Goal: Task Accomplishment & Management: Manage account settings

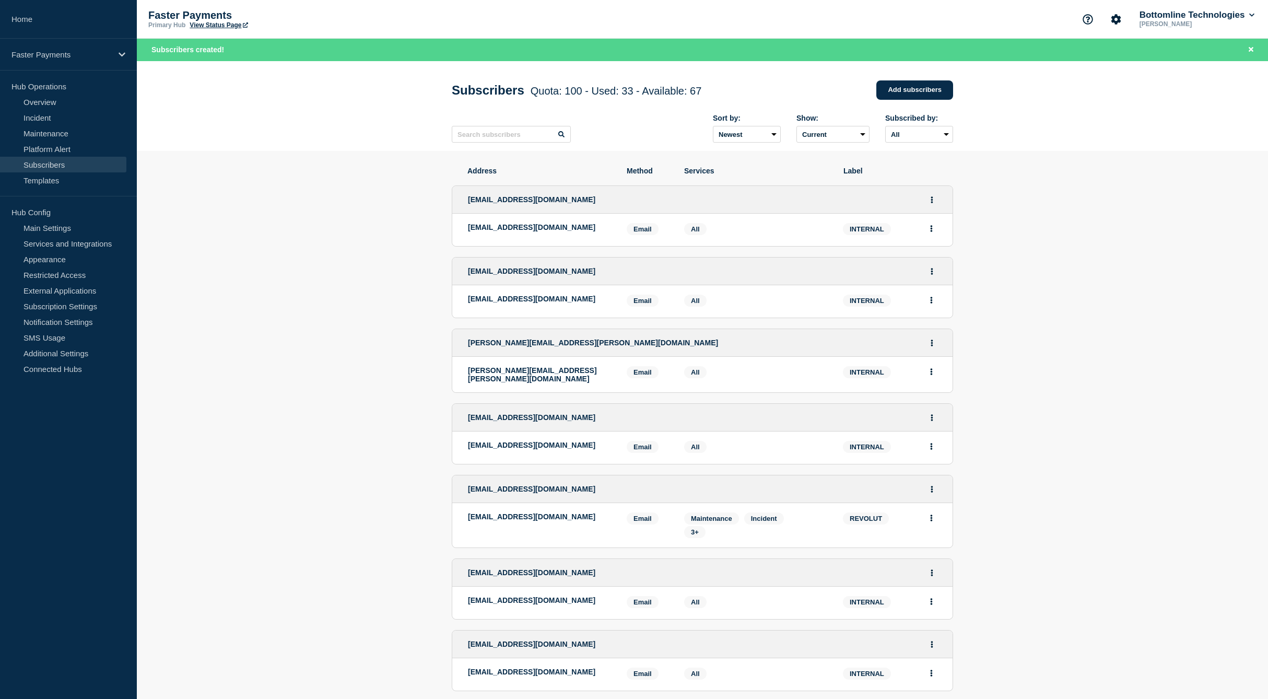
click at [500, 493] on span "corepayments-vendor-support@revolut.com" at bounding box center [531, 489] width 127 height 8
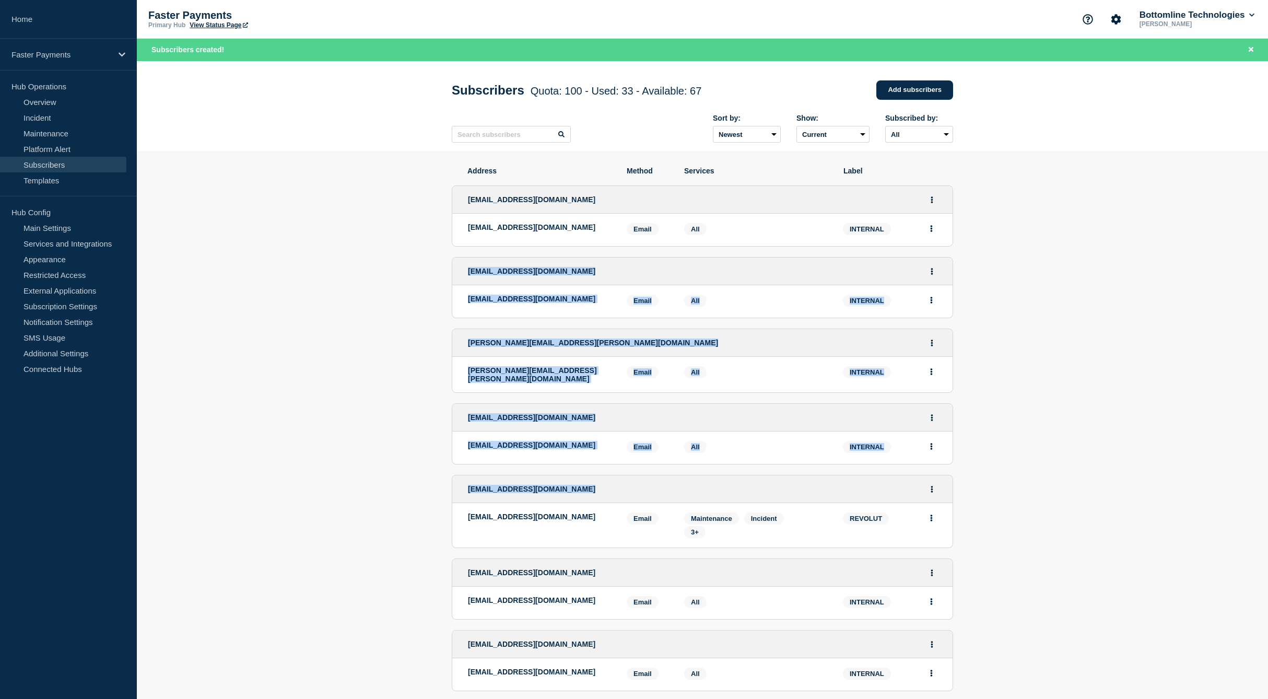
drag, startPoint x: 500, startPoint y: 493, endPoint x: 503, endPoint y: 279, distance: 214.7
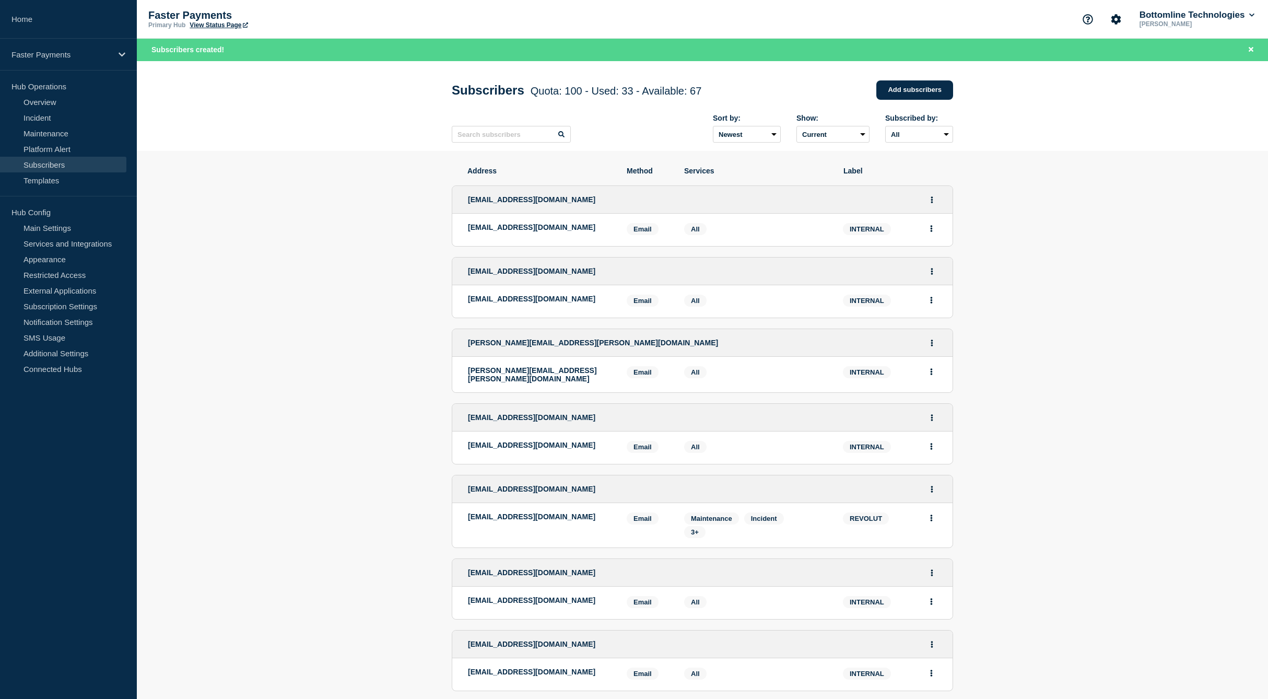
drag, startPoint x: 300, startPoint y: 202, endPoint x: 301, endPoint y: 196, distance: 5.8
click at [72, 165] on link "Subscribers" at bounding box center [63, 165] width 126 height 16
click at [54, 136] on link "Maintenance" at bounding box center [63, 133] width 126 height 16
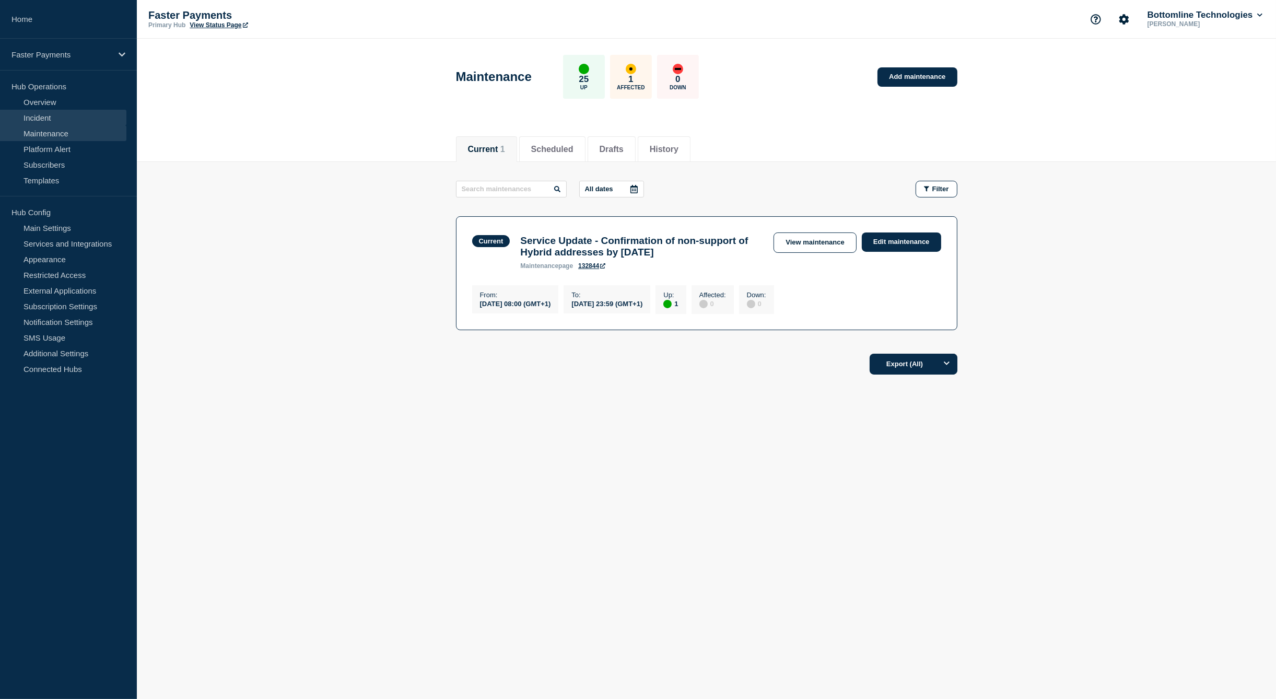
drag, startPoint x: 63, startPoint y: 113, endPoint x: 121, endPoint y: 113, distance: 58.5
click at [63, 113] on link "Incident" at bounding box center [63, 118] width 126 height 16
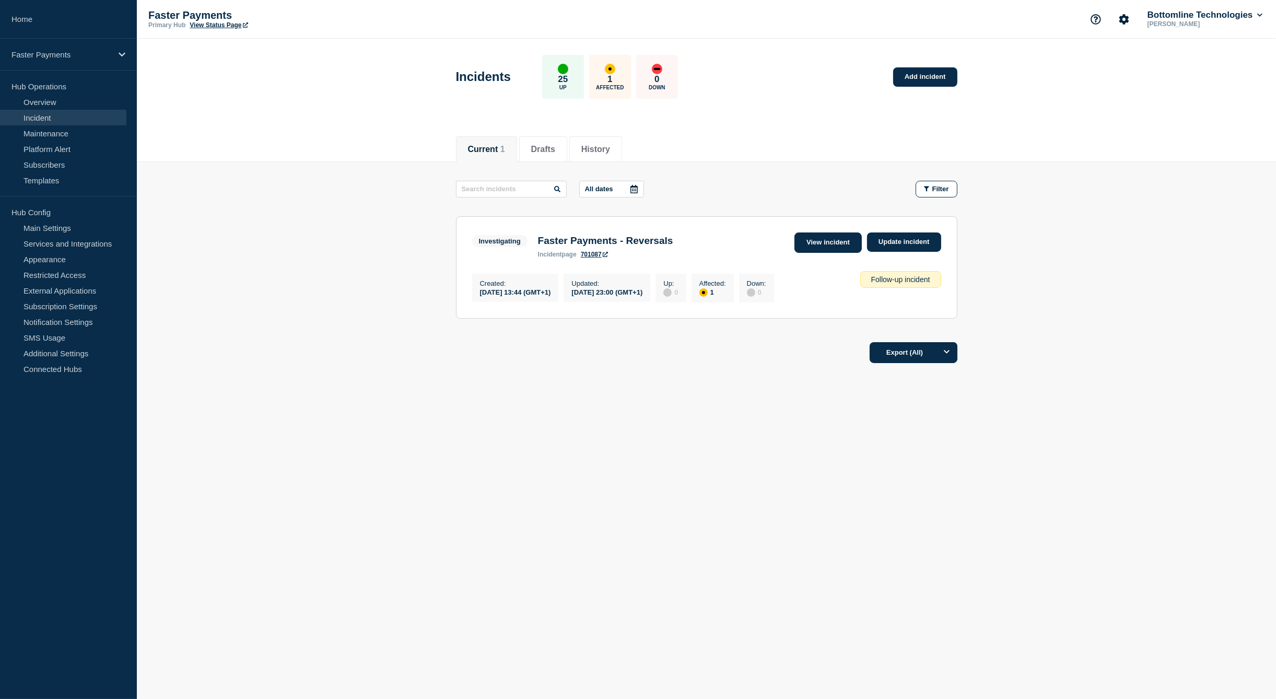
click at [836, 244] on link "View incident" at bounding box center [827, 242] width 67 height 20
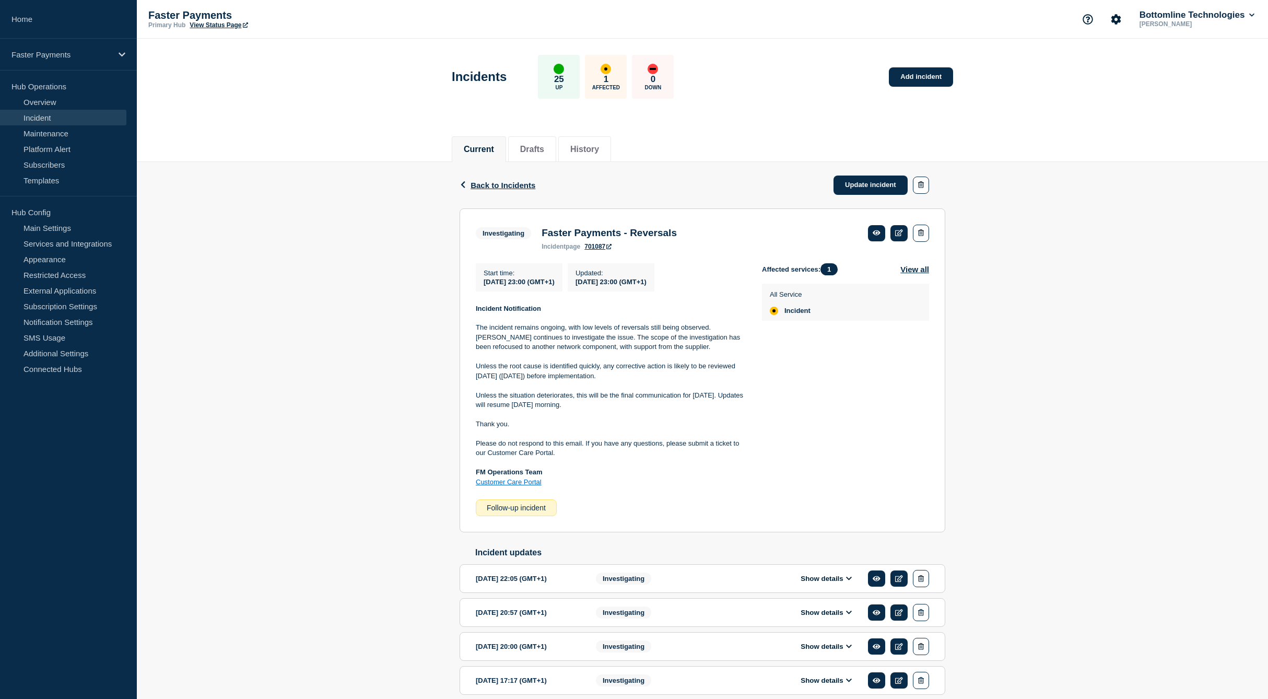
click at [505, 305] on div "Start time : 2025-08-14 23:00 (GMT+1) Updated : 2025-08-14 23:00 (GMT+1) Incide…" at bounding box center [619, 389] width 286 height 253
click at [505, 310] on strong "Incident Notification" at bounding box center [508, 308] width 65 height 8
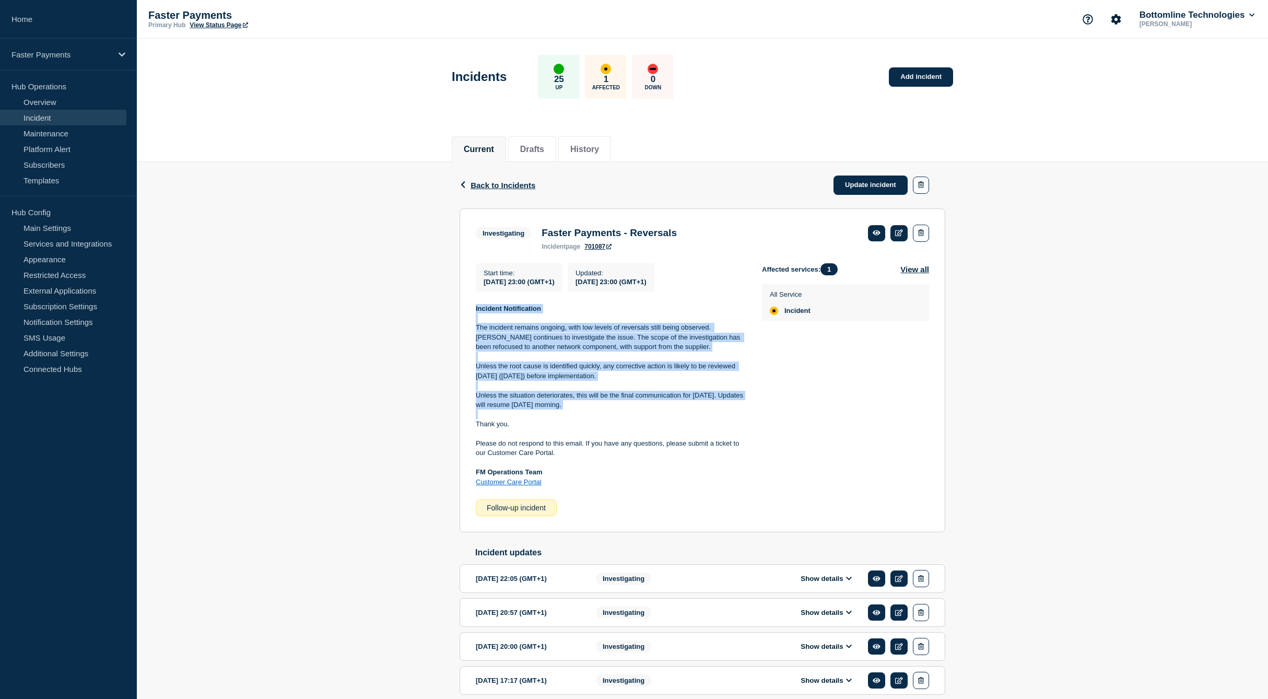
drag, startPoint x: 505, startPoint y: 310, endPoint x: 536, endPoint y: 400, distance: 94.8
click at [536, 400] on div "Incident Notification The incident remains ongoing, with low levels of reversal…" at bounding box center [610, 395] width 269 height 183
copy div "Incident Notification The incident remains ongoing, with low levels of reversal…"
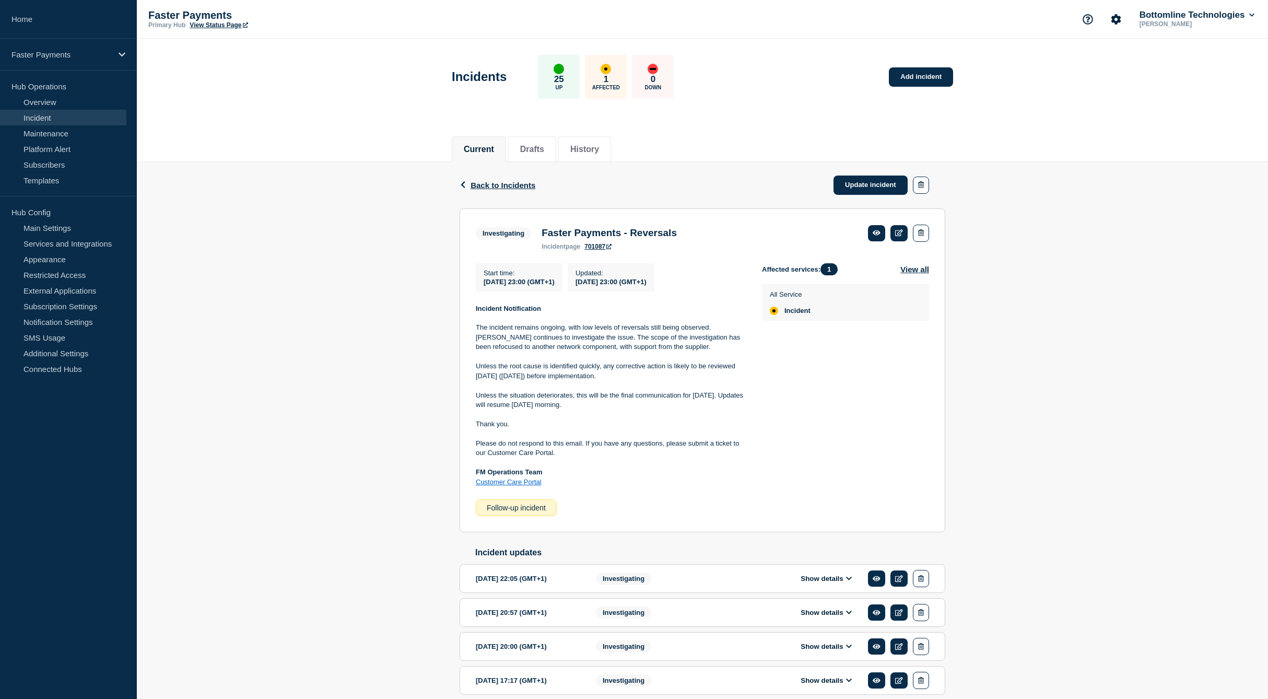
click at [819, 185] on div "Back Back to Incidents Update incident" at bounding box center [703, 185] width 486 height 46
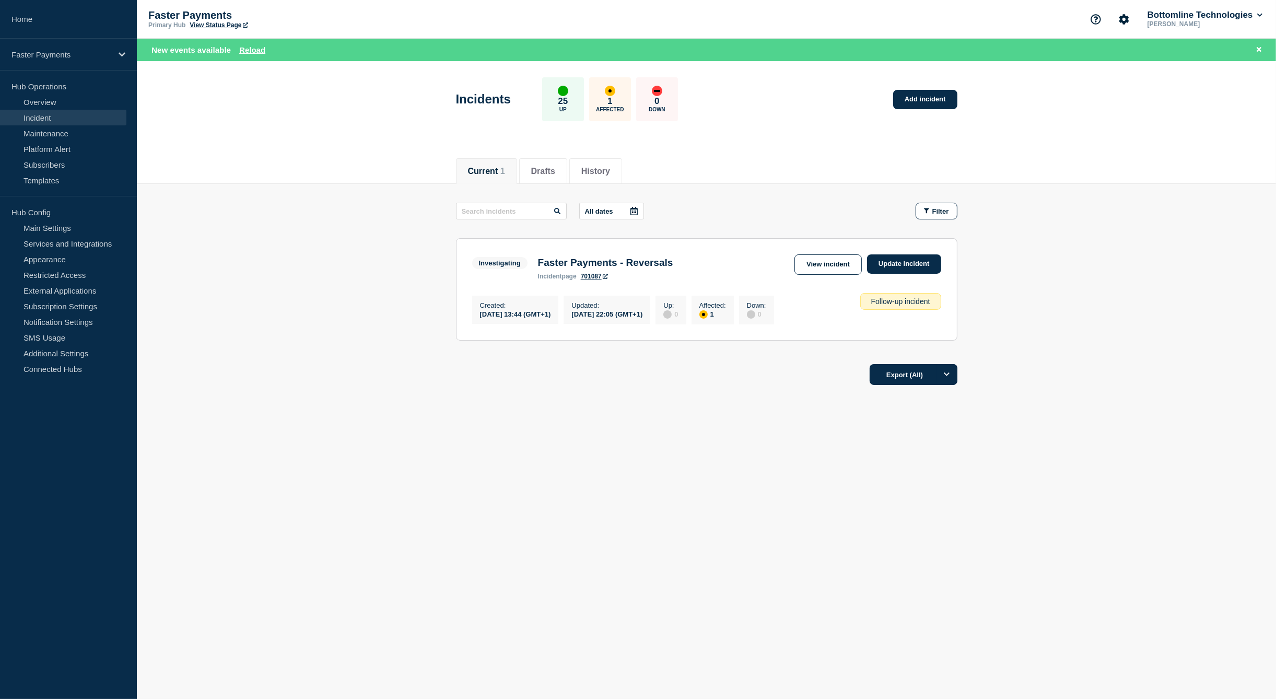
click at [49, 115] on link "Incident" at bounding box center [63, 118] width 126 height 16
click at [52, 102] on link "Overview" at bounding box center [63, 102] width 126 height 16
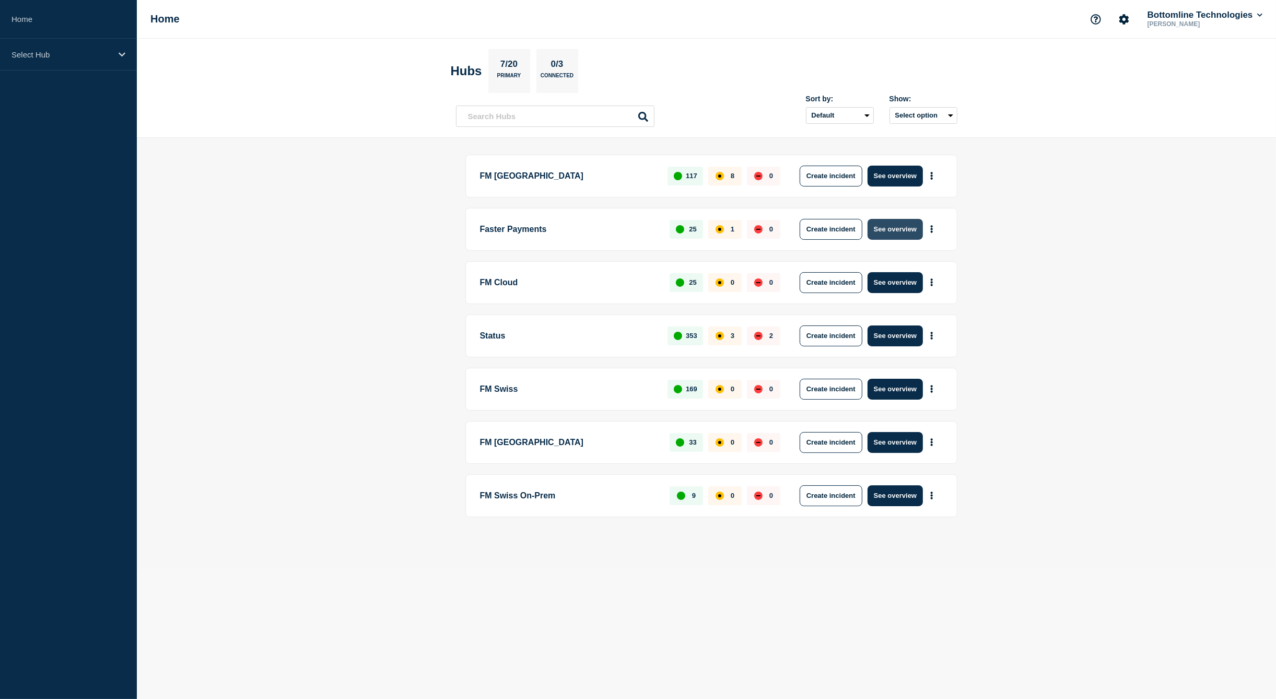
click at [909, 228] on button "See overview" at bounding box center [894, 229] width 55 height 21
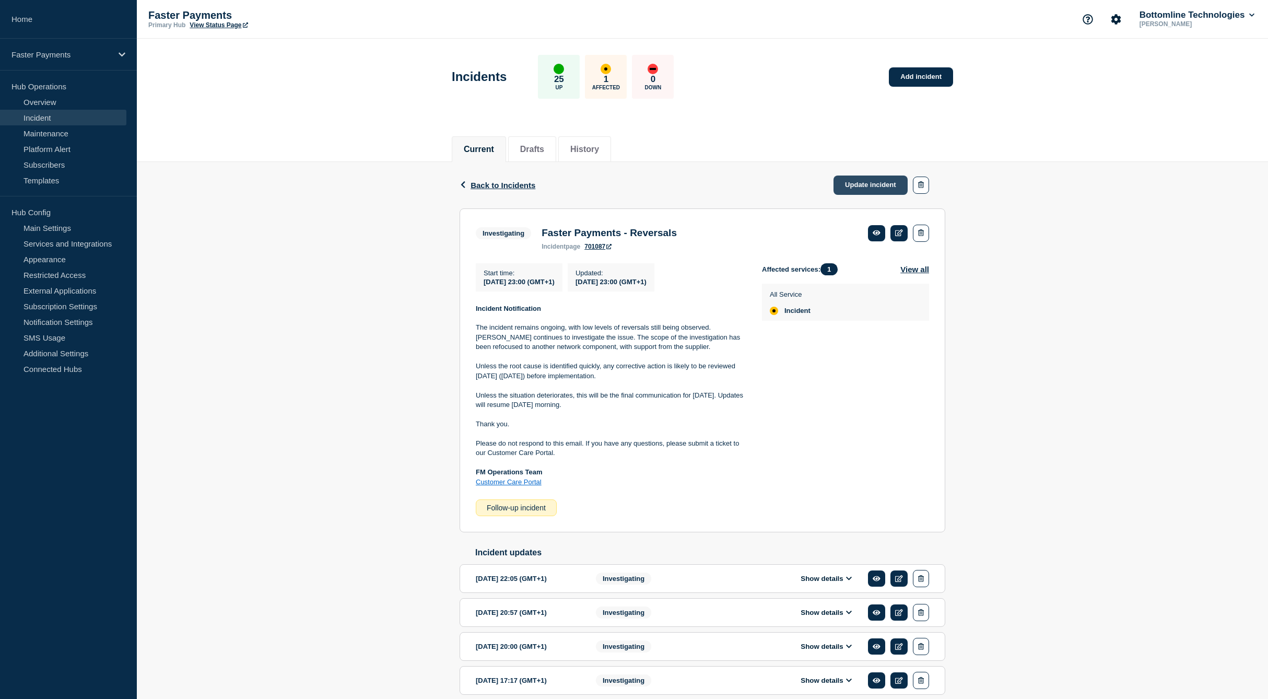
click at [866, 181] on link "Update incident" at bounding box center [870, 184] width 74 height 19
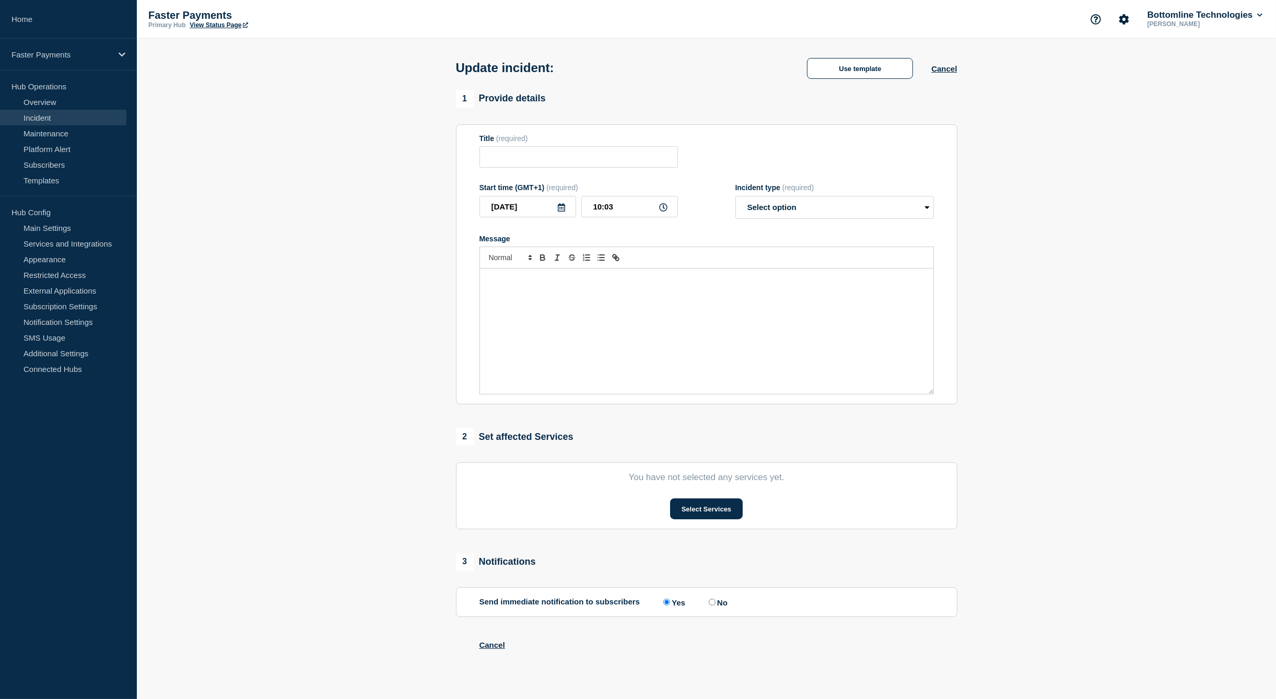
type input "Faster Payments - Reversals"
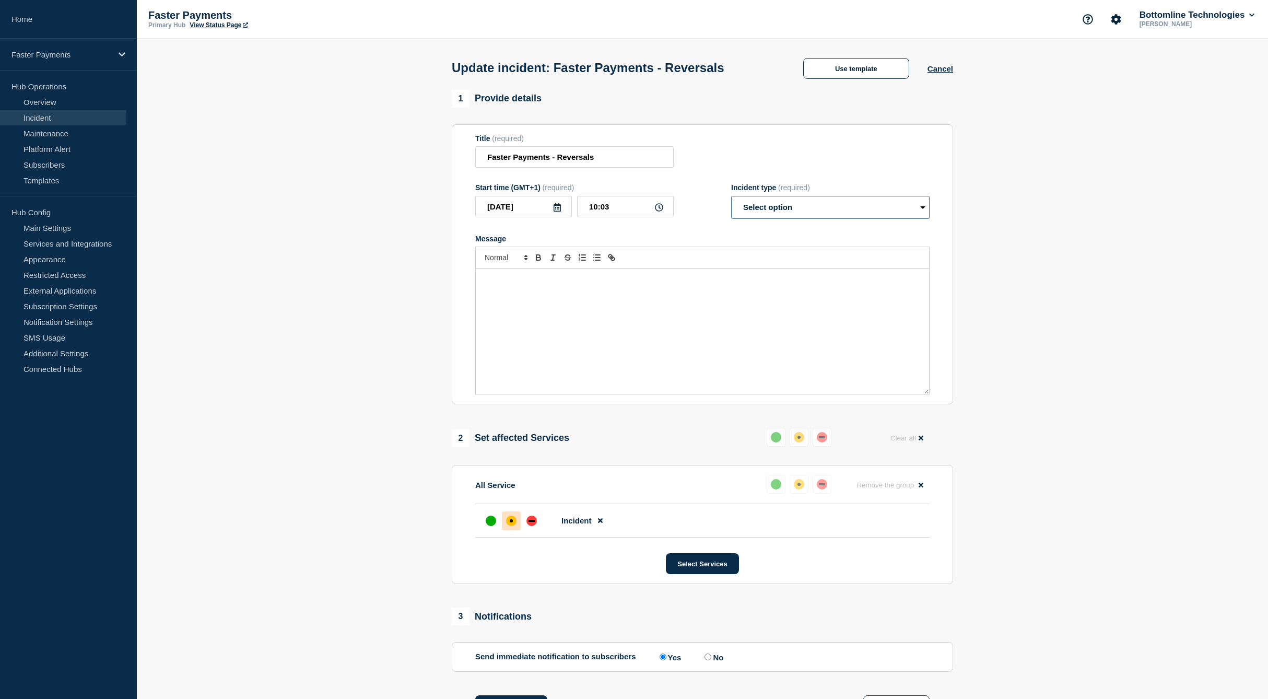
click at [772, 209] on select "Select option Investigating Identified Monitoring Resolved" at bounding box center [830, 207] width 198 height 23
click at [861, 73] on button "Use template" at bounding box center [856, 68] width 106 height 21
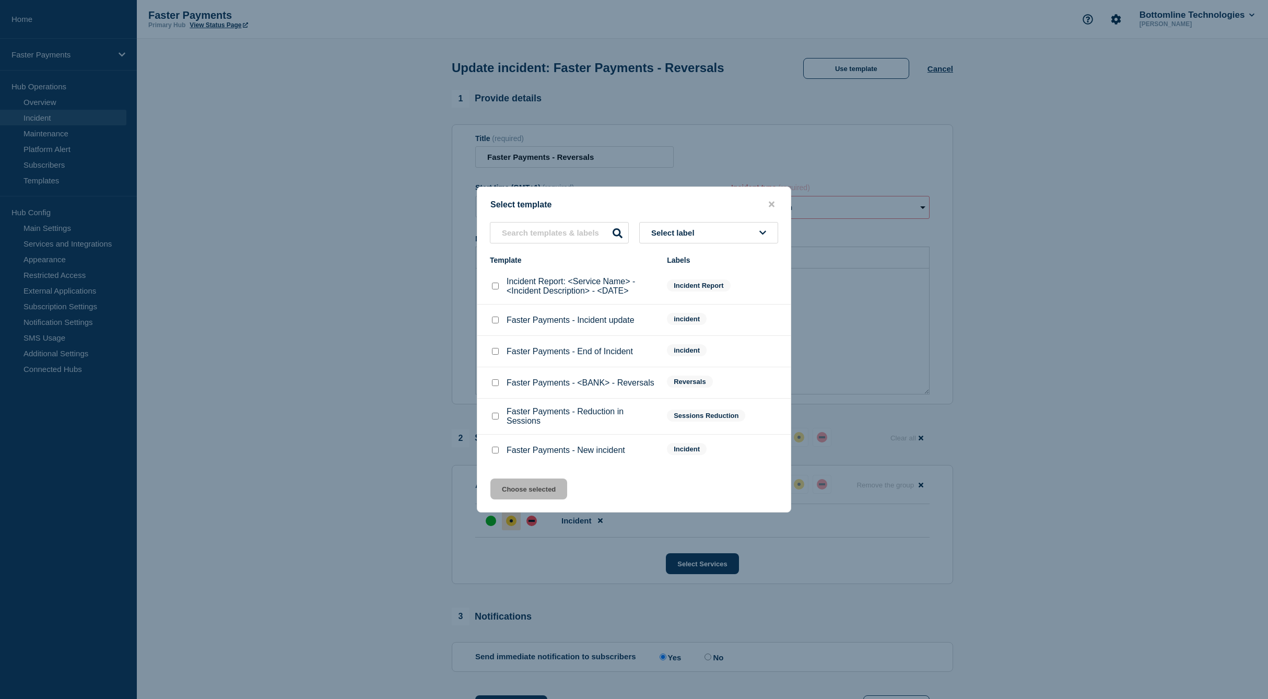
click at [497, 322] on input "Faster Payments - Incident update checkbox" at bounding box center [495, 319] width 7 height 7
checkbox input "true"
click at [547, 491] on button "Choose selected" at bounding box center [528, 488] width 77 height 21
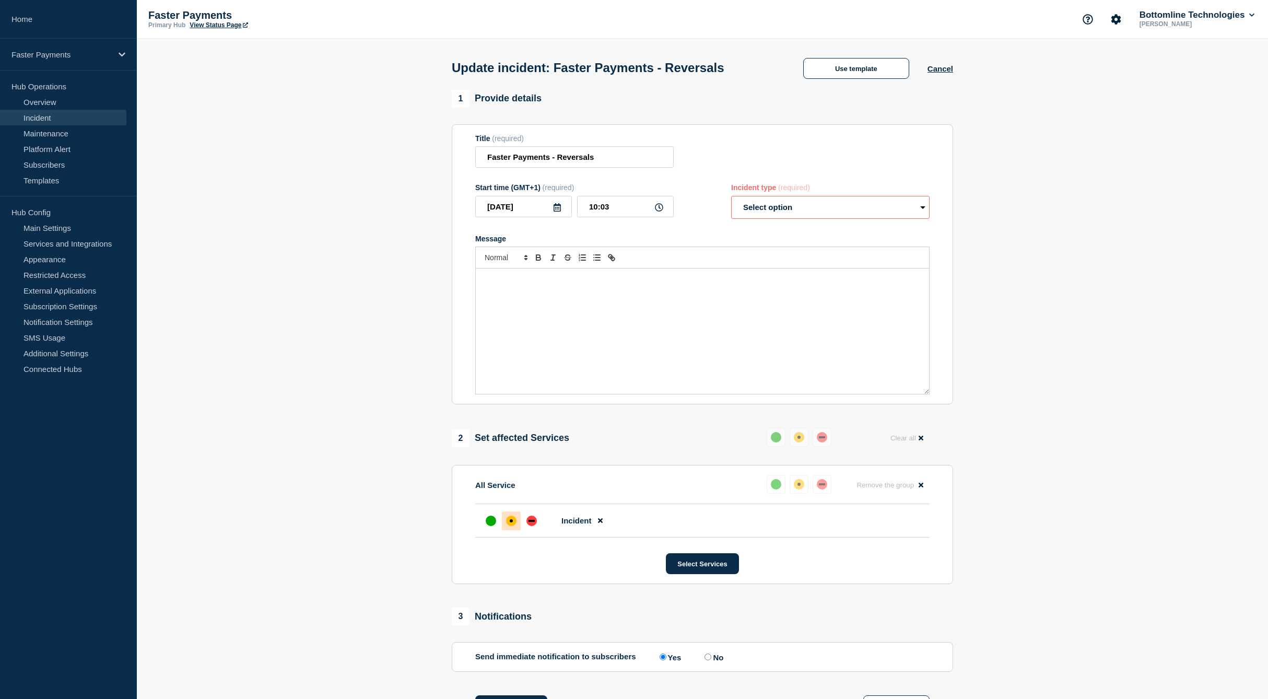
select select "investigating"
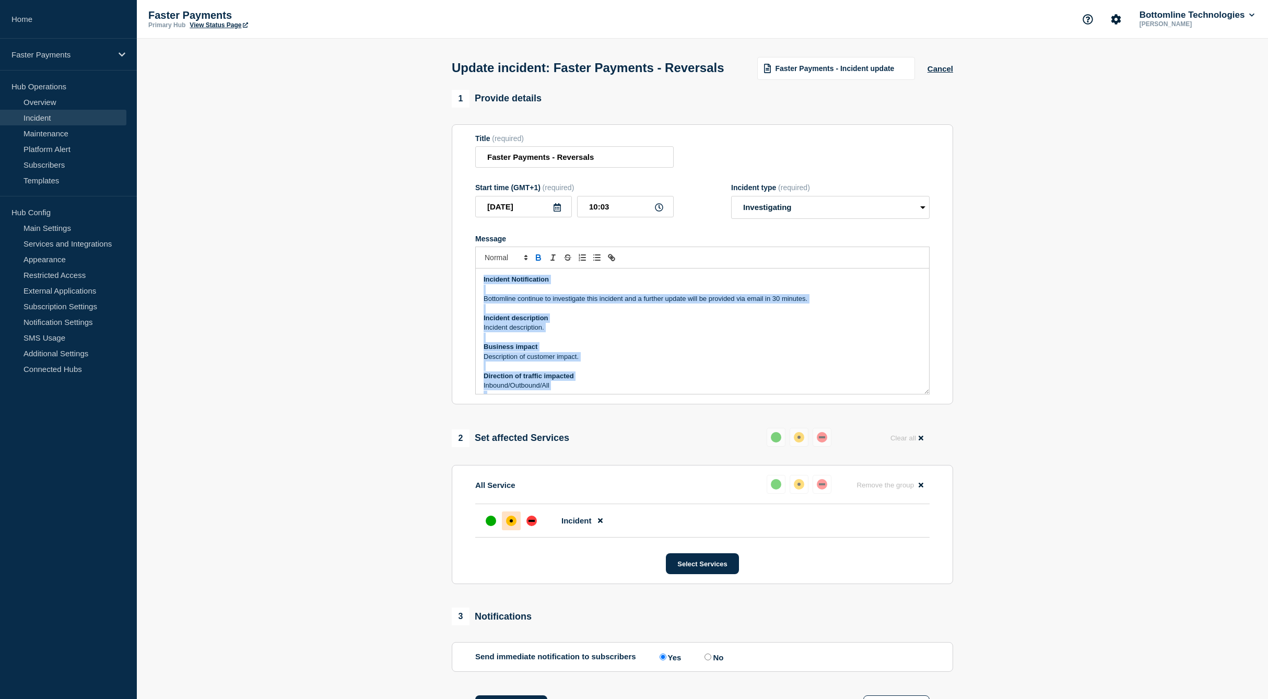
drag, startPoint x: 548, startPoint y: 339, endPoint x: 456, endPoint y: 218, distance: 151.6
click at [456, 218] on section "Title (required) Faster Payments - Reversals Start time (GMT+1) (required) 2025…" at bounding box center [702, 264] width 501 height 280
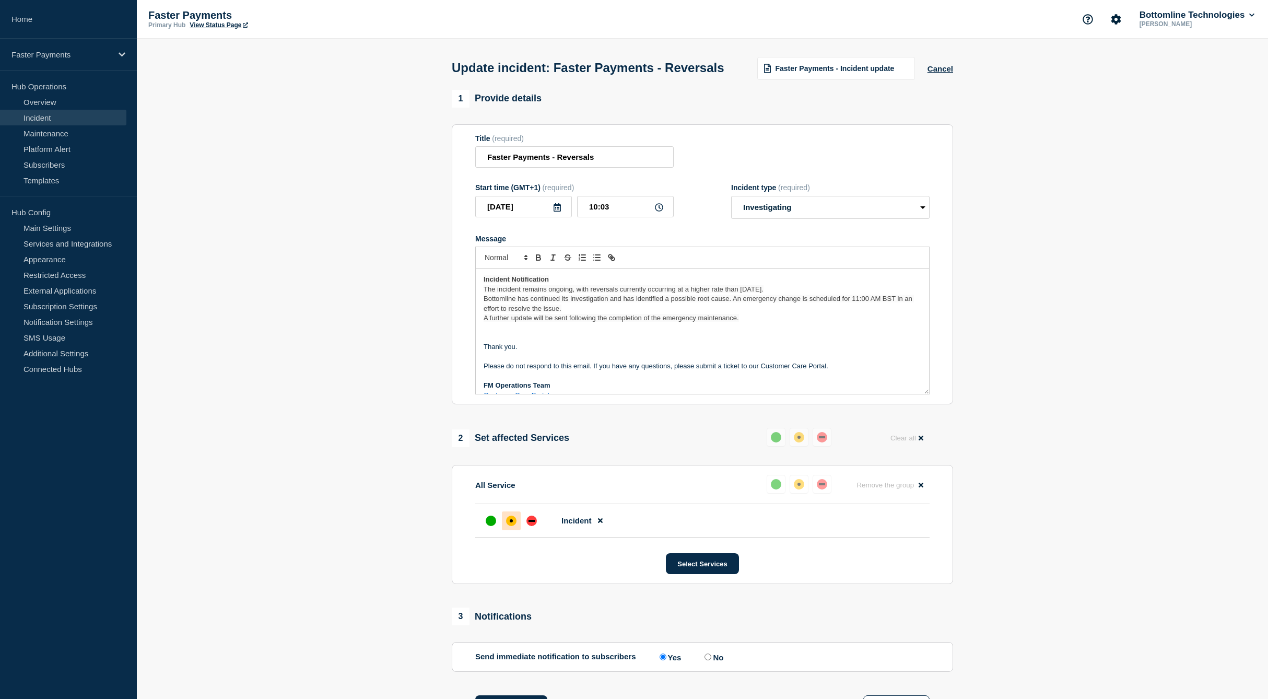
scroll to position [7, 0]
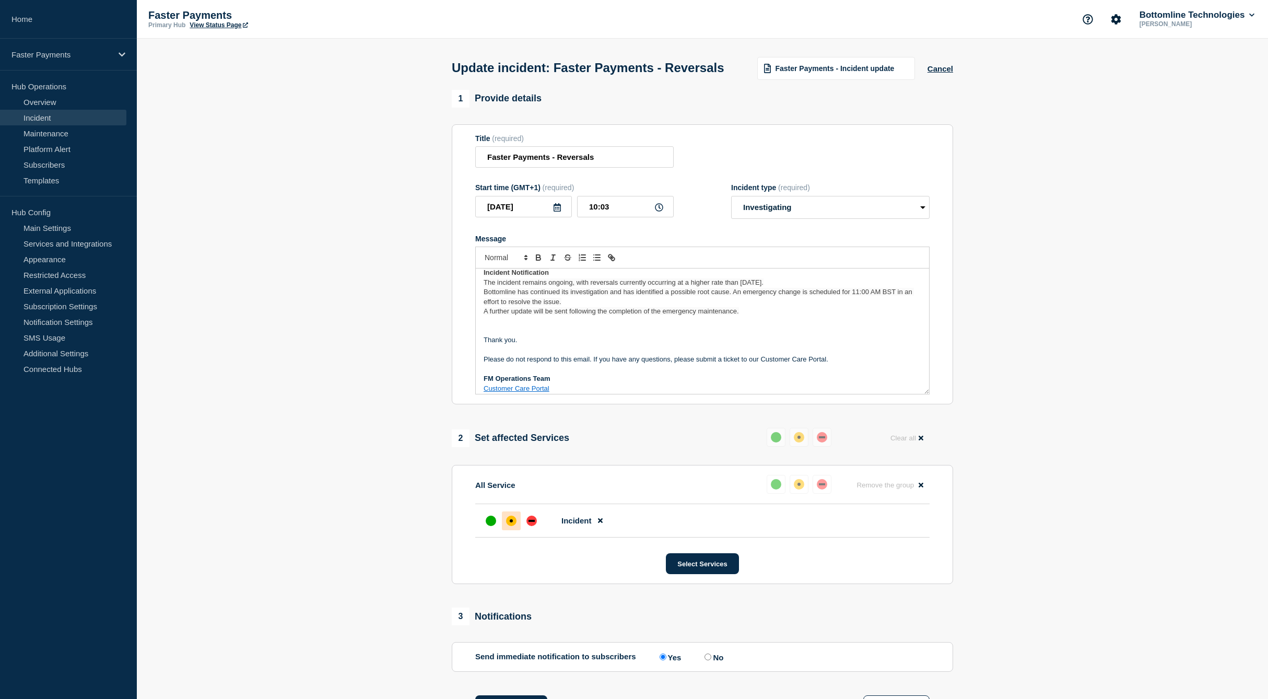
click at [604, 286] on span "The incident remains ongoing, with reversals currently occurring at a higher ra…" at bounding box center [624, 282] width 280 height 8
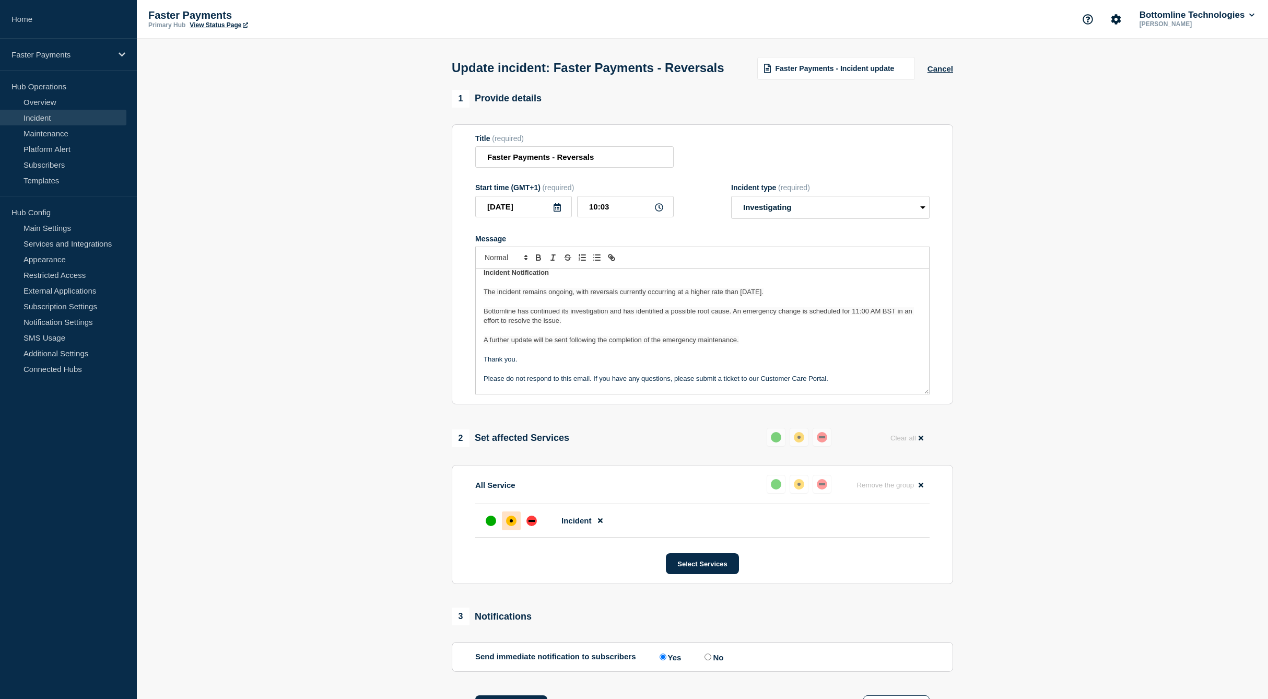
click at [1082, 418] on section "1 Provide details Title (required) Faster Payments - Reversals Start time (GMT+…" at bounding box center [702, 611] width 1131 height 1043
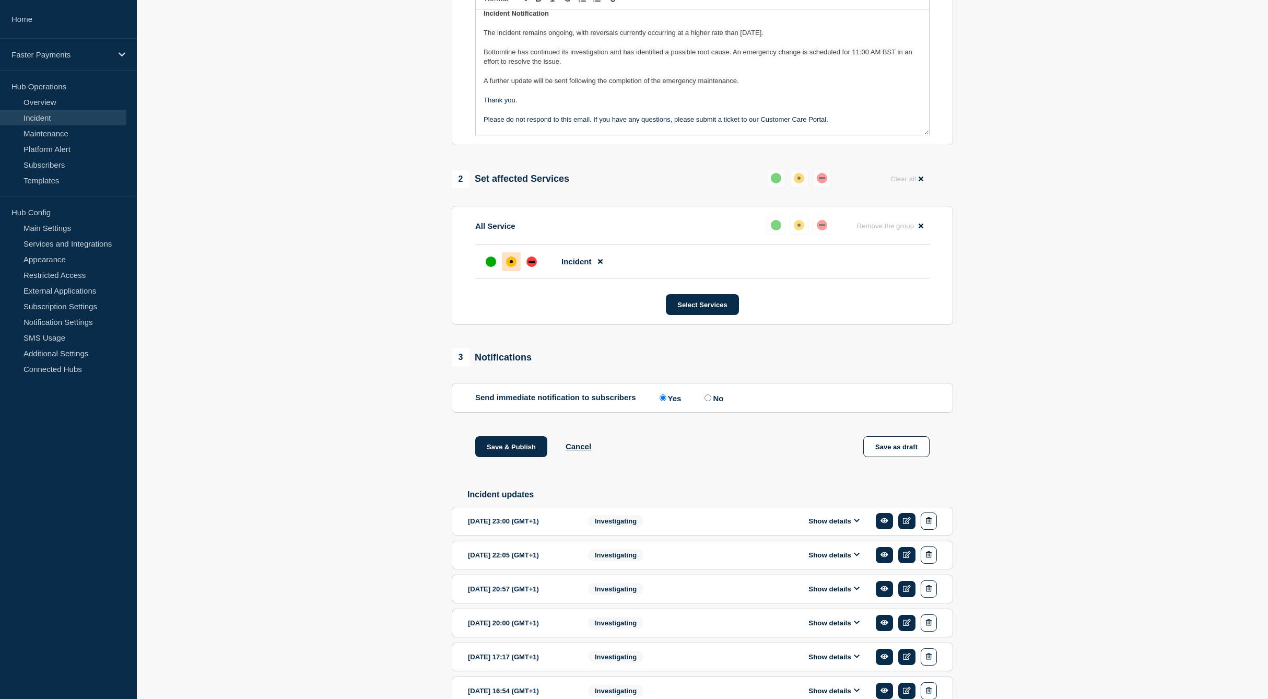
scroll to position [472, 0]
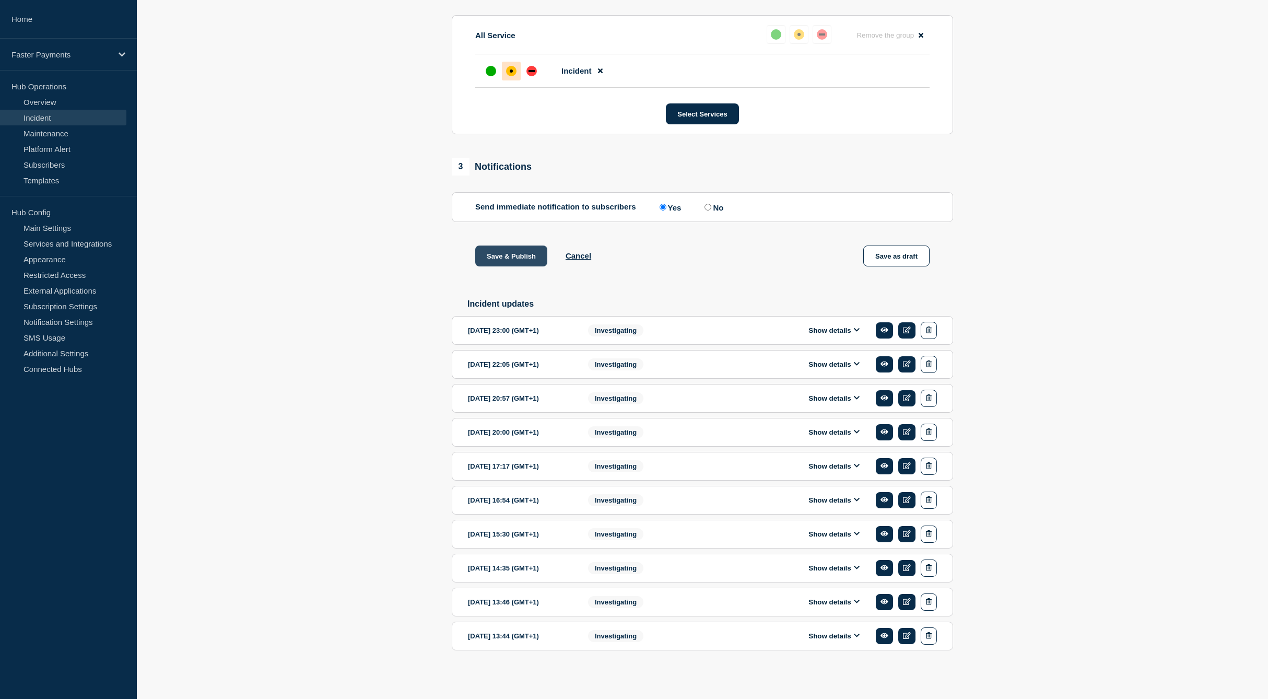
click at [522, 262] on button "Save & Publish" at bounding box center [511, 255] width 72 height 21
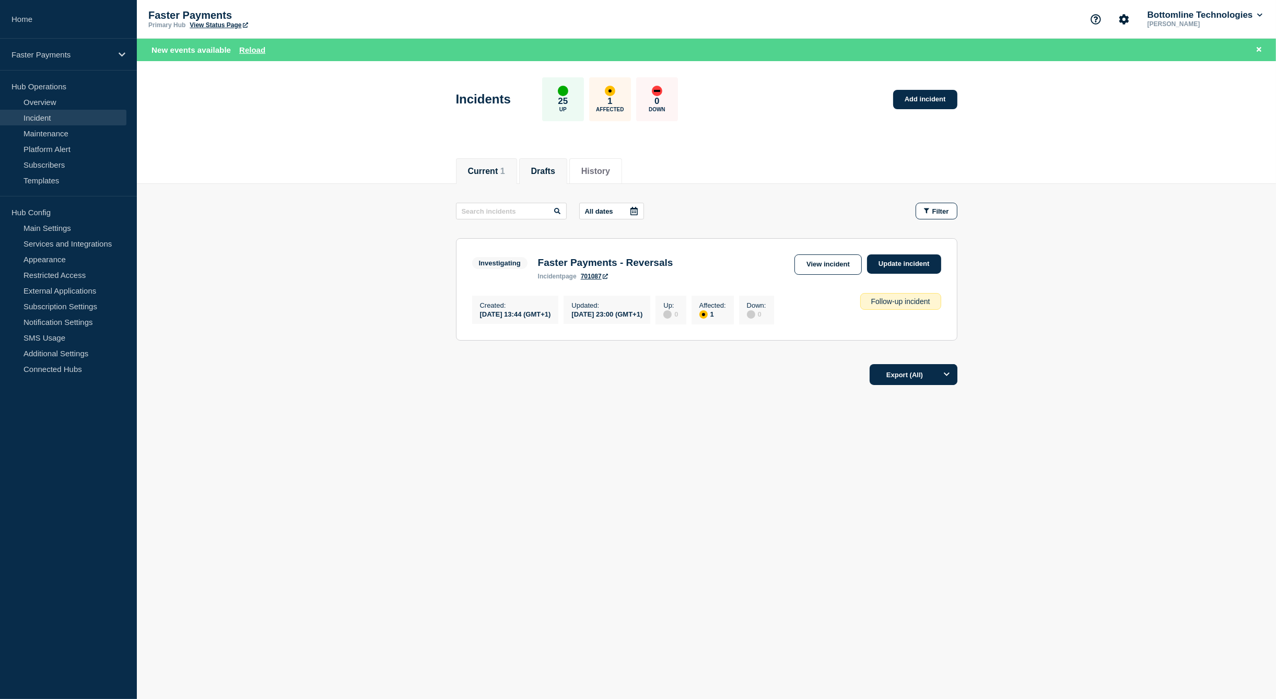
click at [544, 177] on li "Drafts" at bounding box center [543, 171] width 48 height 26
click at [610, 167] on button "History" at bounding box center [595, 171] width 29 height 9
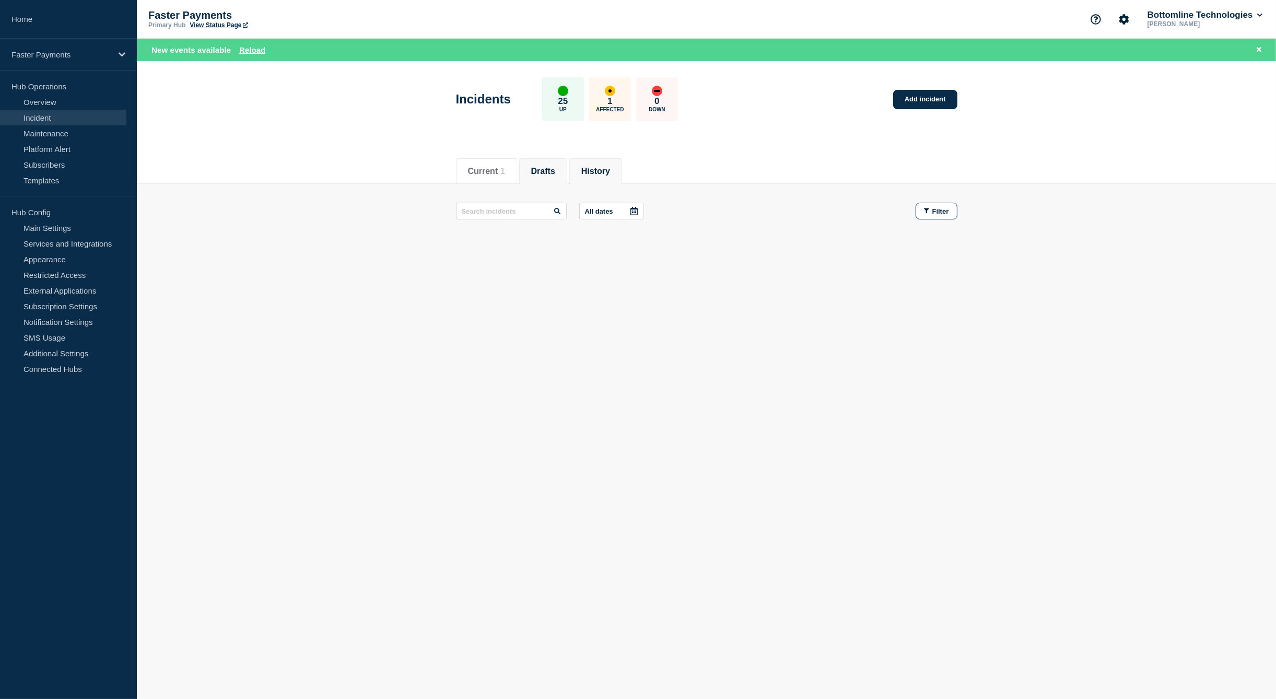
click at [610, 167] on button "History" at bounding box center [595, 171] width 29 height 9
click at [476, 167] on button "Current 1" at bounding box center [482, 171] width 37 height 9
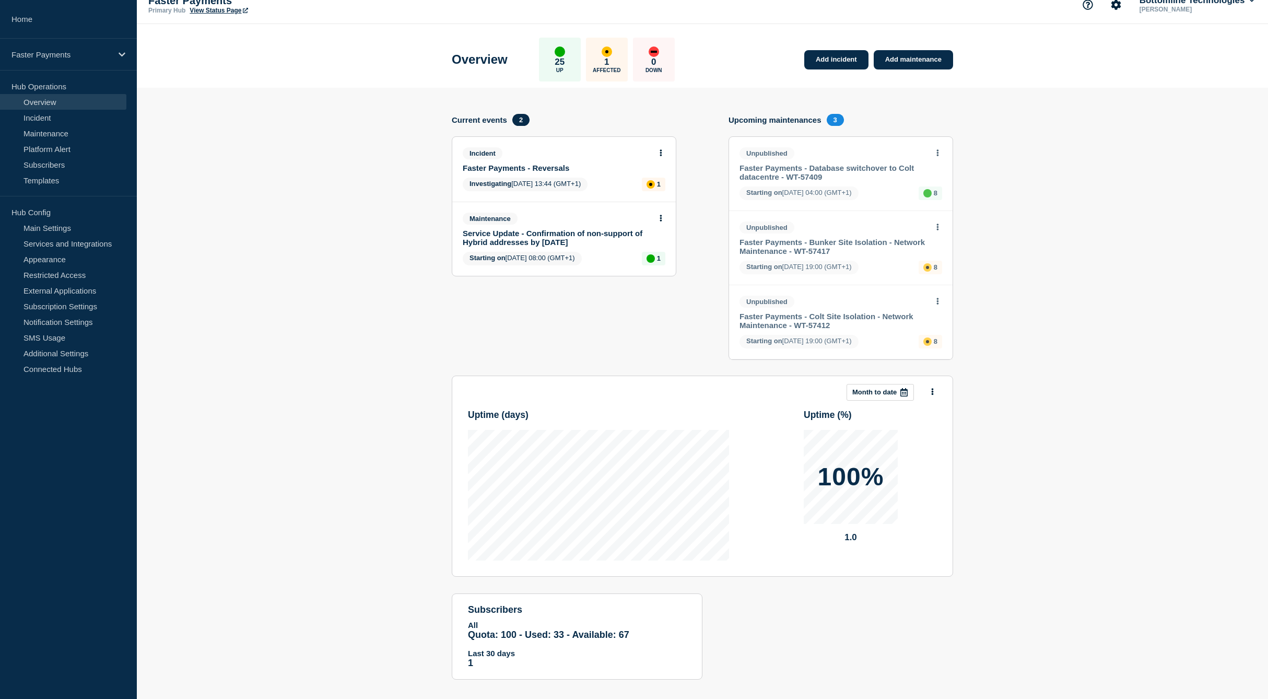
scroll to position [28, 0]
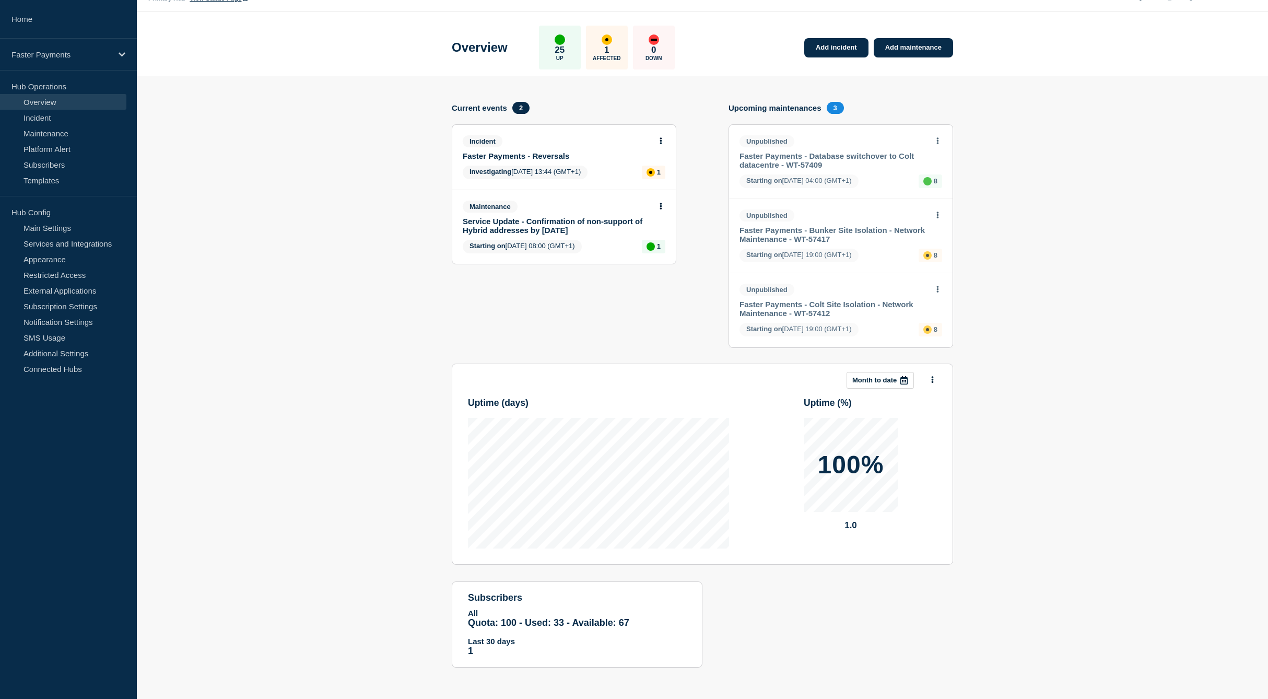
click at [834, 107] on span "3" at bounding box center [835, 108] width 17 height 12
click at [531, 151] on link "Faster Payments - Reversals" at bounding box center [557, 155] width 189 height 9
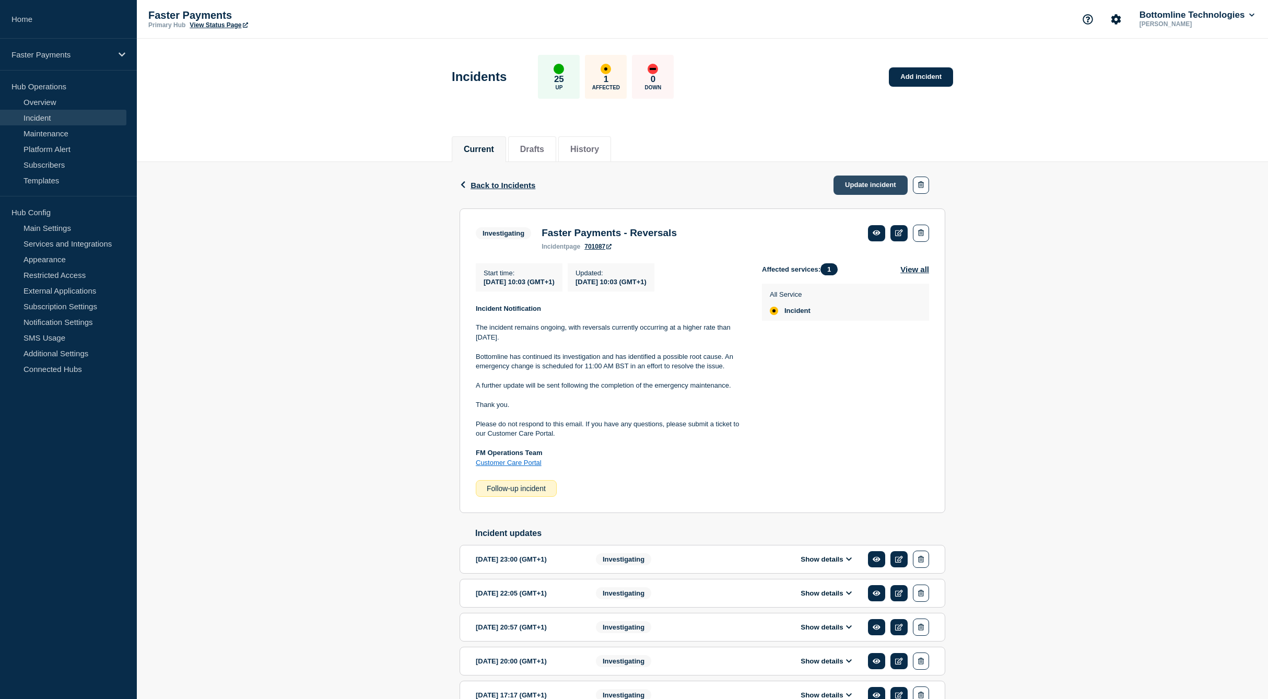
click at [871, 184] on link "Update incident" at bounding box center [870, 184] width 74 height 19
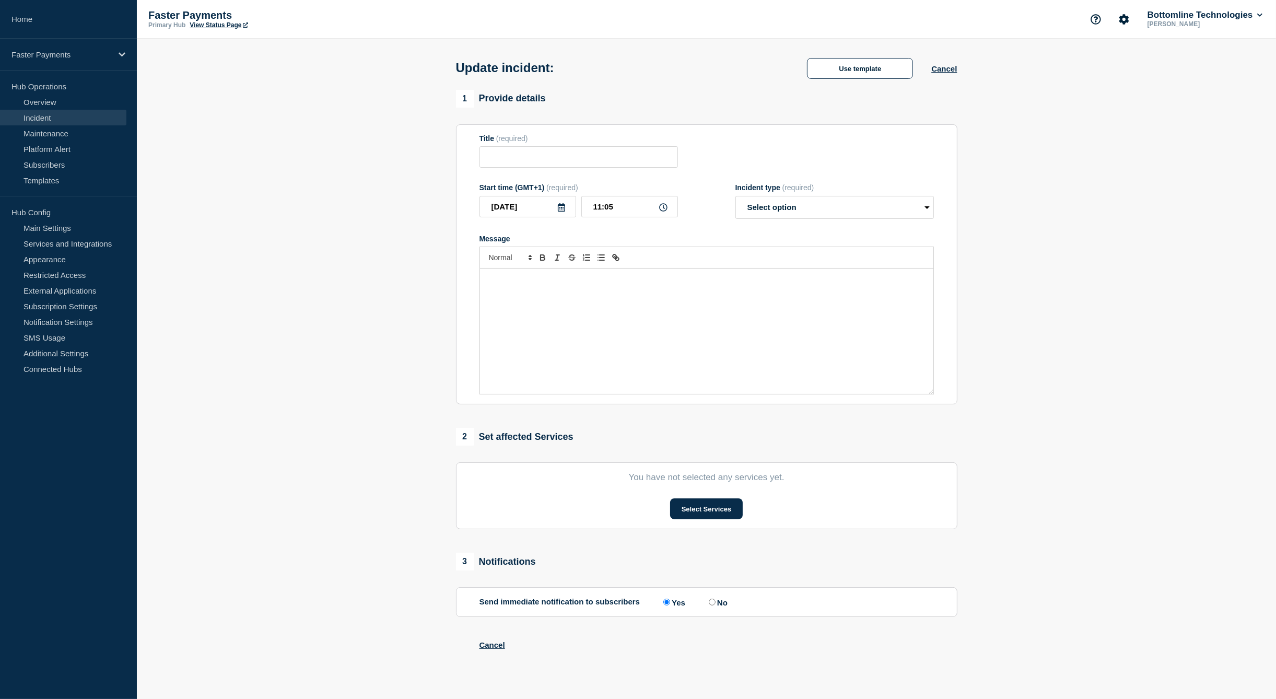
type input "Faster Payments - Reversals"
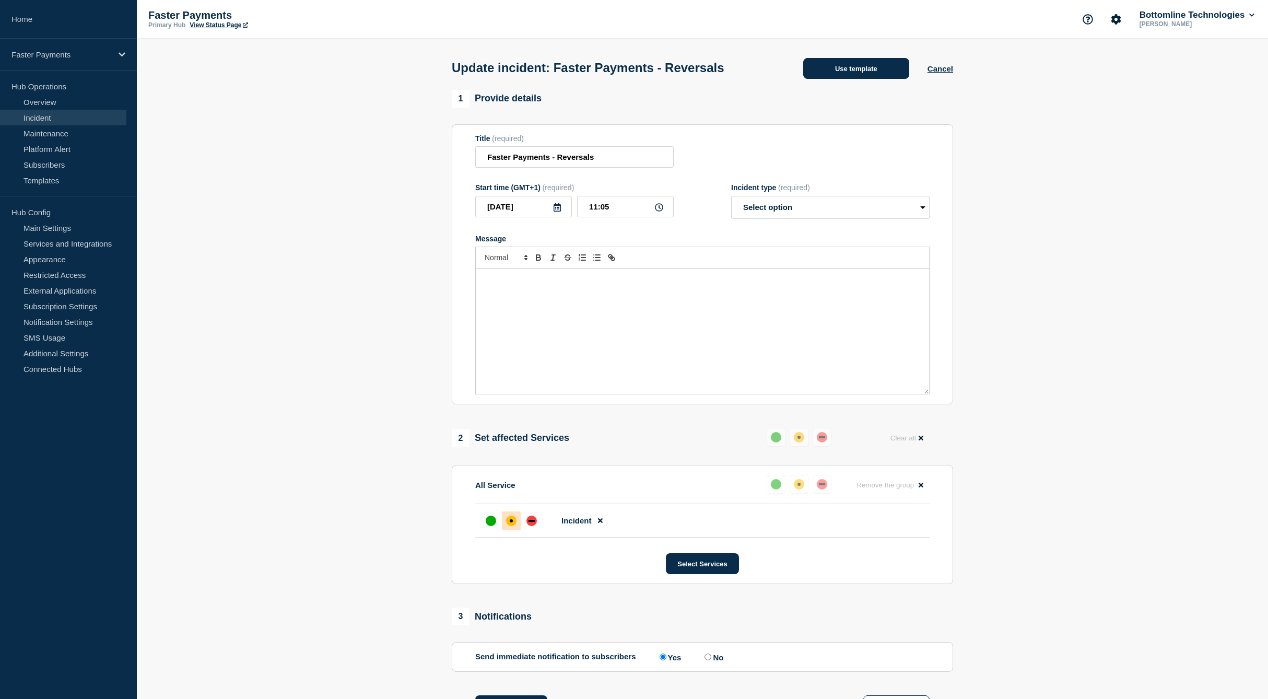
click at [880, 67] on button "Use template" at bounding box center [856, 68] width 106 height 21
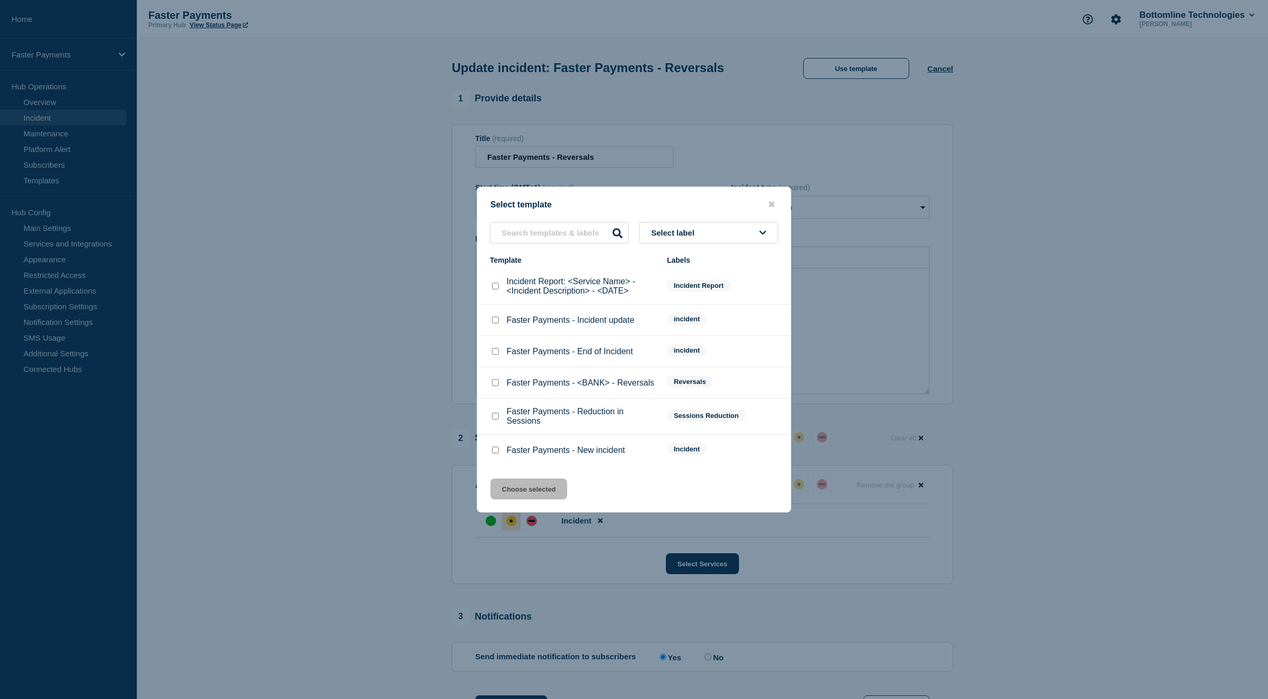
click at [495, 324] on div at bounding box center [495, 320] width 10 height 10
click at [494, 322] on input "Faster Payments - Incident update checkbox" at bounding box center [495, 319] width 7 height 7
checkbox input "true"
click at [528, 496] on button "Choose selected" at bounding box center [528, 488] width 77 height 21
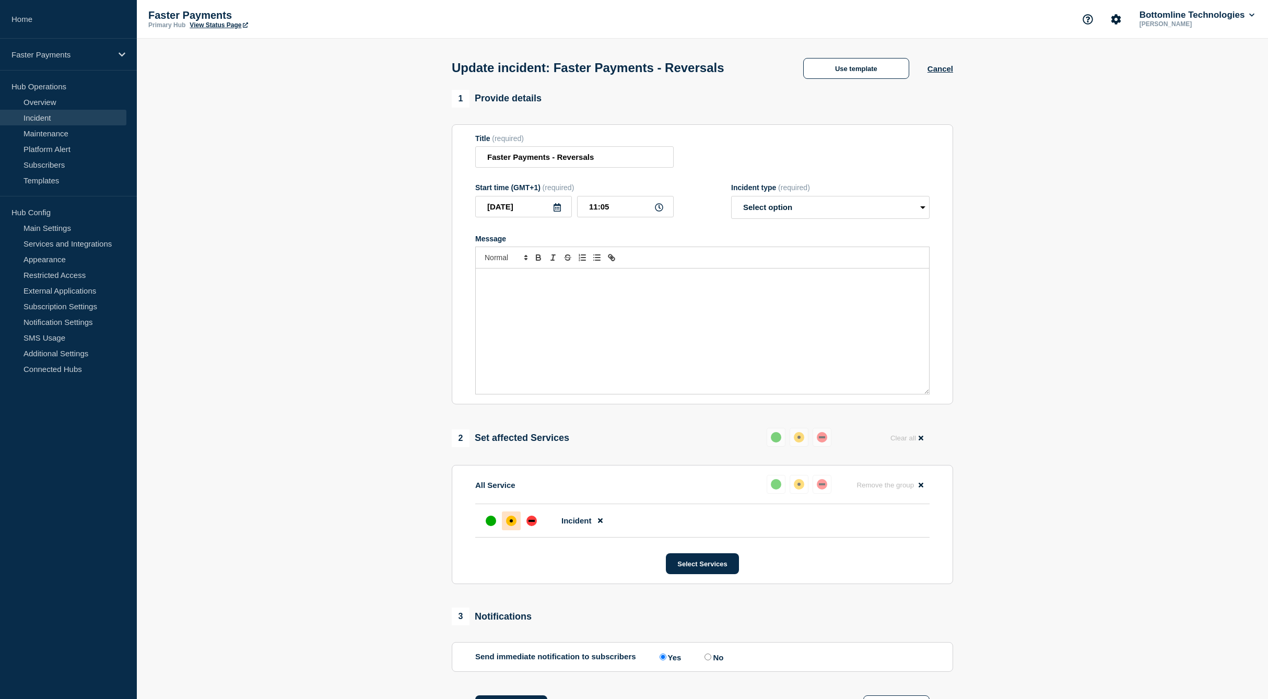
select select "investigating"
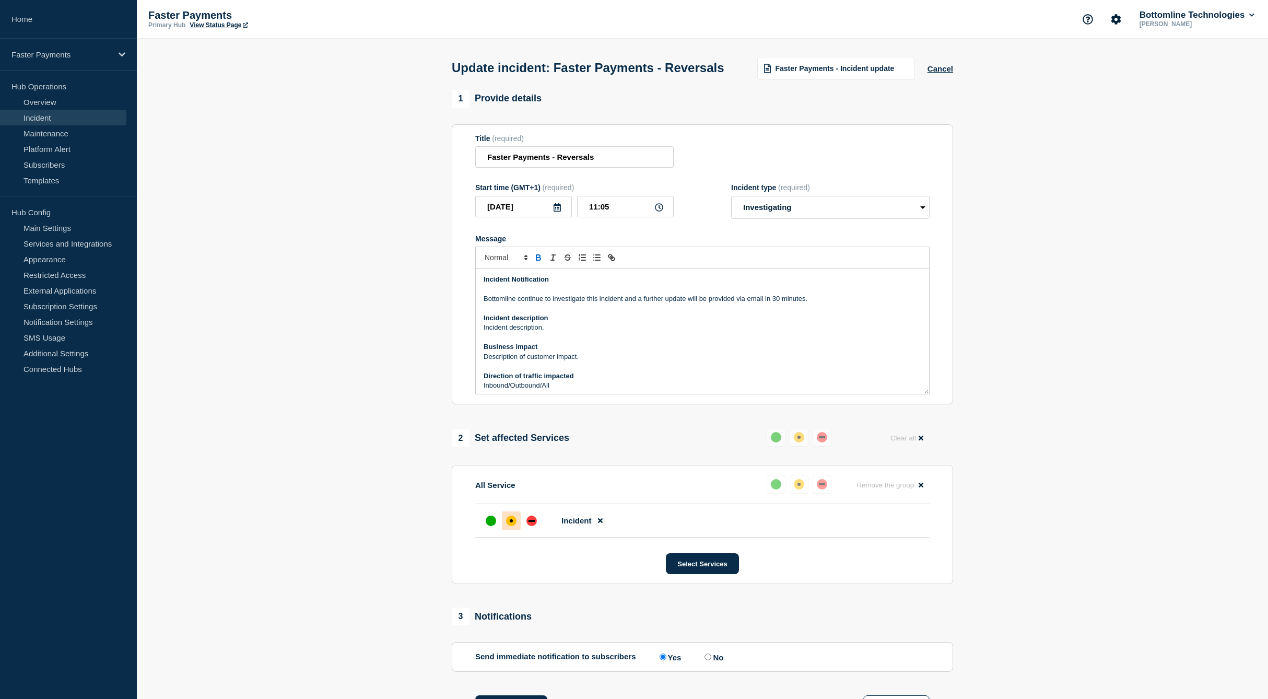
click at [1066, 364] on section "1 Provide details Title (required) Faster Payments - Reversals Start time (GMT+…" at bounding box center [702, 628] width 1131 height 1077
click at [1031, 246] on section "1 Provide details Title (required) Faster Payments - Reversals Start time (GMT+…" at bounding box center [702, 628] width 1131 height 1077
click at [549, 303] on p "Bottomline continue to investigate this incident and a further update will be p…" at bounding box center [703, 298] width 438 height 9
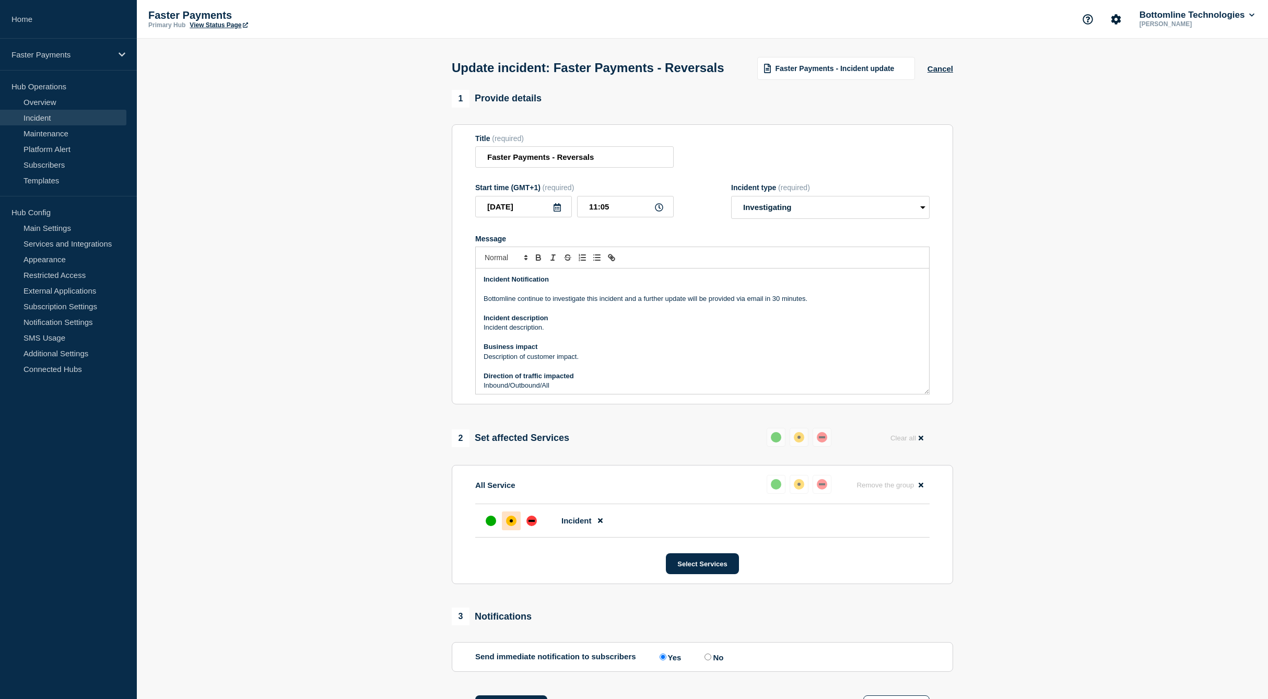
click at [547, 303] on p "Bottomline continue to investigate this incident and a further update will be p…" at bounding box center [703, 298] width 438 height 9
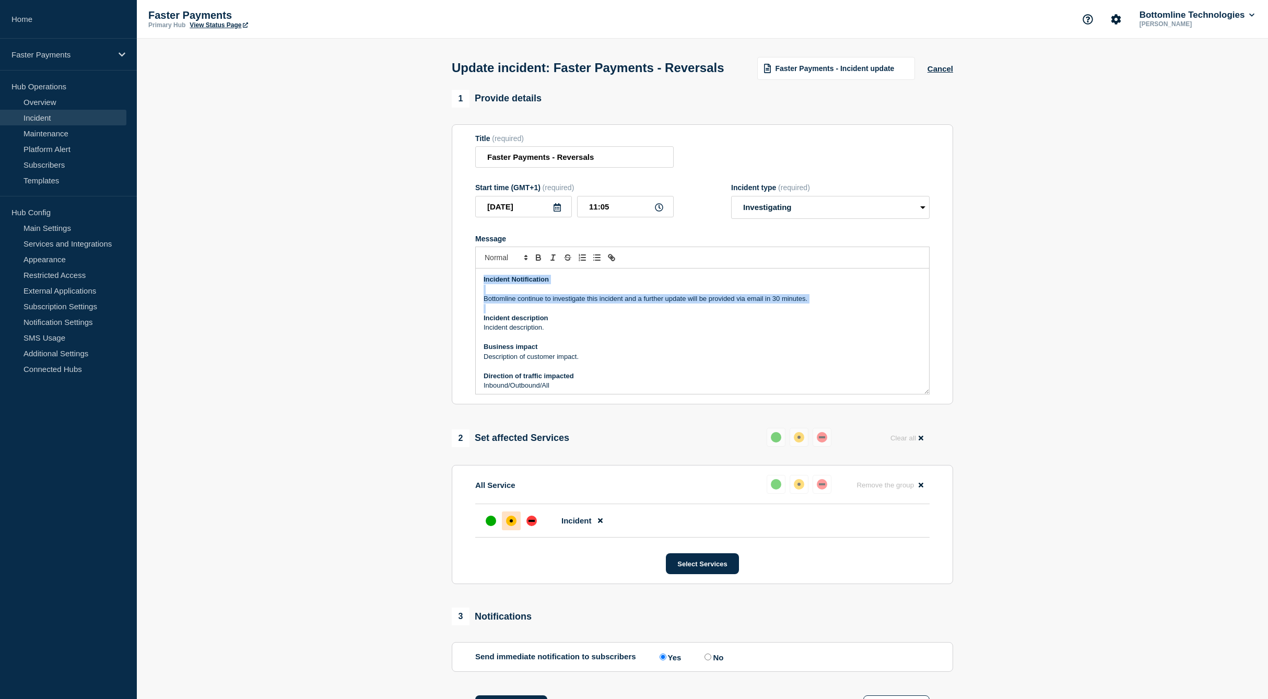
drag, startPoint x: 547, startPoint y: 323, endPoint x: 483, endPoint y: 290, distance: 72.4
click at [483, 290] on div "Incident Notification Bottomline continue to investigate this incident and a fu…" at bounding box center [702, 330] width 453 height 125
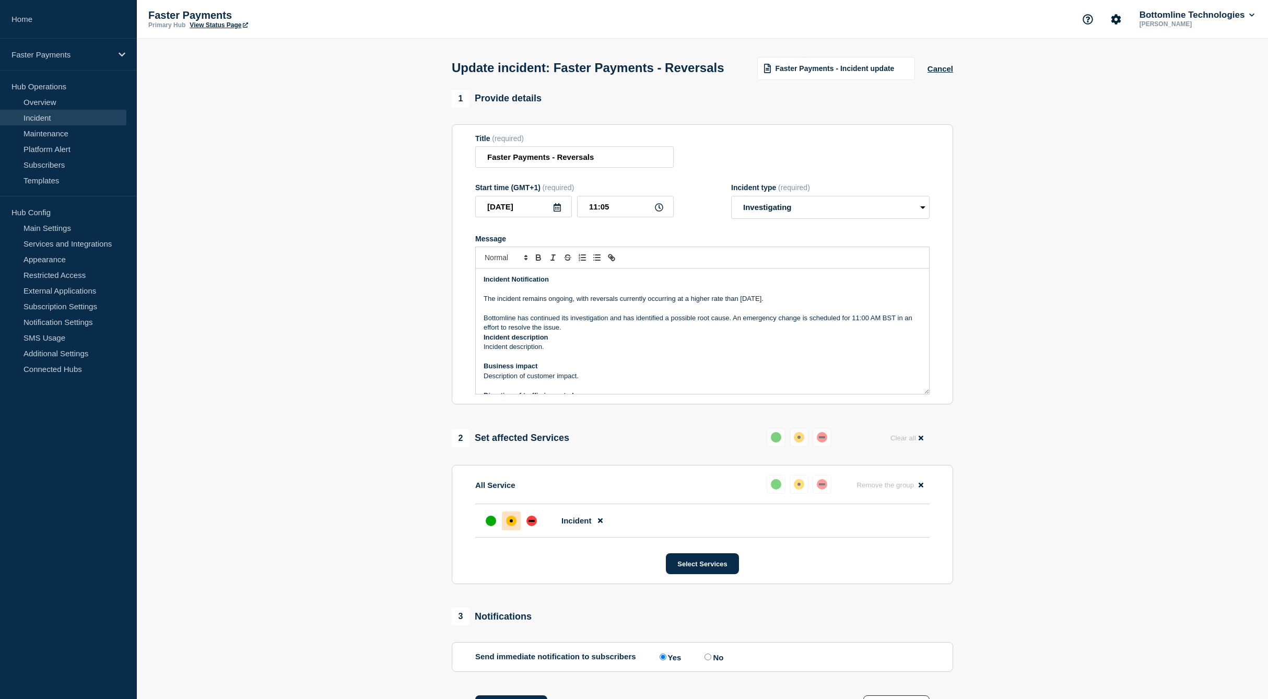
click at [538, 303] on p "The incident remains ongoing, with reversals currently occurring at a higher ra…" at bounding box center [703, 298] width 438 height 9
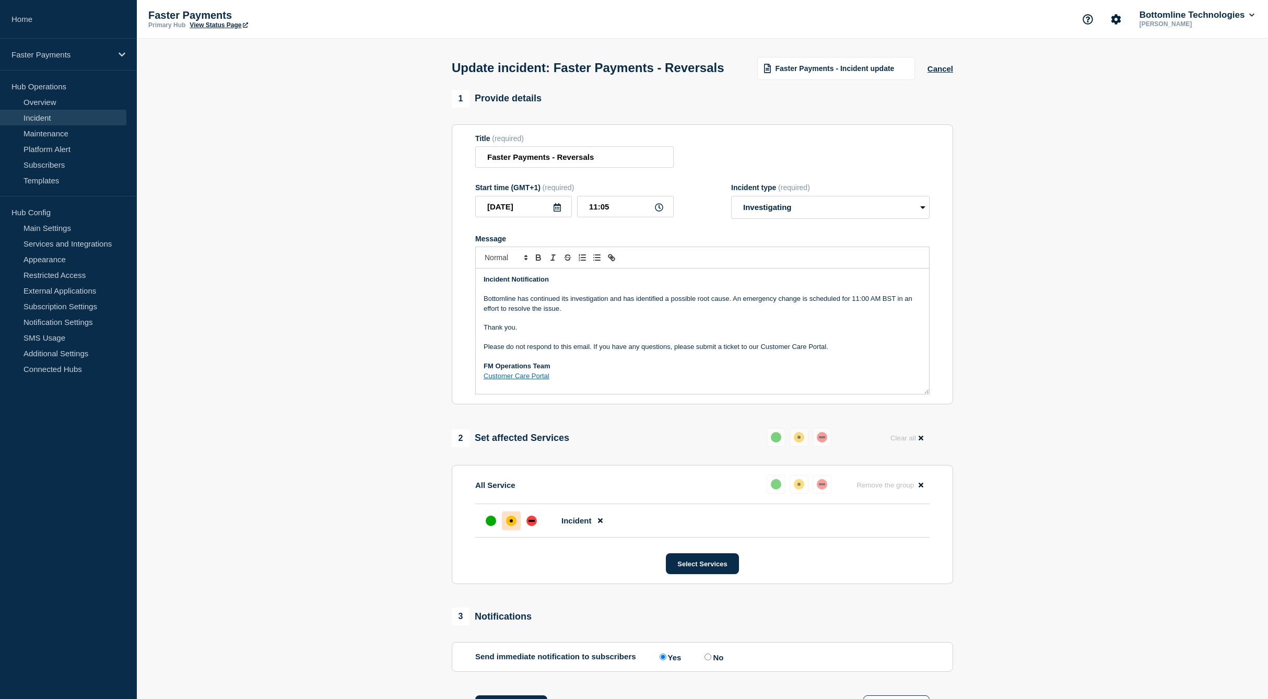
click at [538, 313] on p "Bottomline has continued its investigation and has identified a possible root c…" at bounding box center [703, 303] width 438 height 19
drag, startPoint x: 538, startPoint y: 321, endPoint x: 734, endPoint y: 323, distance: 195.8
click at [734, 313] on p "Bottomline has continued its investigation and has identified a possible root c…" at bounding box center [703, 303] width 438 height 19
click at [821, 219] on select "Select option Investigating Identified Monitoring Resolved" at bounding box center [830, 207] width 198 height 23
select select "monitoring"
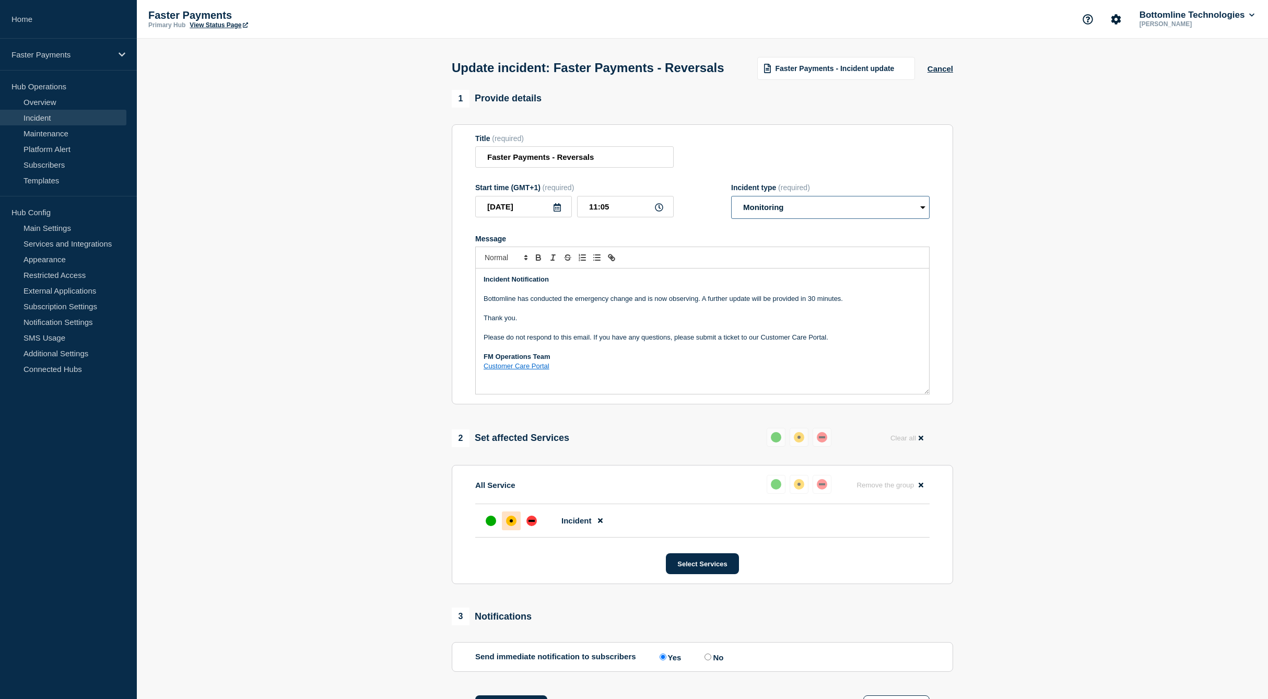
click at [731, 217] on select "Select option Investigating Identified Monitoring Resolved" at bounding box center [830, 207] width 198 height 23
click at [821, 303] on p "Bottomline has conducted the emergency change and is now observing. A further u…" at bounding box center [703, 298] width 438 height 9
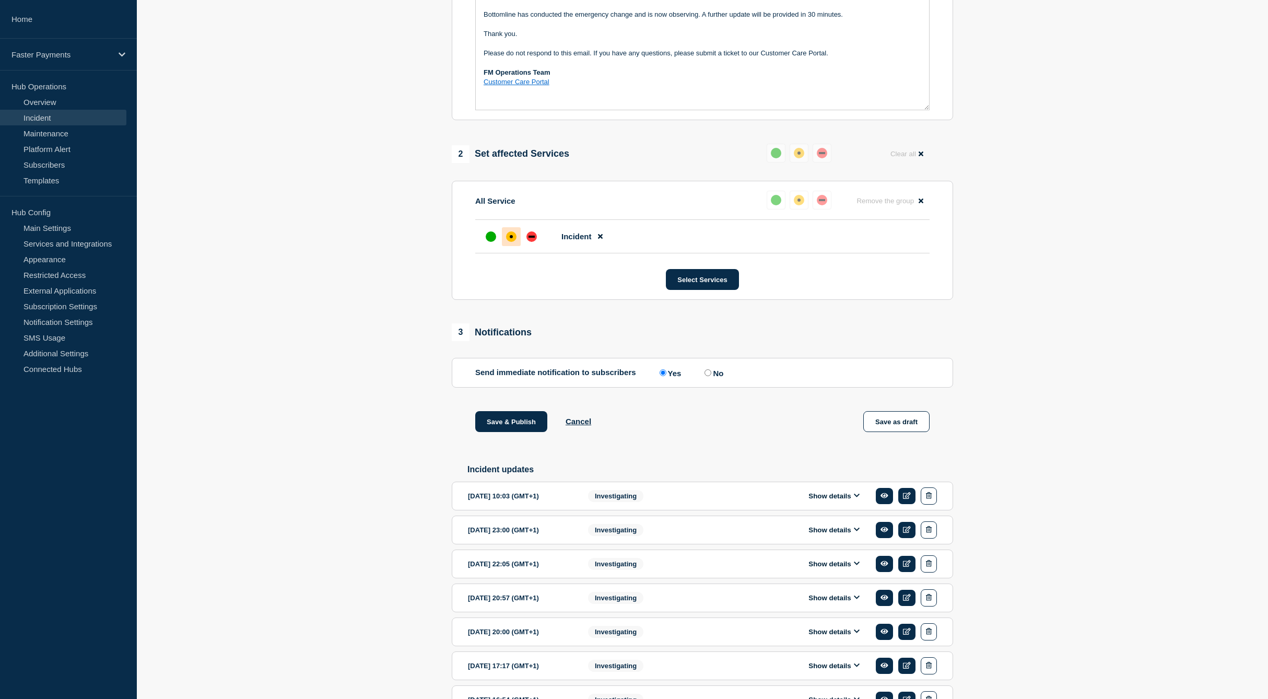
scroll to position [505, 0]
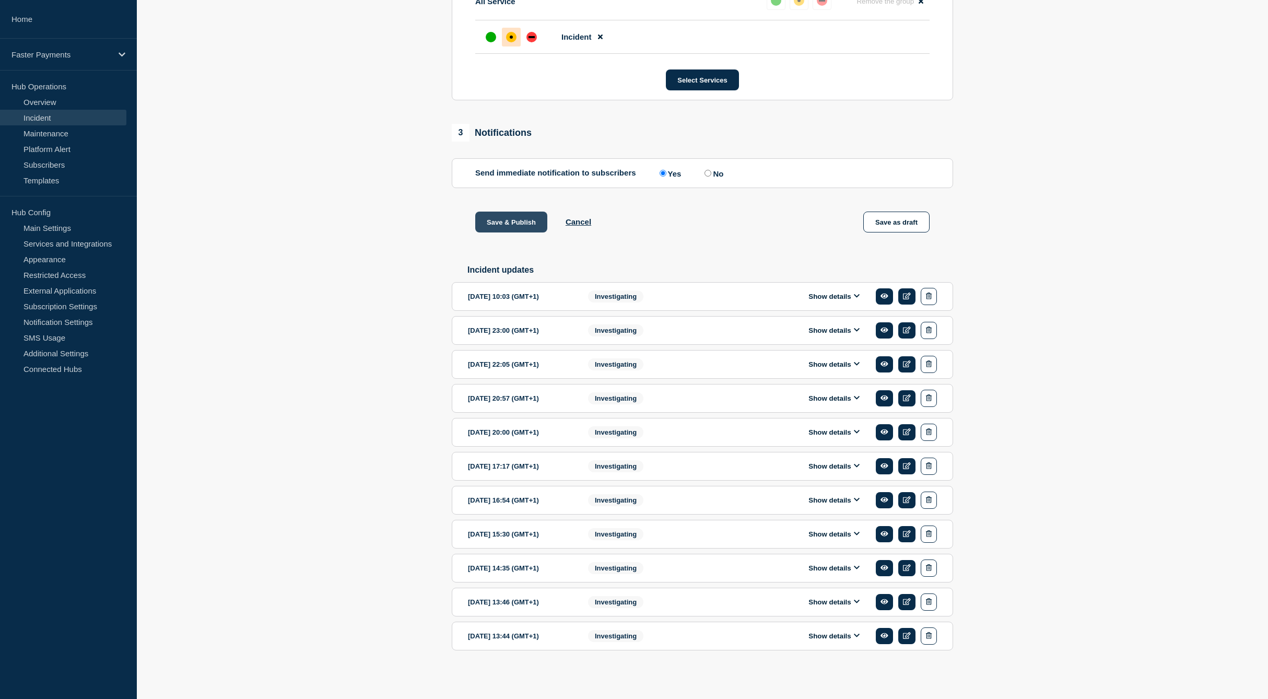
click at [518, 220] on button "Save & Publish" at bounding box center [511, 221] width 72 height 21
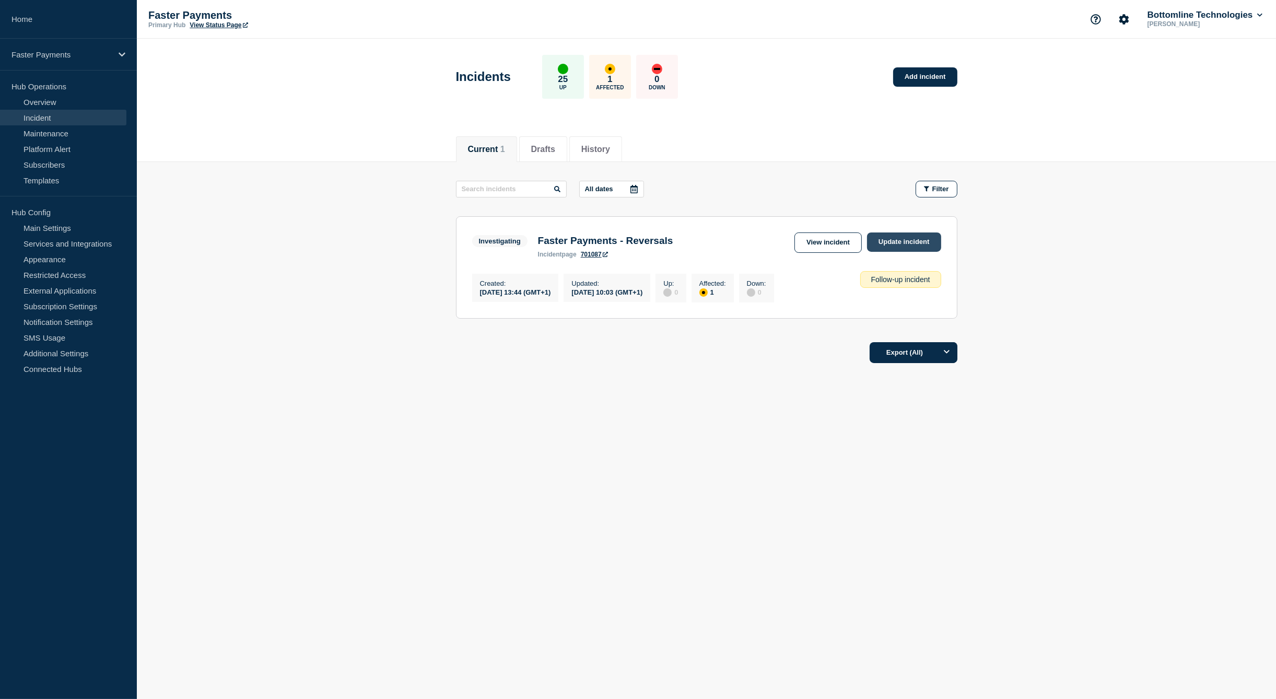
click at [925, 243] on link "Update incident" at bounding box center [904, 241] width 74 height 19
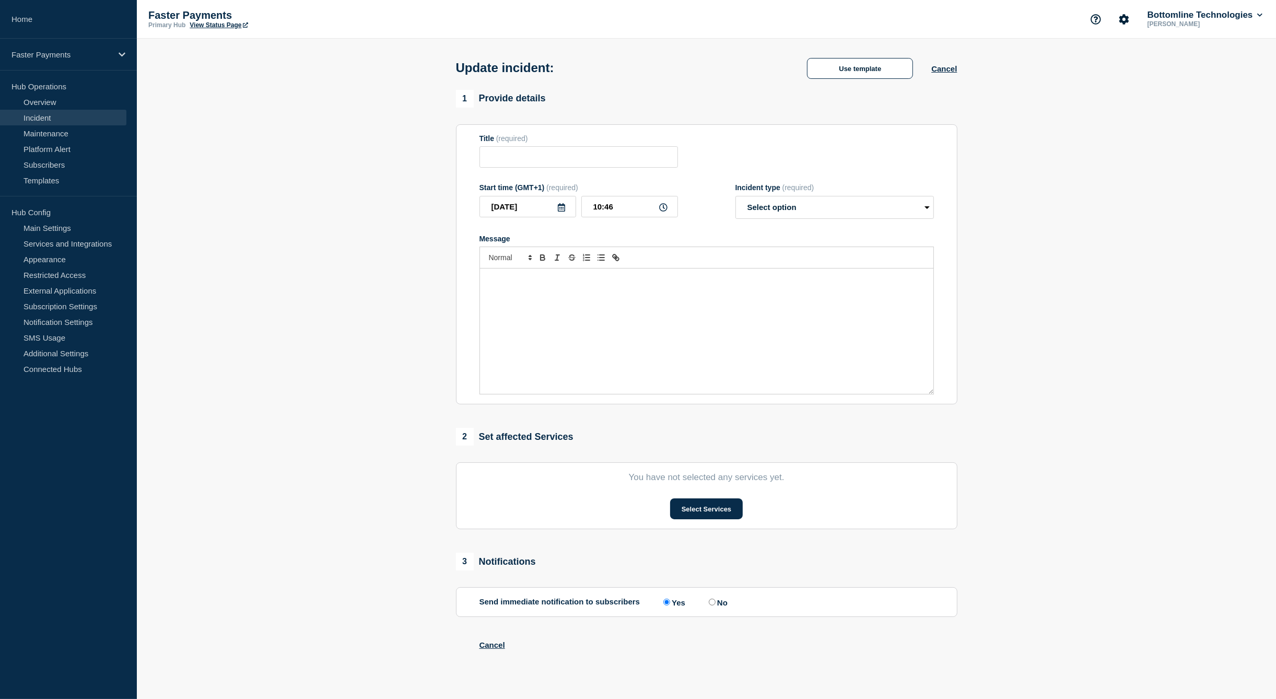
type input "Faster Payments - Reversals"
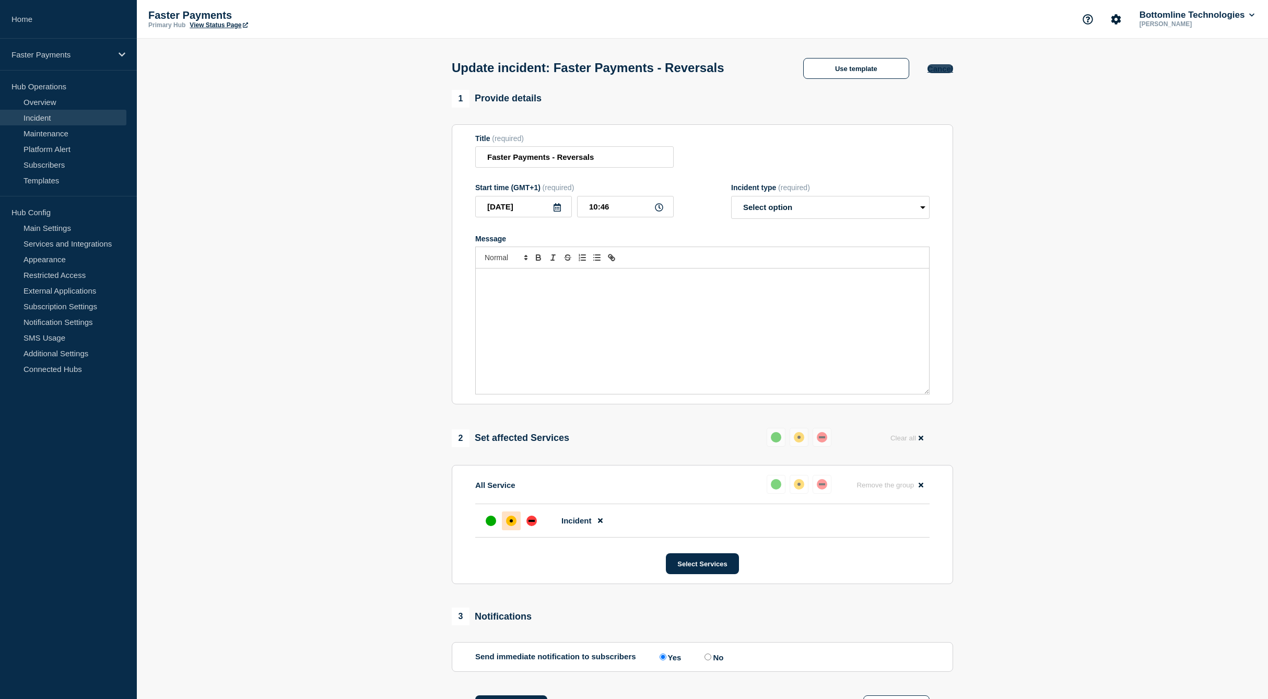
click at [940, 72] on button "Cancel" at bounding box center [940, 68] width 26 height 9
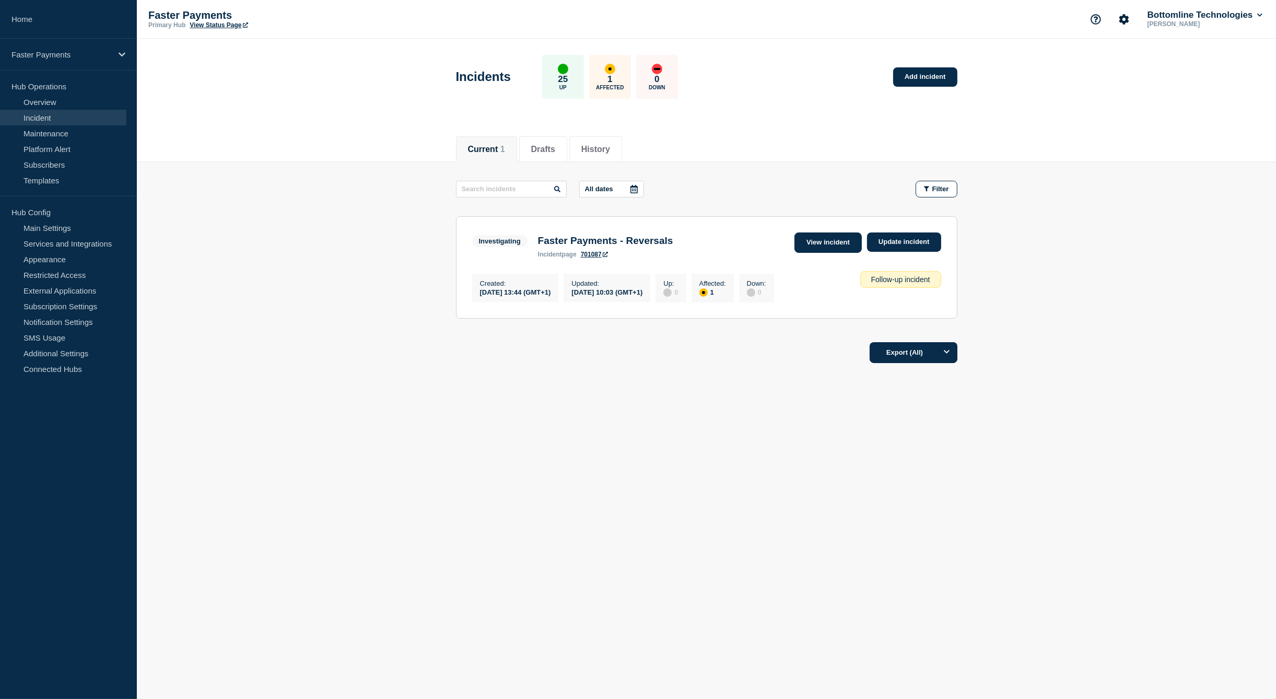
click at [810, 239] on link "View incident" at bounding box center [827, 242] width 67 height 20
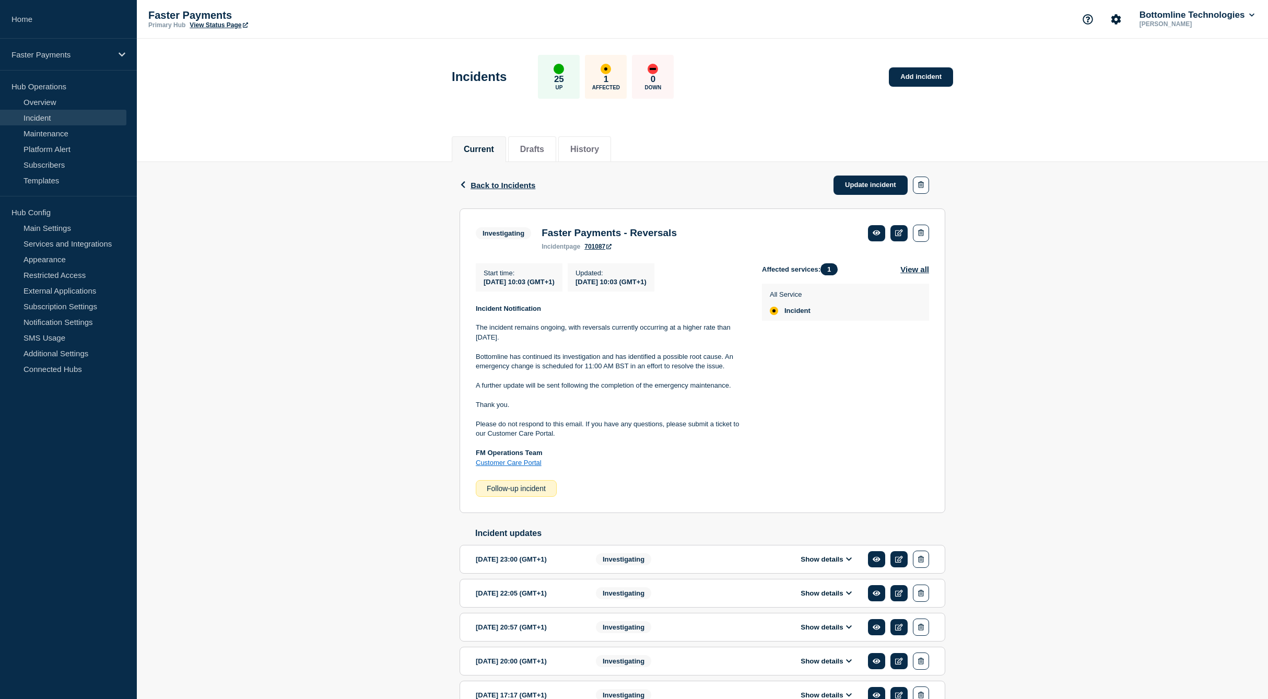
click at [478, 334] on p "The incident remains ongoing, with reversals currently occurring at a higher ra…" at bounding box center [610, 332] width 269 height 19
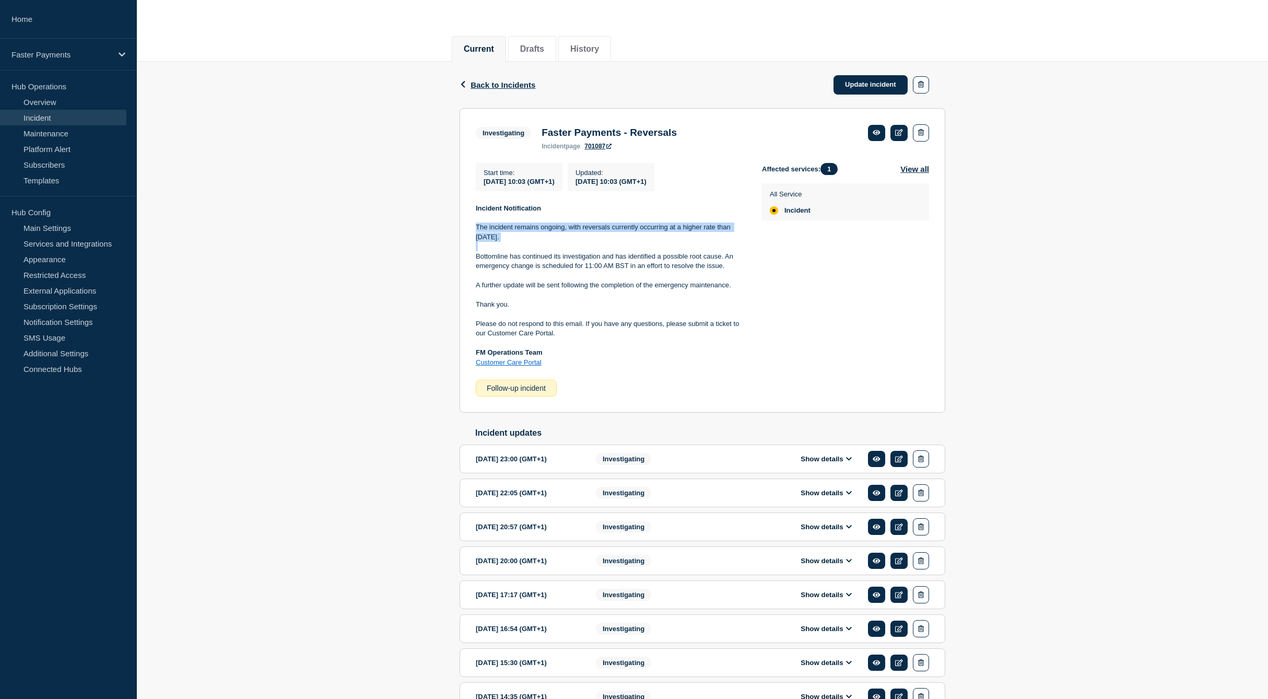
scroll to position [104, 0]
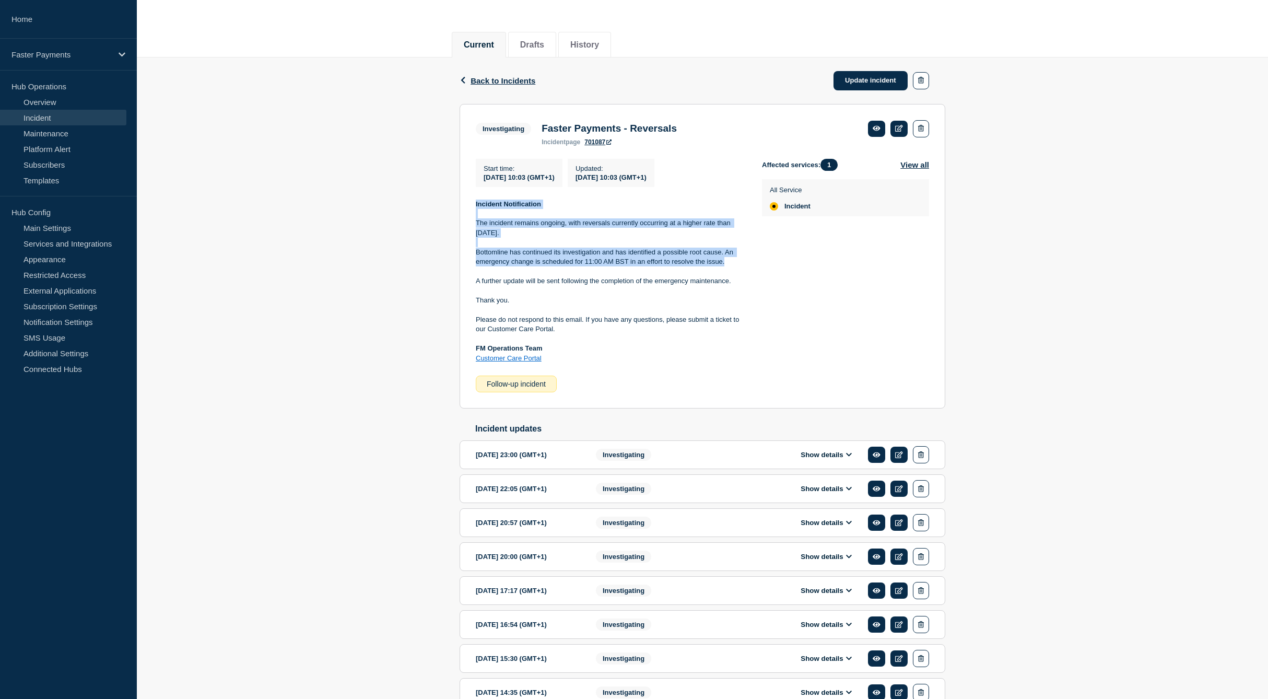
drag, startPoint x: 728, startPoint y: 267, endPoint x: 450, endPoint y: 205, distance: 285.1
click at [450, 205] on div "Back Back to Incidents Update incident Investigating Faster Payments - Reversal…" at bounding box center [702, 432] width 1131 height 750
copy div "Incident Notification The incident remains ongoing, with reversals currently oc…"
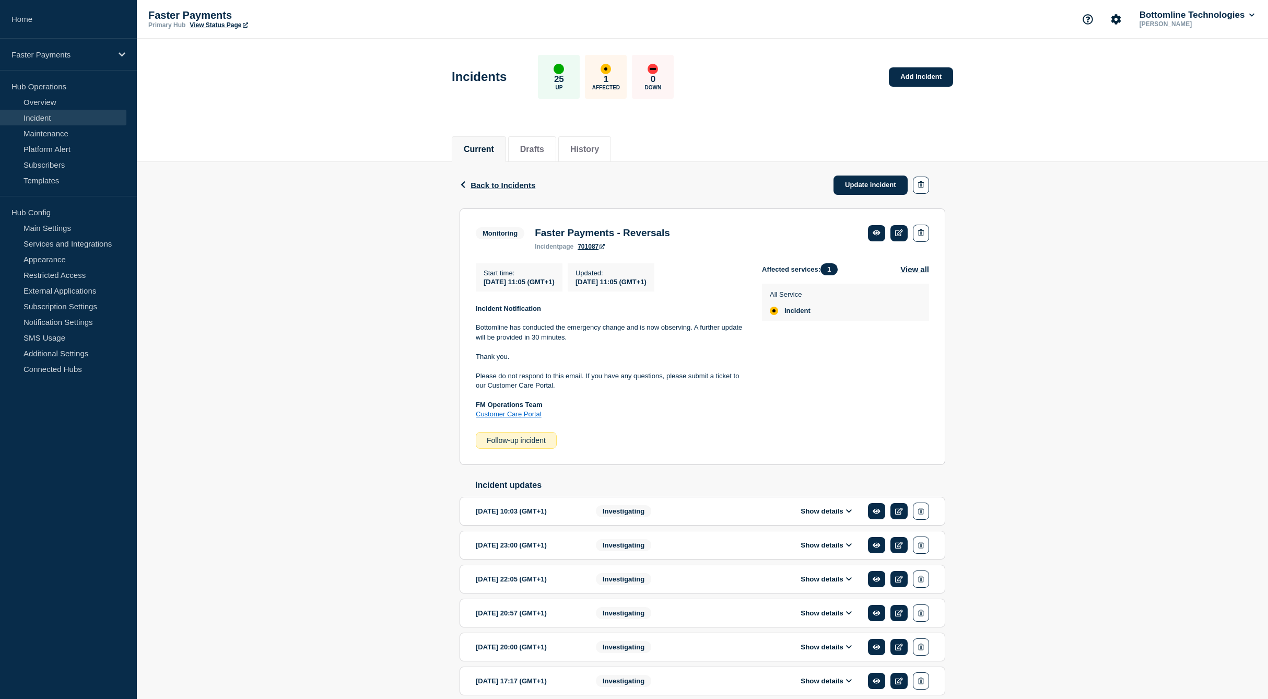
click at [284, 596] on div "Back Back to Incidents Update incident Monitoring Faster Payments - Reversals S…" at bounding box center [702, 530] width 1131 height 736
click at [686, 384] on p "Please do not respond to this email. If you have any questions, please submit a…" at bounding box center [610, 380] width 269 height 19
drag, startPoint x: 605, startPoint y: 341, endPoint x: 455, endPoint y: 311, distance: 153.3
click at [455, 311] on div "Back Back to Incidents Update incident Monitoring Faster Payments - Reversals S…" at bounding box center [702, 530] width 501 height 736
copy div "Incident Notification Bottomline has conducted the emergency change and is now …"
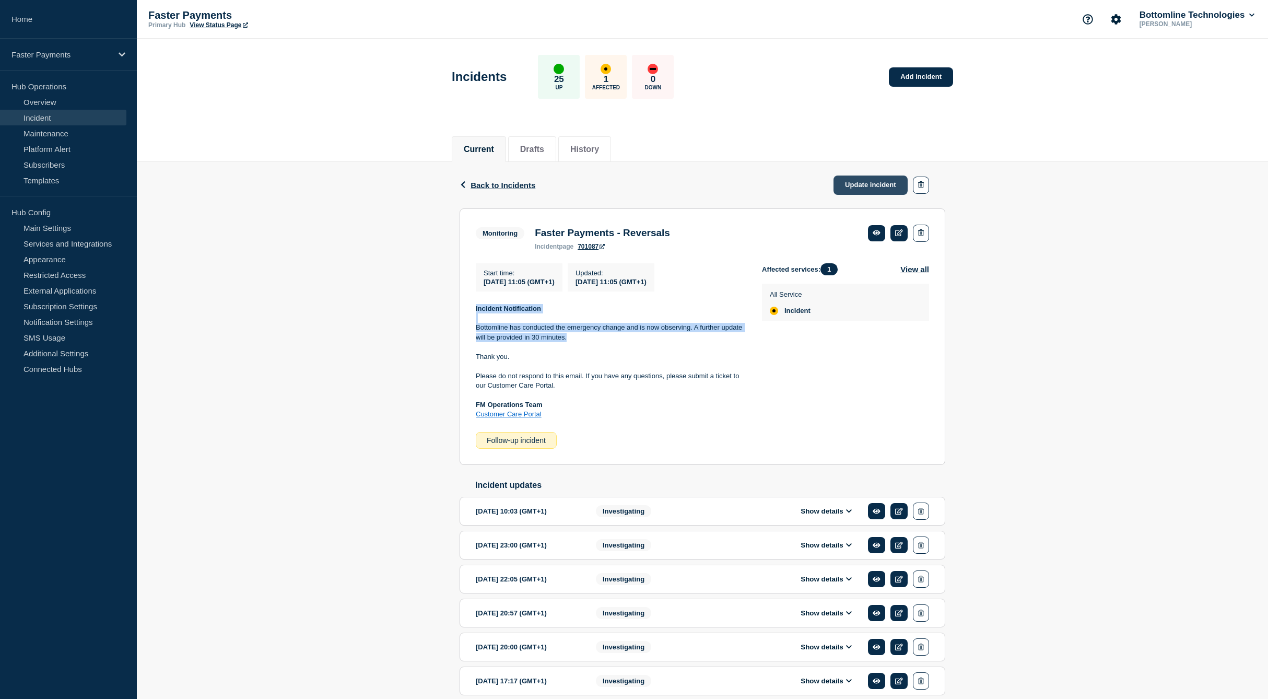
click at [869, 186] on link "Update incident" at bounding box center [870, 184] width 74 height 19
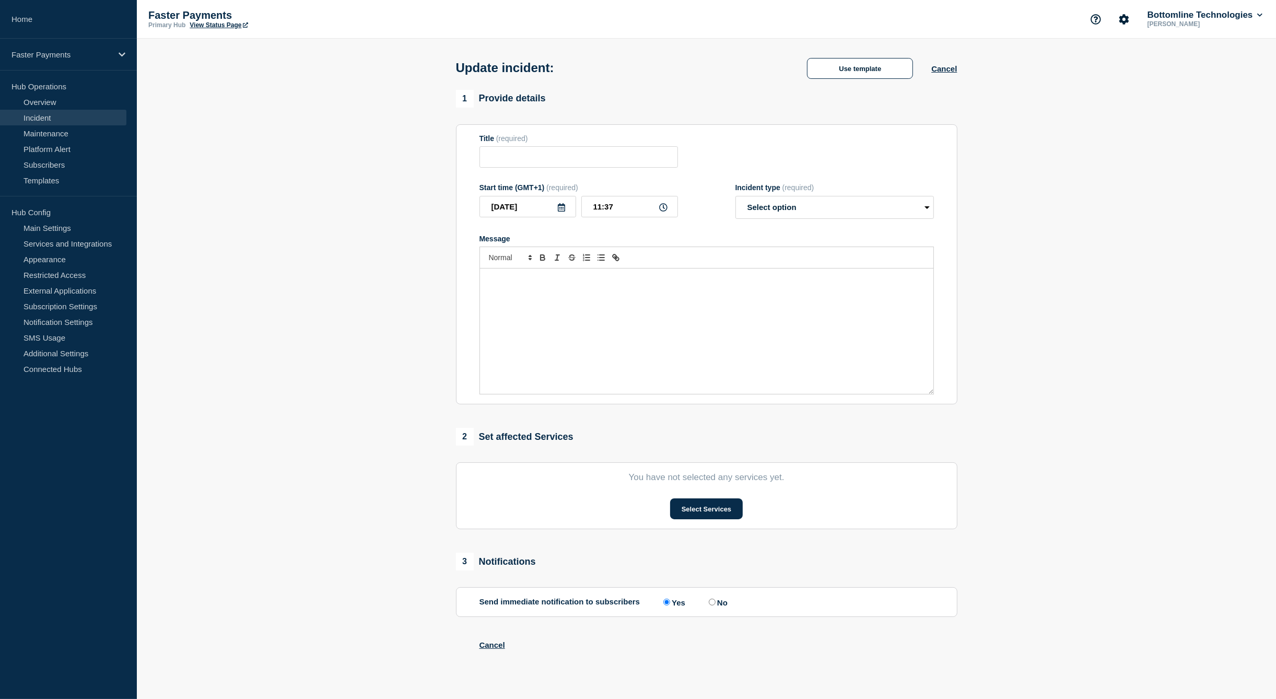
type input "Faster Payments - Reversals"
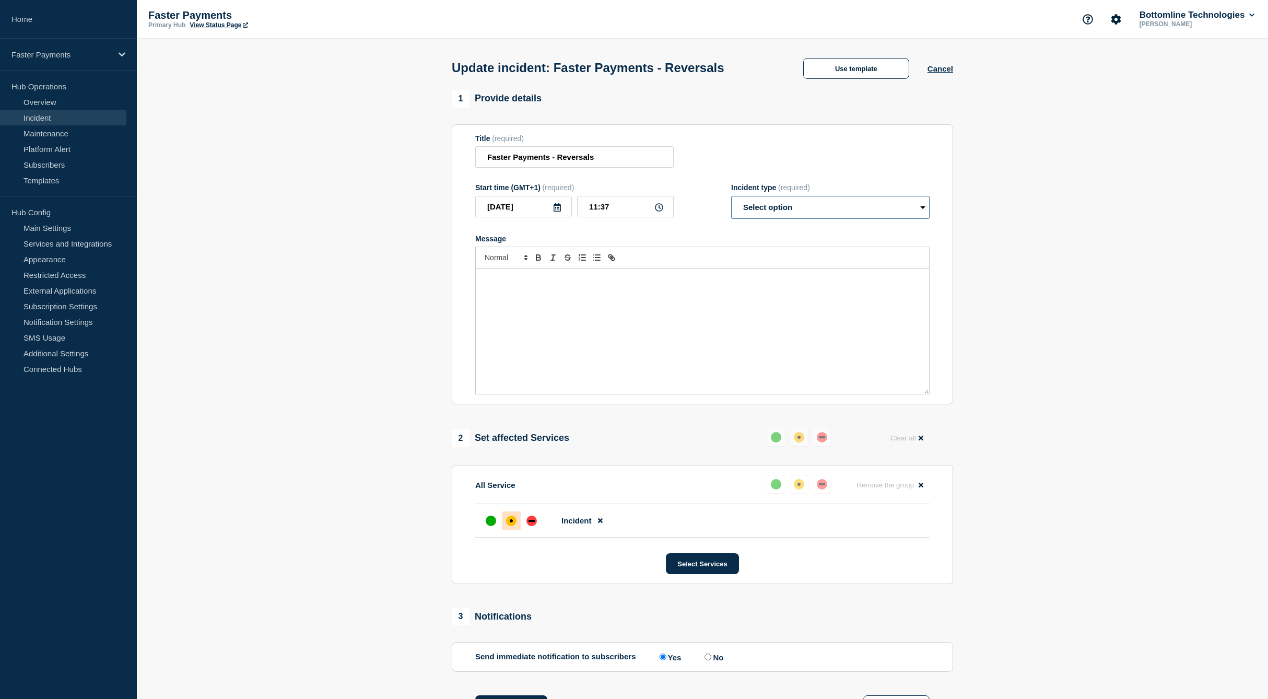
click at [821, 201] on select "Select option Investigating Identified Monitoring Resolved" at bounding box center [830, 207] width 198 height 23
drag, startPoint x: 841, startPoint y: 101, endPoint x: 843, endPoint y: 87, distance: 14.3
click at [841, 100] on div "1 Provide details" at bounding box center [702, 99] width 501 height 18
click at [847, 65] on button "Use template" at bounding box center [856, 68] width 106 height 21
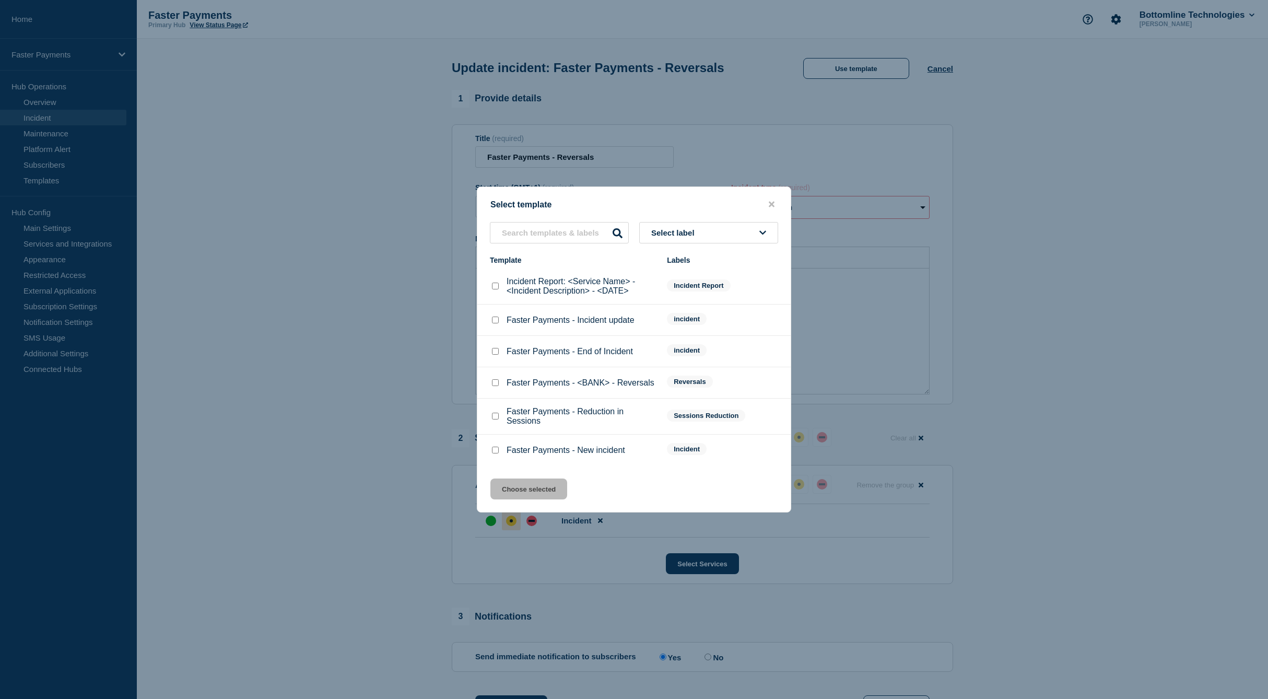
click at [499, 320] on div at bounding box center [495, 320] width 10 height 10
click at [495, 320] on input "Faster Payments - Incident update checkbox" at bounding box center [495, 319] width 7 height 7
checkbox input "true"
click at [545, 494] on button "Choose selected" at bounding box center [528, 488] width 77 height 21
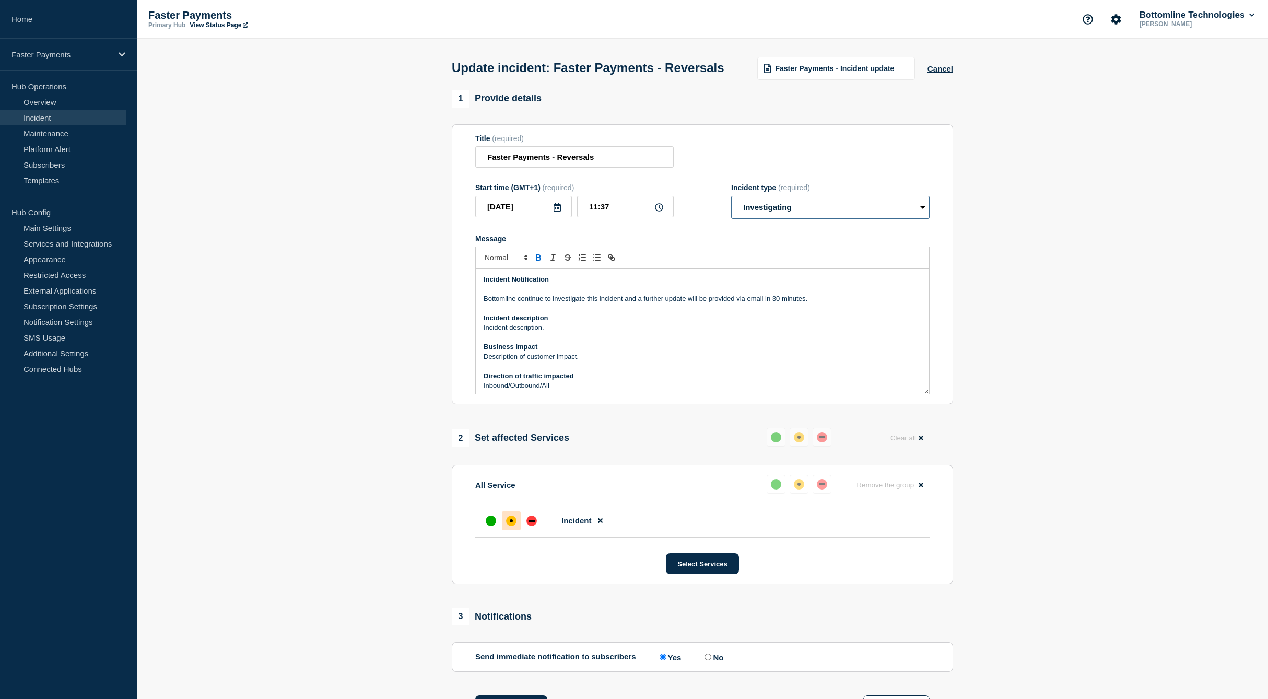
click at [784, 219] on select "Select option Investigating Identified Monitoring Resolved" at bounding box center [830, 207] width 198 height 23
select select "monitoring"
click at [731, 217] on select "Select option Investigating Identified Monitoring Resolved" at bounding box center [830, 207] width 198 height 23
click at [588, 381] on p "Direction of traffic impacted" at bounding box center [703, 375] width 438 height 9
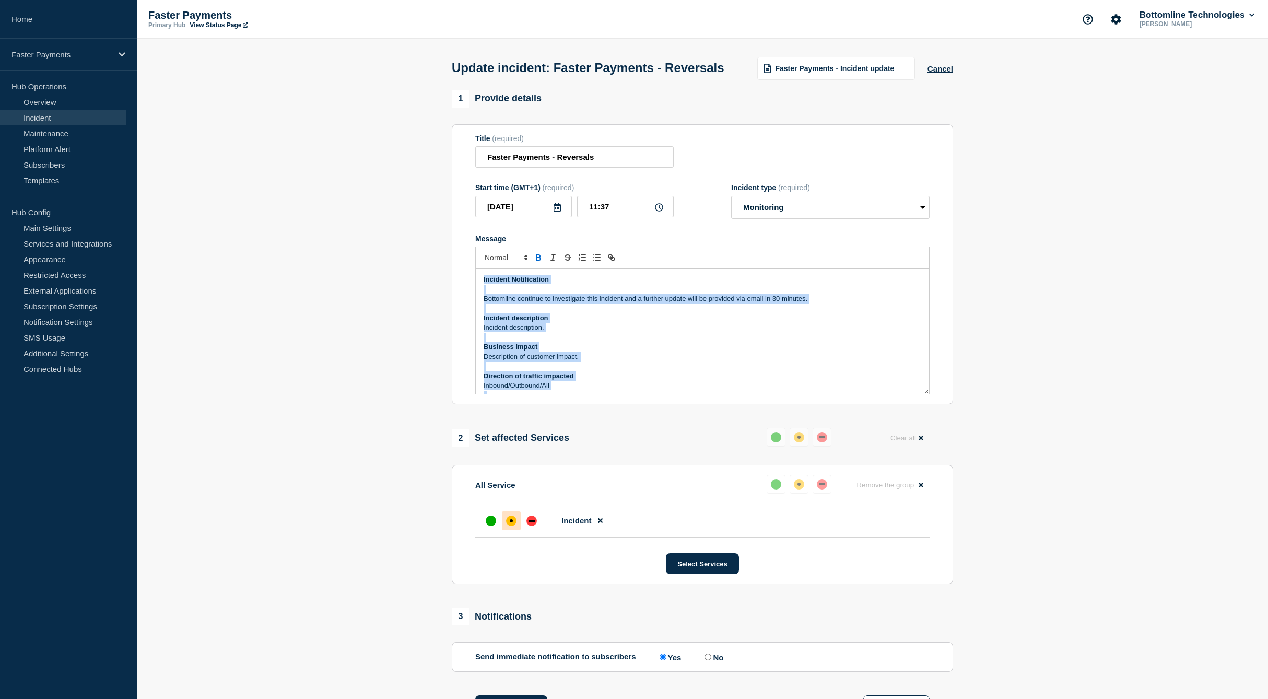
drag, startPoint x: 560, startPoint y: 336, endPoint x: 433, endPoint y: 211, distance: 178.0
click at [433, 211] on section "1 Provide details Title (required) Faster Payments - Reversals Start time (GMT+…" at bounding box center [702, 645] width 1131 height 1111
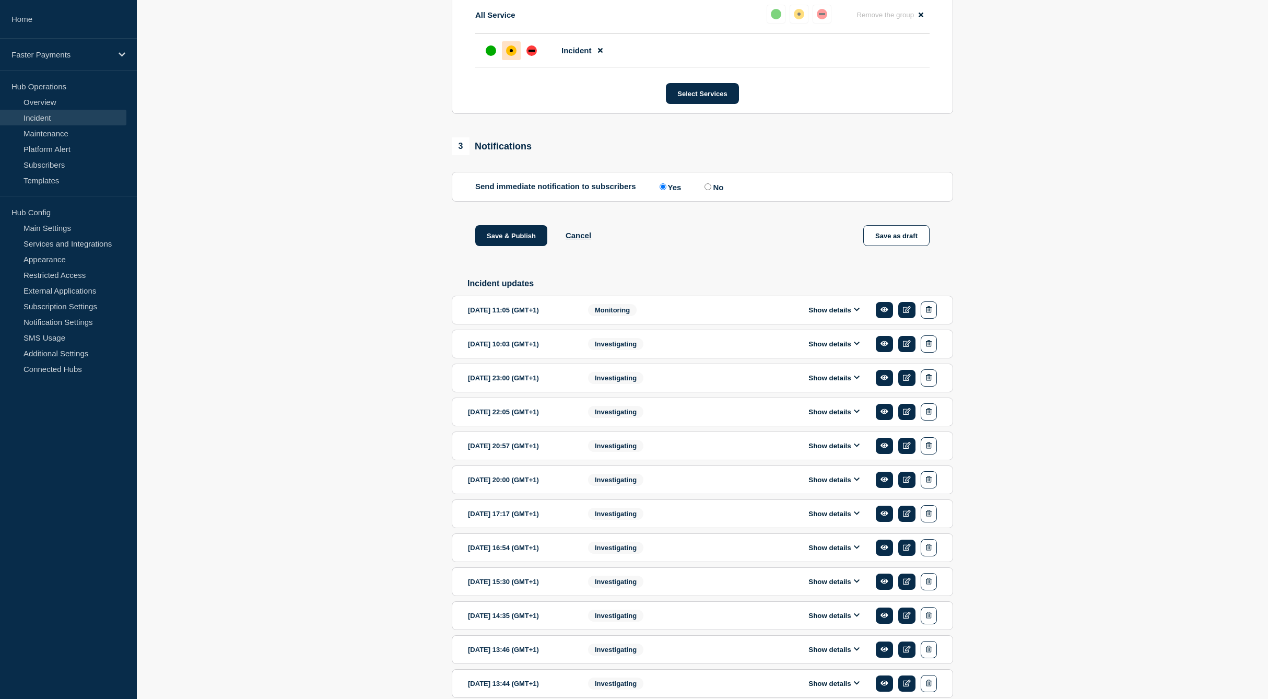
scroll to position [539, 0]
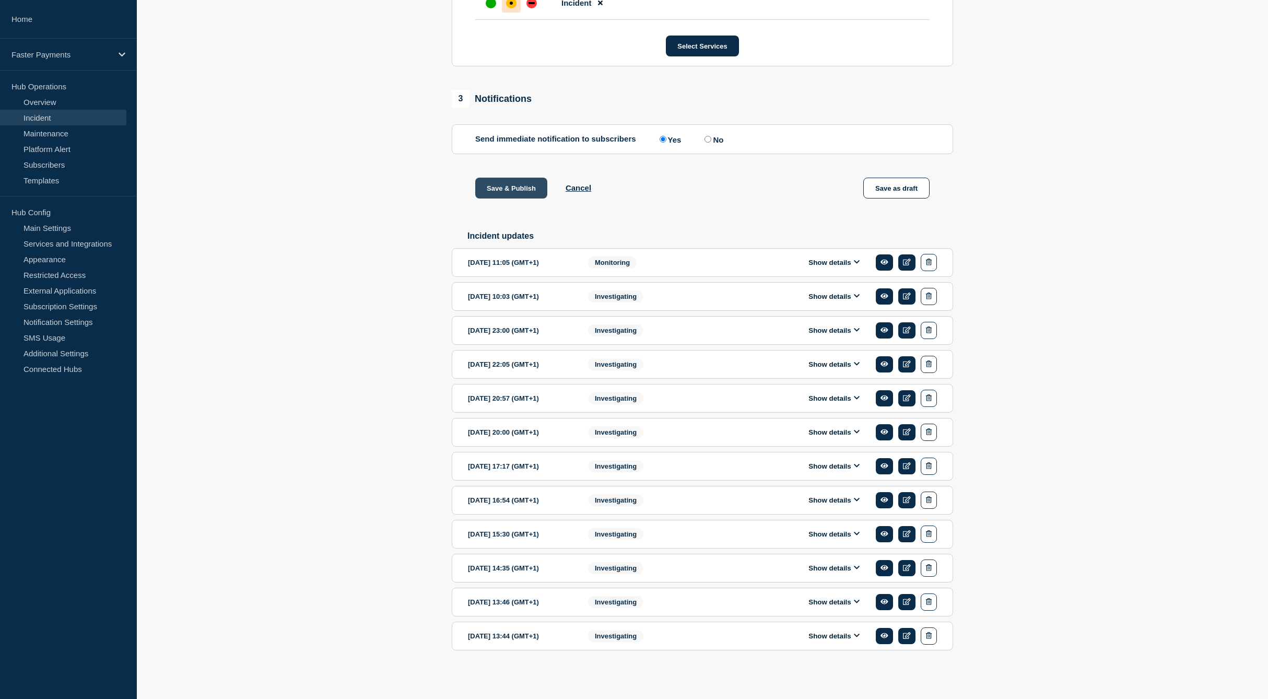
click at [503, 190] on button "Save & Publish" at bounding box center [511, 188] width 72 height 21
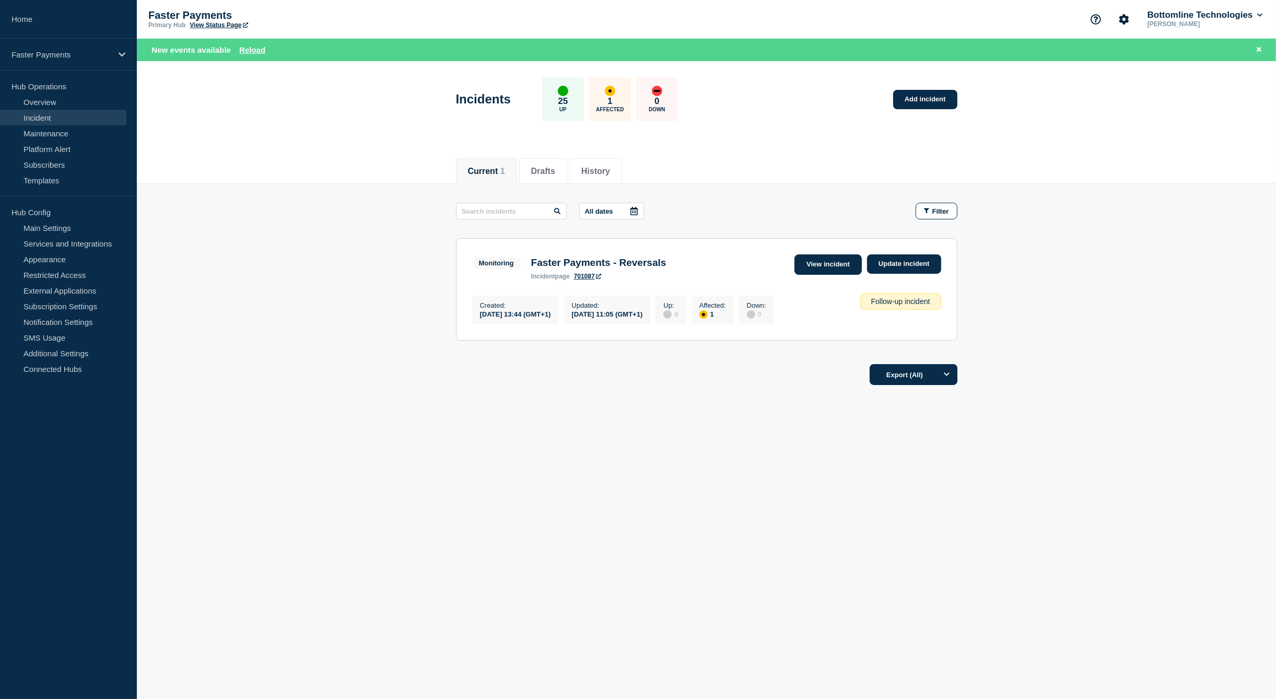
click at [833, 266] on link "View incident" at bounding box center [827, 264] width 67 height 20
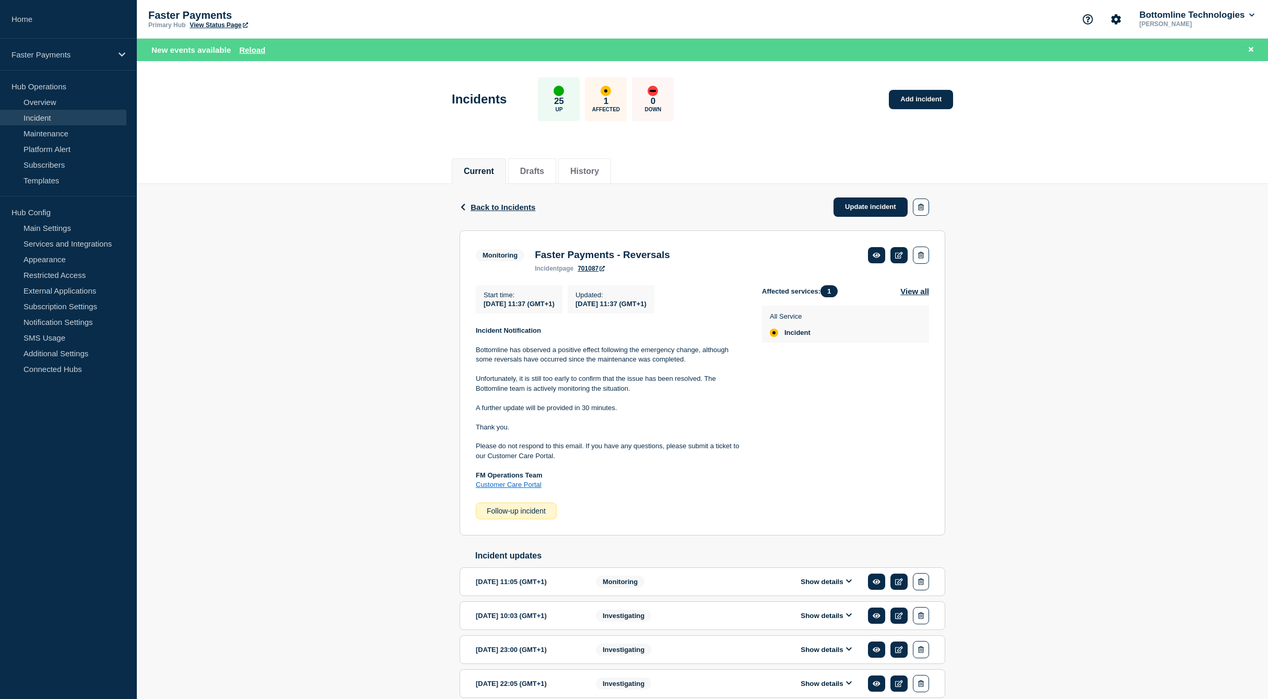
click at [518, 351] on p "Bottomline has observed a positive effect following the emergency change, altho…" at bounding box center [610, 354] width 269 height 19
drag, startPoint x: 518, startPoint y: 351, endPoint x: 500, endPoint y: 341, distance: 21.1
click at [518, 351] on p "Bottomline has observed a positive effect following the emergency change, altho…" at bounding box center [610, 354] width 269 height 19
click at [486, 333] on strong "Incident Notification" at bounding box center [508, 330] width 65 height 8
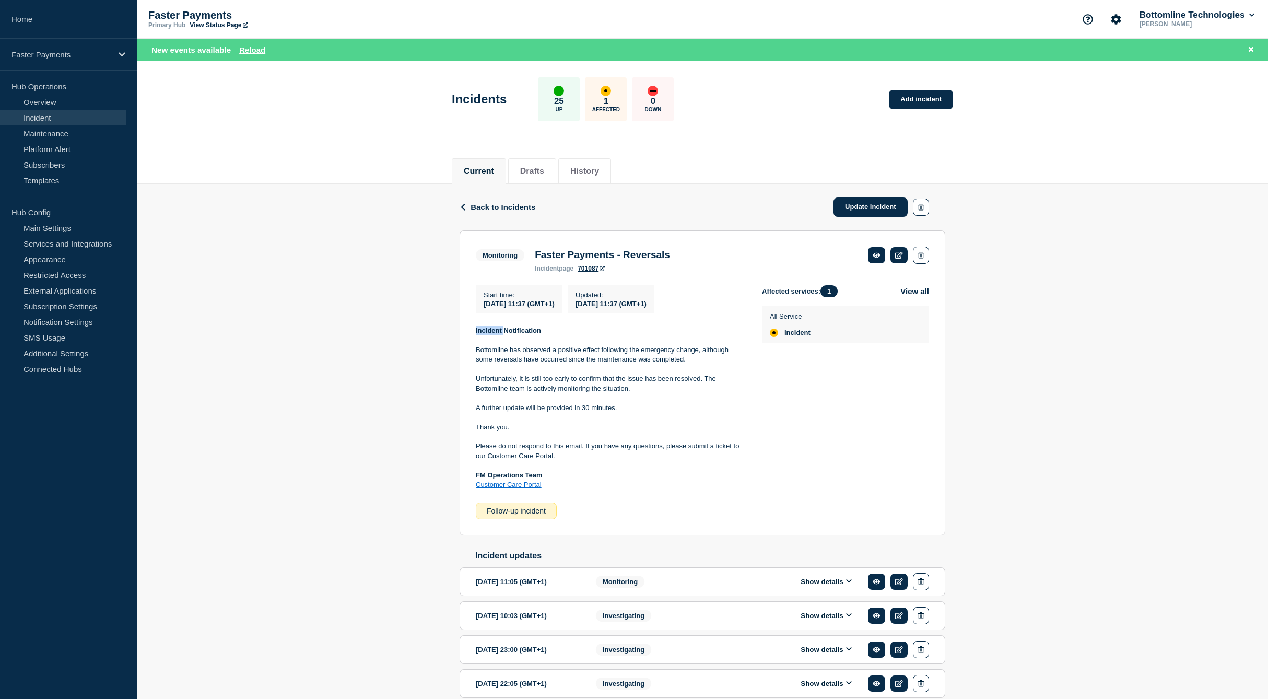
click at [487, 333] on strong "Incident Notification" at bounding box center [508, 330] width 65 height 8
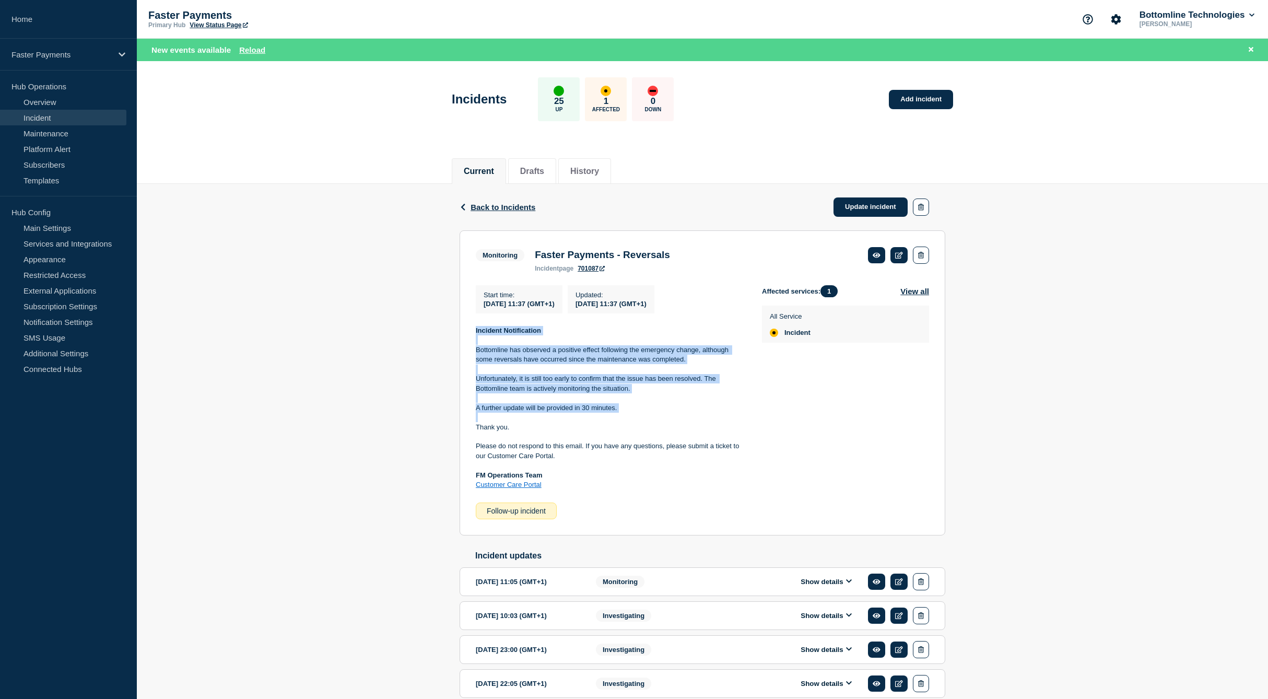
drag, startPoint x: 487, startPoint y: 333, endPoint x: 522, endPoint y: 412, distance: 86.5
click at [522, 416] on div "Incident Notification Bottomline has observed a positive effect following the e…" at bounding box center [610, 408] width 269 height 164
copy div "Incident Notification Bottomline has observed a positive effect following the e…"
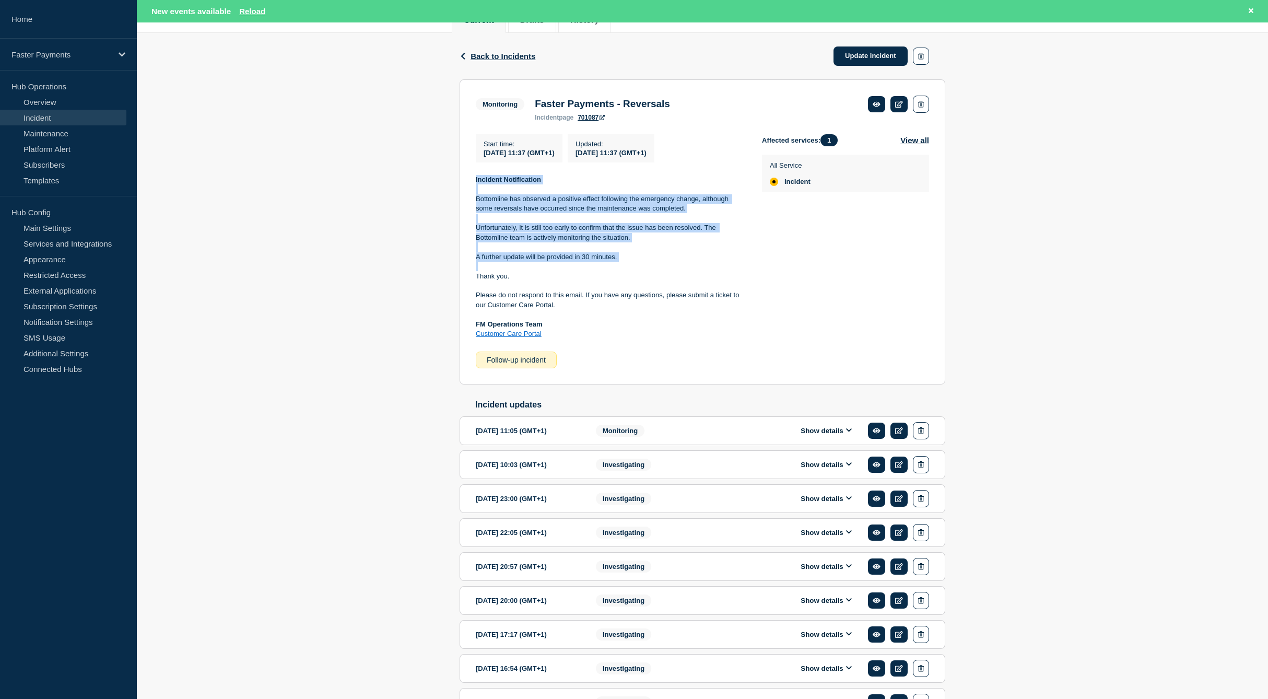
scroll to position [113, 0]
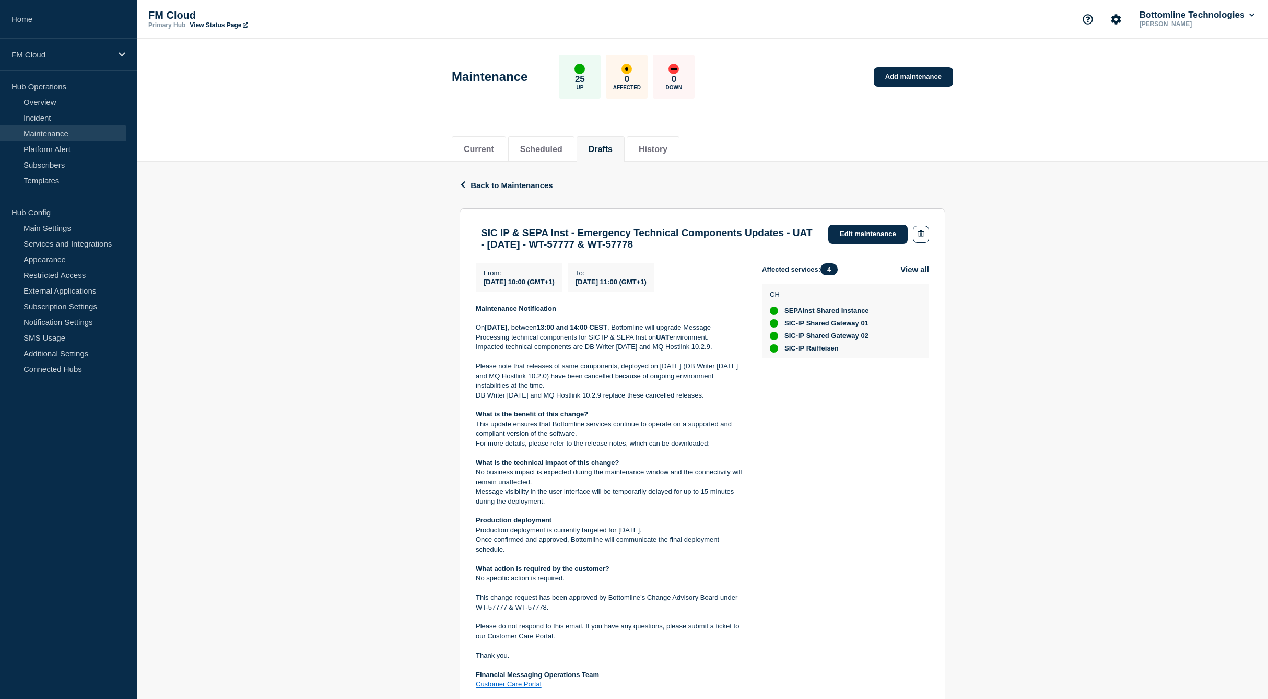
click at [561, 373] on p "Please note that releases of same components, deployed on [DATE] (DB Writer [DA…" at bounding box center [610, 375] width 269 height 29
click at [561, 372] on p "Please note that releases of same components, deployed on [DATE] (DB Writer [DA…" at bounding box center [610, 375] width 269 height 29
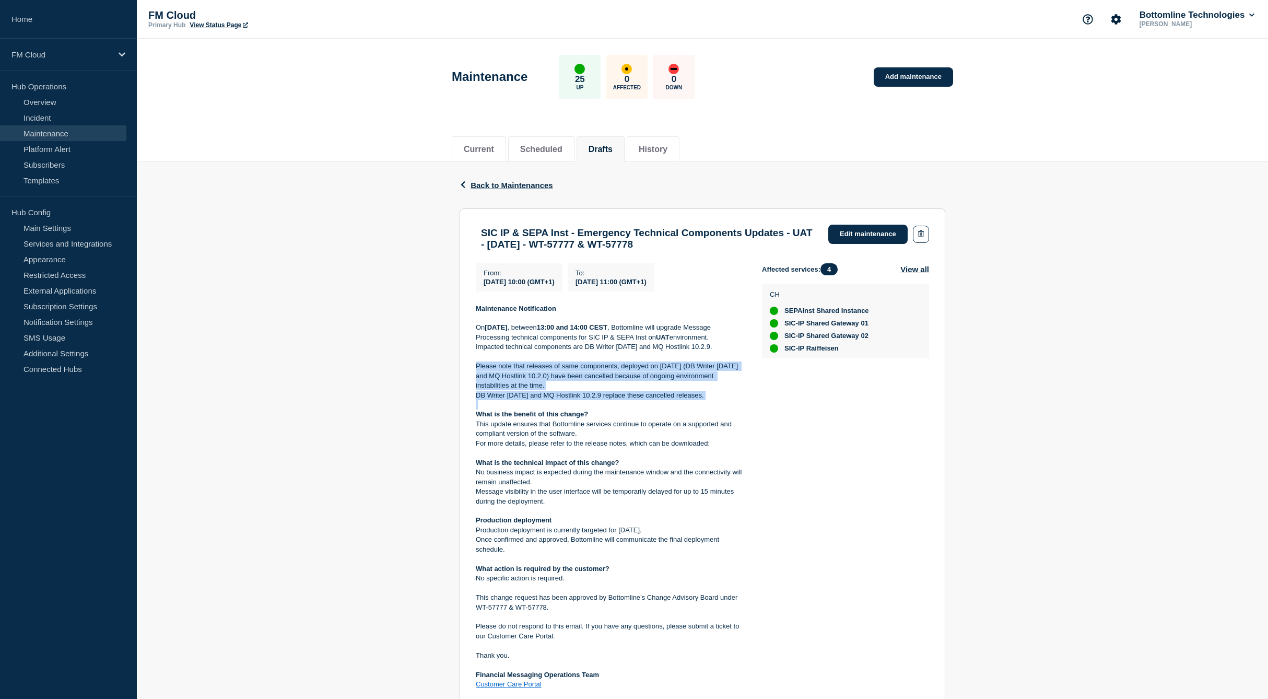
drag, startPoint x: 561, startPoint y: 372, endPoint x: 574, endPoint y: 412, distance: 41.8
click at [574, 412] on div "Maintenance Notification [DATE][DATE] , between 13:00 and 14:00 CEST , Bottomli…" at bounding box center [610, 496] width 269 height 385
click at [639, 400] on p "DB Writer 10.1.16 and MQ Hostlink 10.2.9 replace these cancelled releases." at bounding box center [610, 395] width 269 height 9
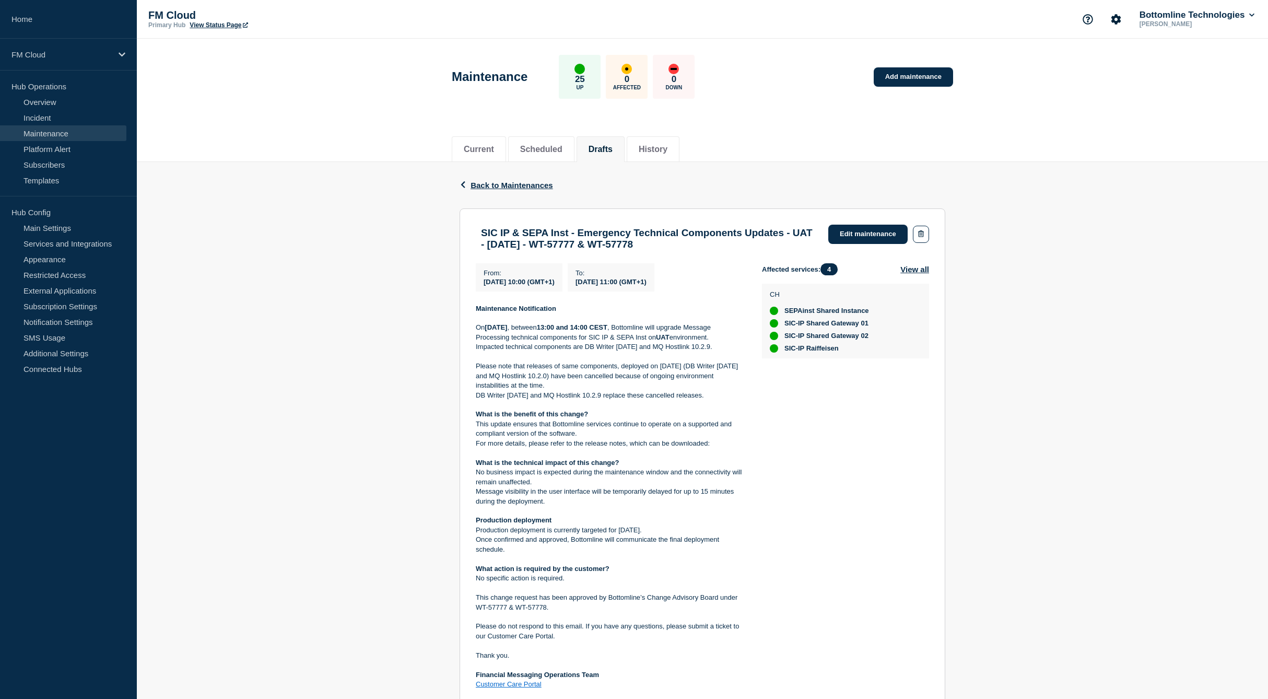
click at [591, 351] on p "Impacted technical components are DB Writer 10.1.16 and MQ Hostlink 10.2.9." at bounding box center [610, 346] width 269 height 9
drag, startPoint x: 591, startPoint y: 353, endPoint x: 596, endPoint y: 339, distance: 14.9
click at [596, 339] on div "Maintenance Notification On Friday, 15 August 2025 , between 13:00 and 14:00 CE…" at bounding box center [610, 496] width 269 height 385
click at [596, 339] on p "On Friday, 15 August 2025 , between 13:00 and 14:00 CEST , Bottomline will upgr…" at bounding box center [610, 332] width 269 height 19
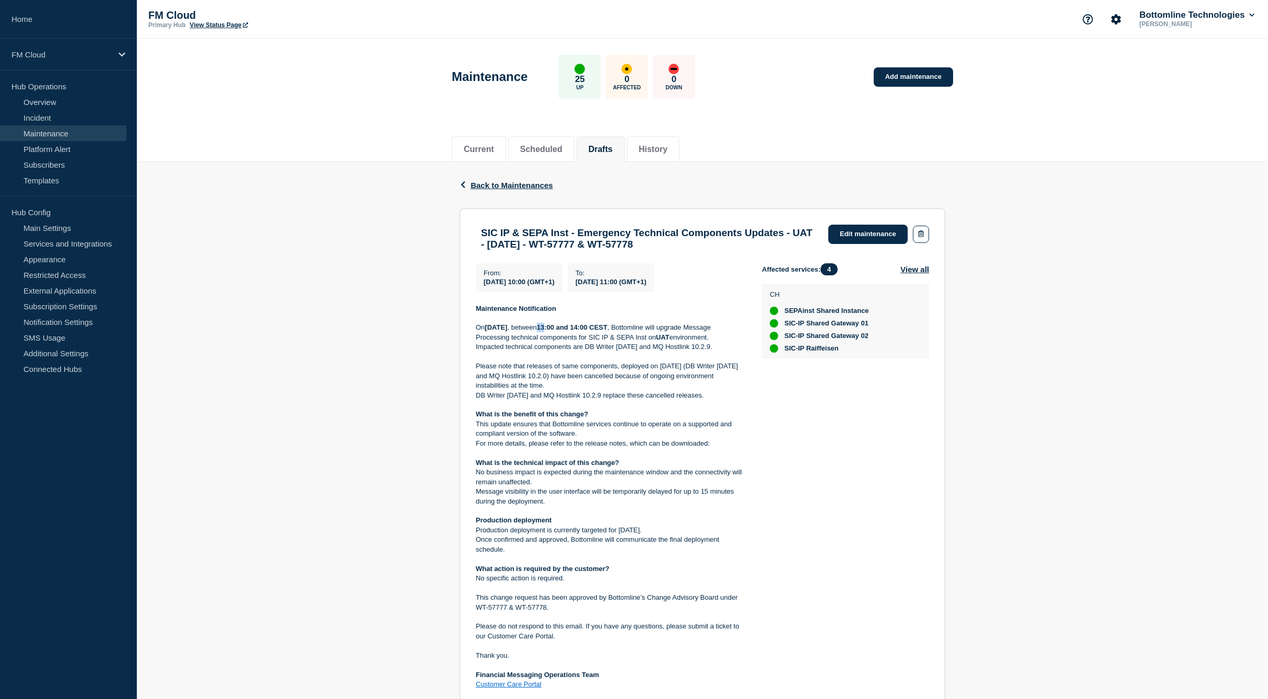
click at [596, 339] on p "On Friday, 15 August 2025 , between 13:00 and 14:00 CEST , Bottomline will upgr…" at bounding box center [610, 332] width 269 height 19
click at [597, 341] on p "On Friday, 15 August 2025 , between 13:00 and 14:00 CEST , Bottomline will upgr…" at bounding box center [610, 332] width 269 height 19
click at [865, 228] on link "Edit maintenance" at bounding box center [867, 234] width 79 height 19
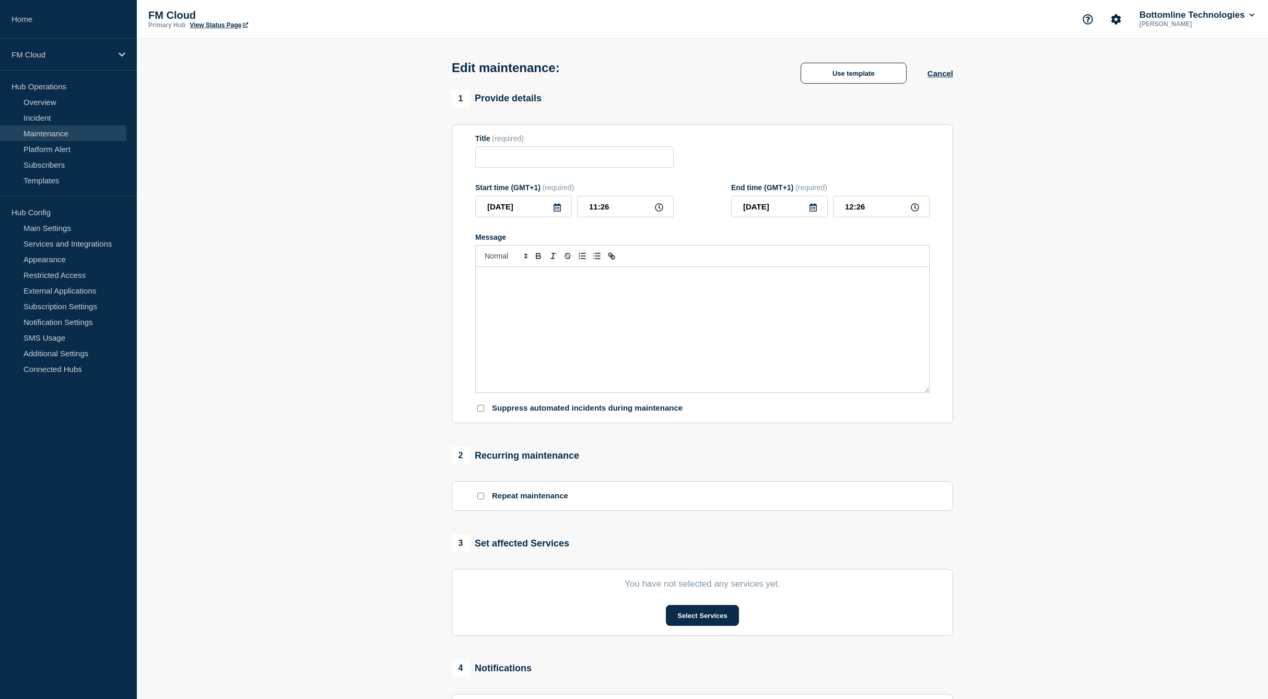
type input "SIC IP & SEPA Inst - Emergency Technical Components Updates - UAT - 15/AUG/2025…"
type input "10:00"
type input "11:00"
checkbox input "false"
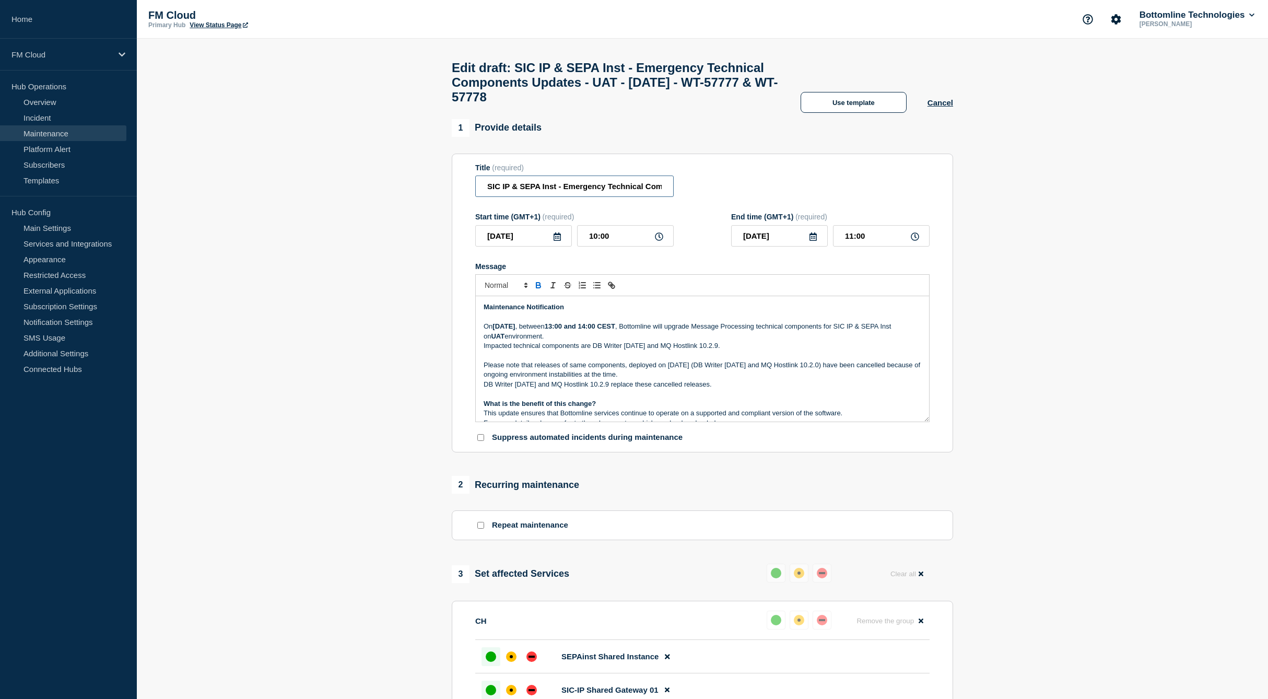
click at [481, 194] on input "SIC IP & SEPA Inst - Emergency Technical Components Updates - UAT - 15/AUG/2025…" at bounding box center [574, 185] width 198 height 21
click at [480, 196] on input "SIC IP & SEPA Inst - Emergency Technical Components Updates - UAT - 15/AUG/2025…" at bounding box center [574, 185] width 198 height 21
paste input "UAIQ Message & Connectivity"
drag, startPoint x: 636, startPoint y: 216, endPoint x: 672, endPoint y: 210, distance: 37.0
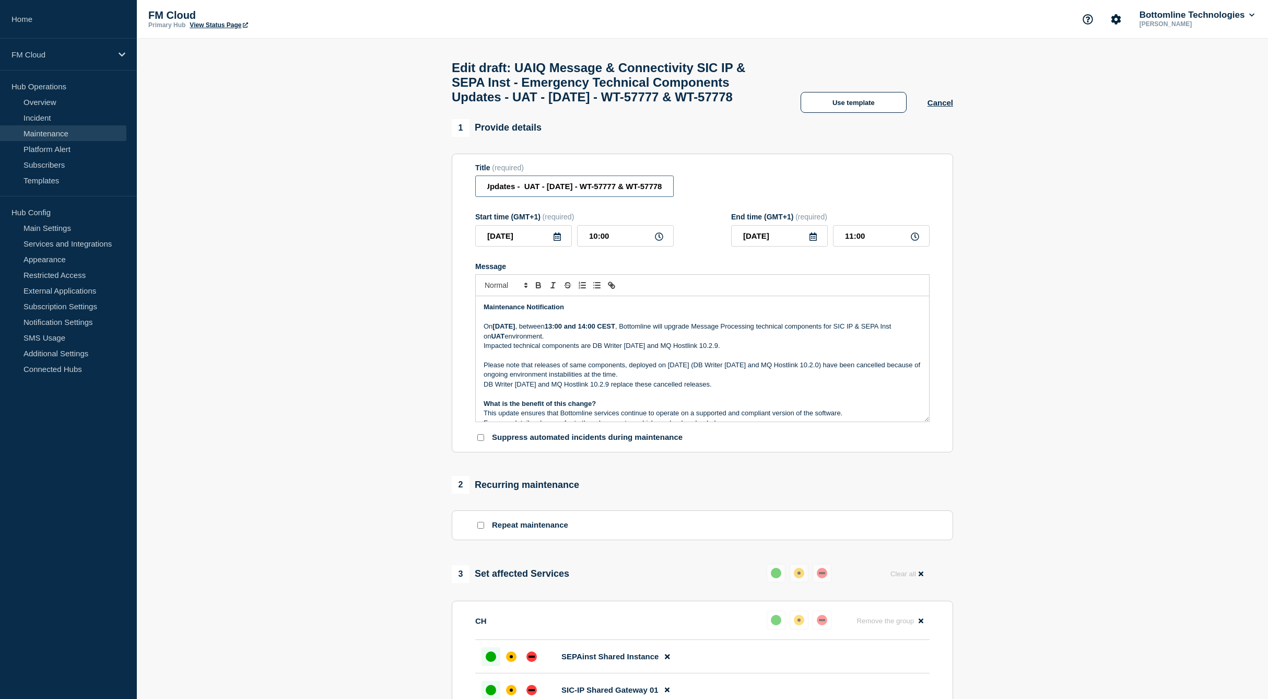
click at [689, 197] on div "Title (required) UAIQ Message & Connectivity SIC IP & SEPA Inst - Emergency Tec…" at bounding box center [702, 180] width 454 height 34
click at [547, 197] on input "UAIQ Message & Connectivity SIC IP & SEPA Inst - Emergency Technical Components…" at bounding box center [574, 185] width 198 height 21
click at [603, 197] on input "UAIQ Message & Connectivity SIC IP & SEPA Inst - Emergency Technical Components…" at bounding box center [574, 185] width 198 height 21
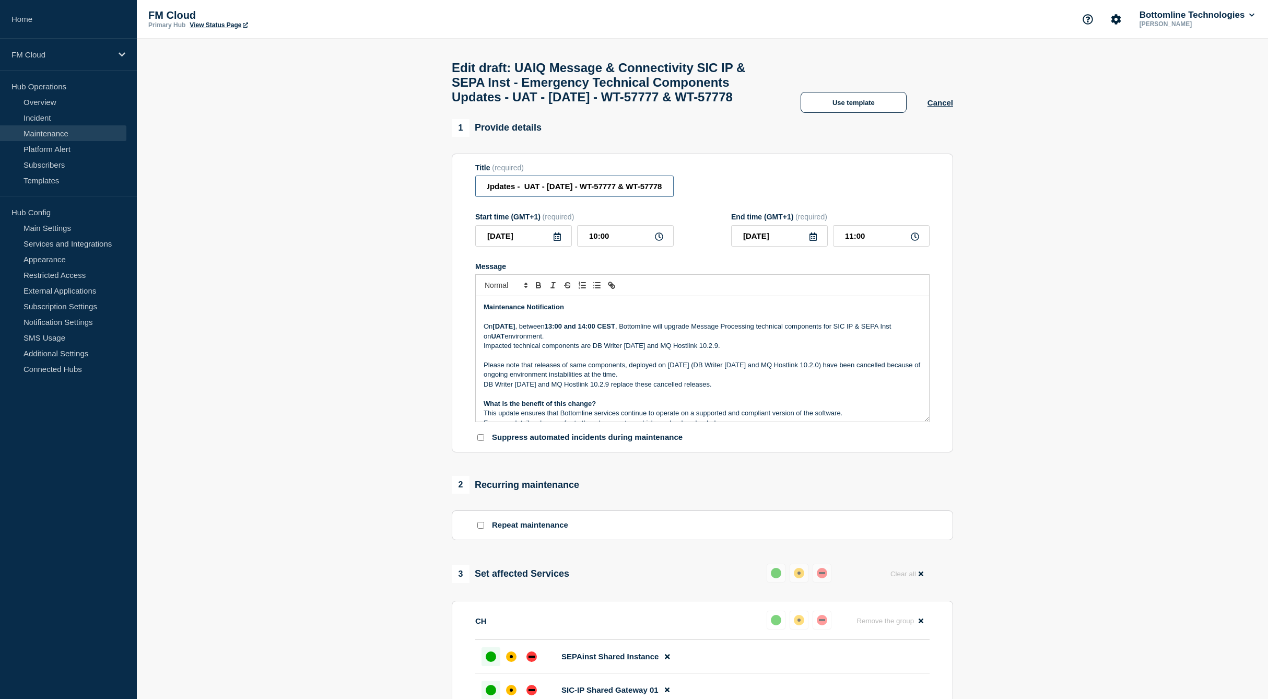
click at [603, 197] on input "UAIQ Message & Connectivity SIC IP & SEPA Inst - Emergency Technical Components…" at bounding box center [574, 185] width 198 height 21
type input "UAIQ Message & Connectivity SIC IP & SEPA Inst - Emergency Technical Components…"
click at [589, 246] on input "10:00" at bounding box center [625, 235] width 97 height 21
type input "13:00"
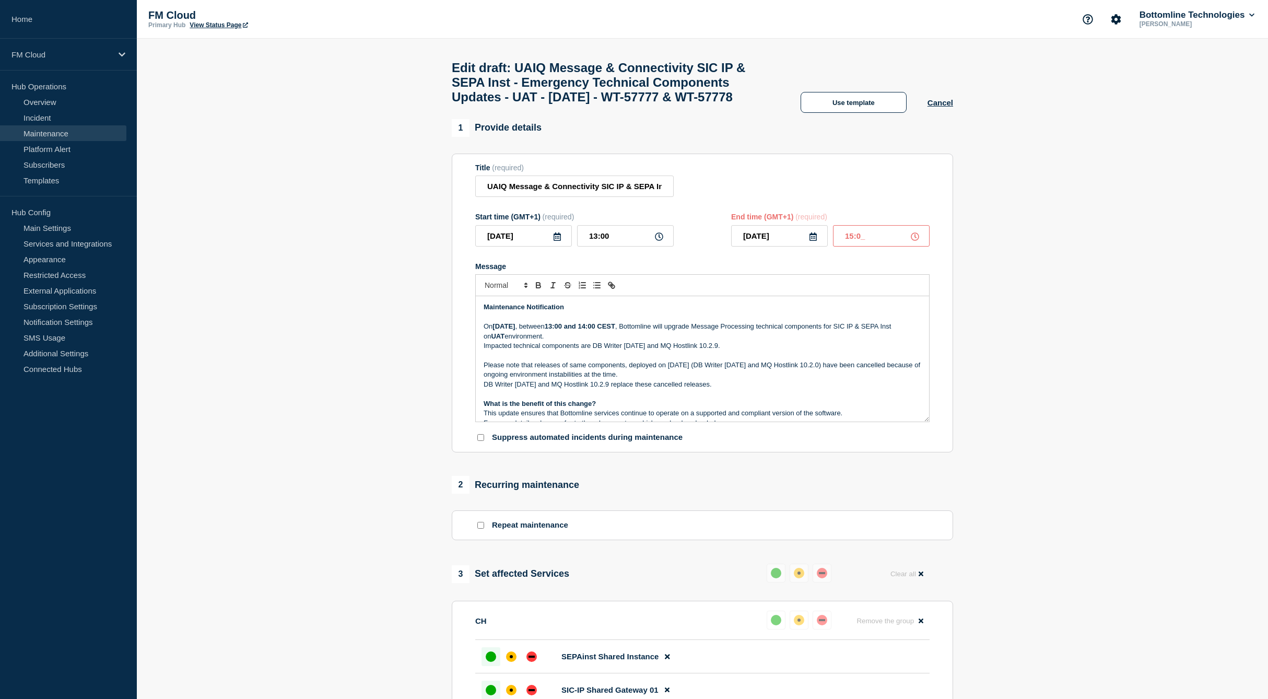
type input "15:00"
click at [603, 330] on strong "13:00 and 14:00 CEST" at bounding box center [580, 326] width 70 height 8
click at [610, 341] on p "On Friday, 15 August 2025 , between 14:00 and 16:00 CEST , Bottomline will upgr…" at bounding box center [703, 331] width 438 height 19
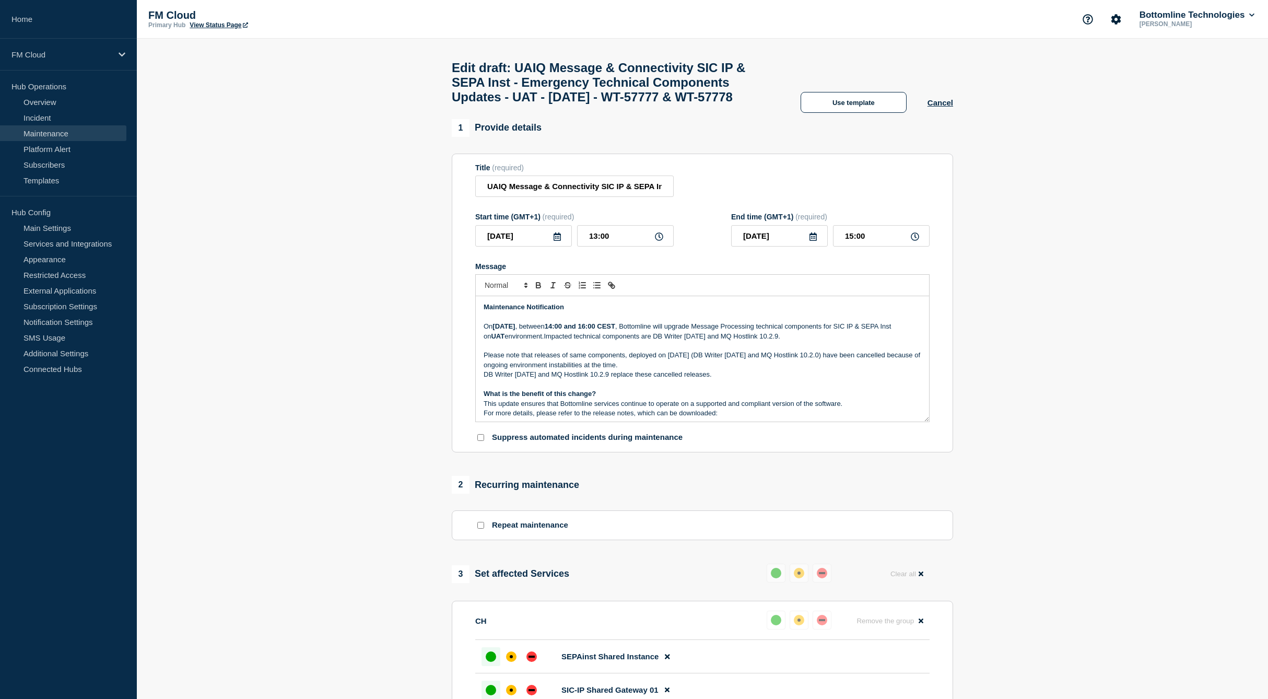
click at [581, 341] on p "On Friday, 15 August 2025 , between 14:00 and 16:00 CEST , Bottomline will upgr…" at bounding box center [703, 331] width 438 height 19
click at [844, 370] on p "Please note that the release of same components, deployed on 7th August (DB Wri…" at bounding box center [703, 359] width 438 height 19
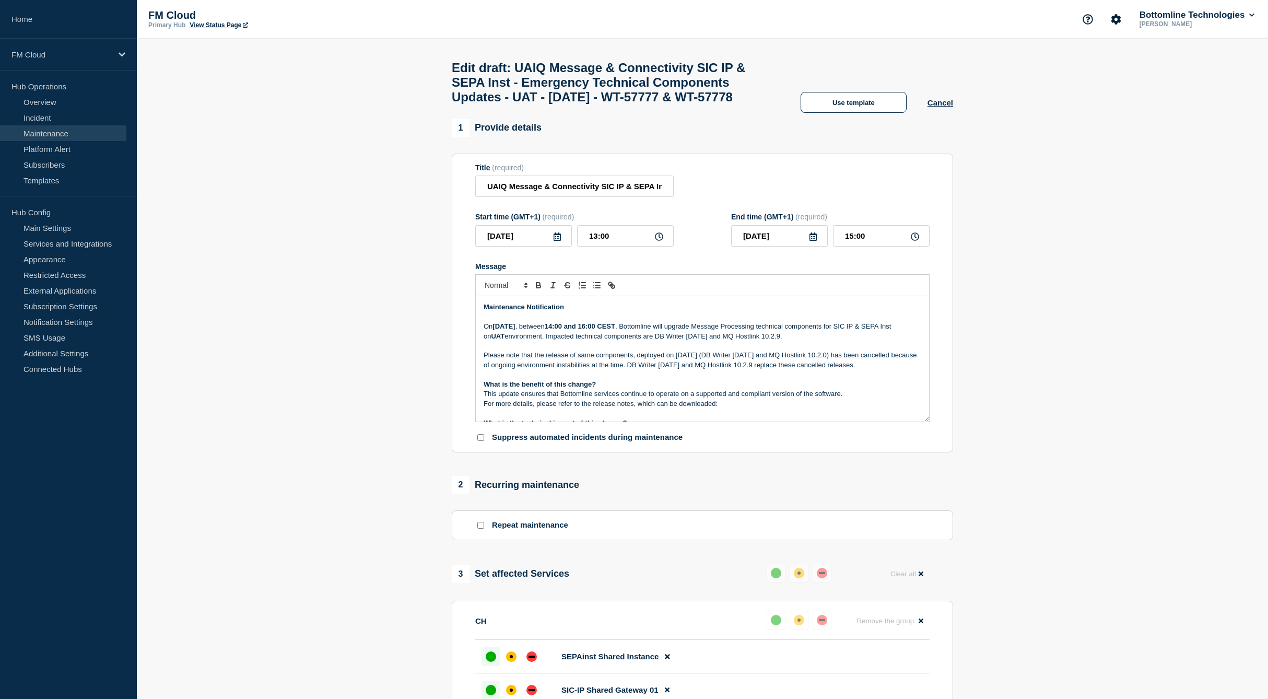
drag, startPoint x: 761, startPoint y: 395, endPoint x: 787, endPoint y: 383, distance: 28.7
click at [761, 370] on p "Please note that the release of same components, deployed on 7th August (DB Wri…" at bounding box center [703, 359] width 438 height 19
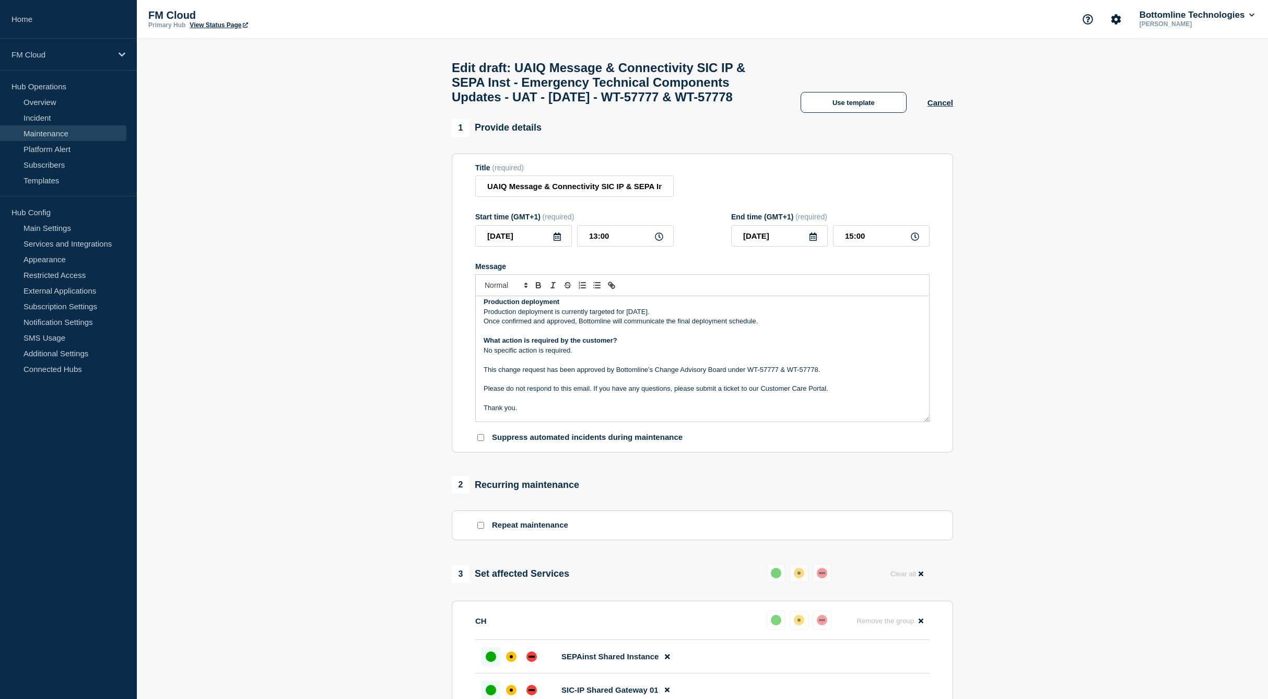
scroll to position [179, 0]
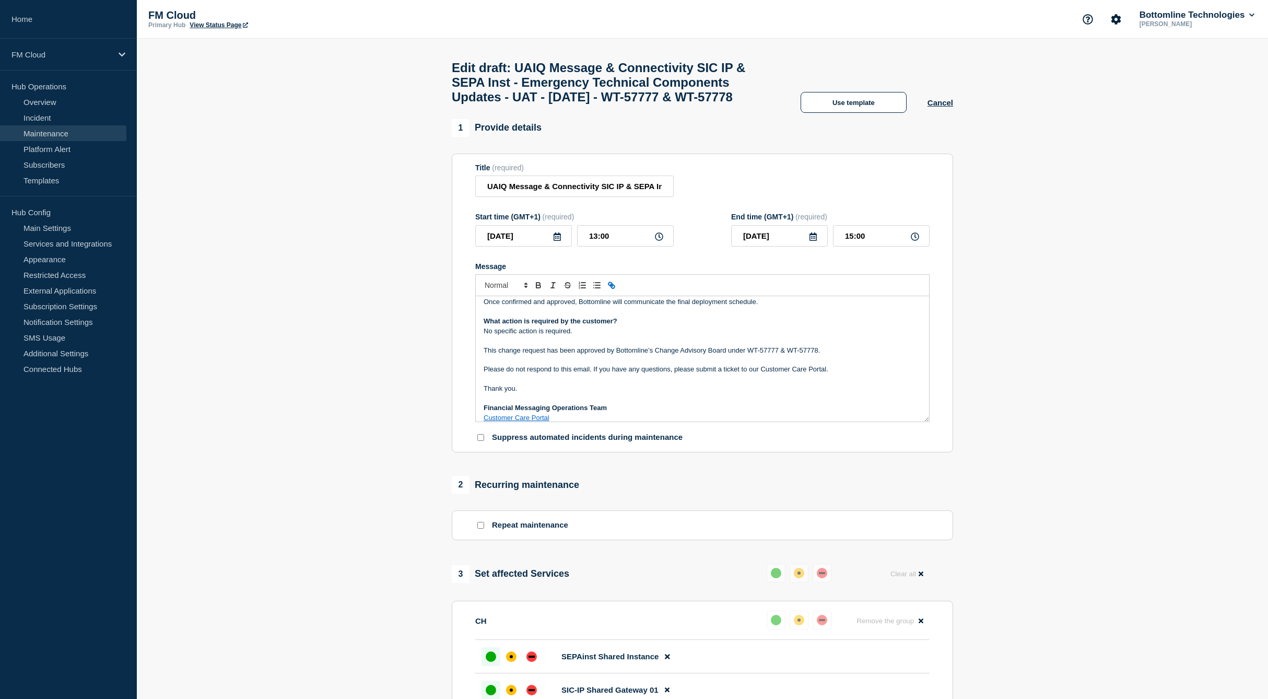
click at [1001, 500] on section "1 Provide details Title (required) UAIQ Message & Connectivity SIC IP & SEPA In…" at bounding box center [702, 559] width 1131 height 880
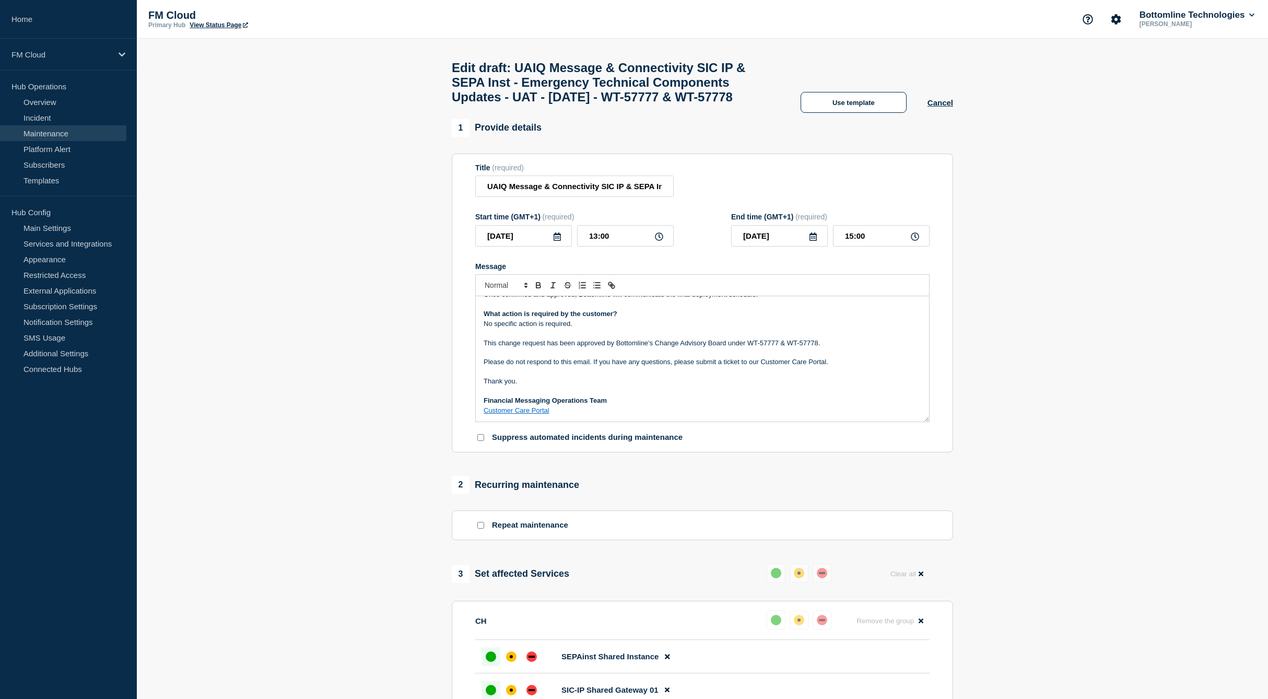
scroll to position [372, 0]
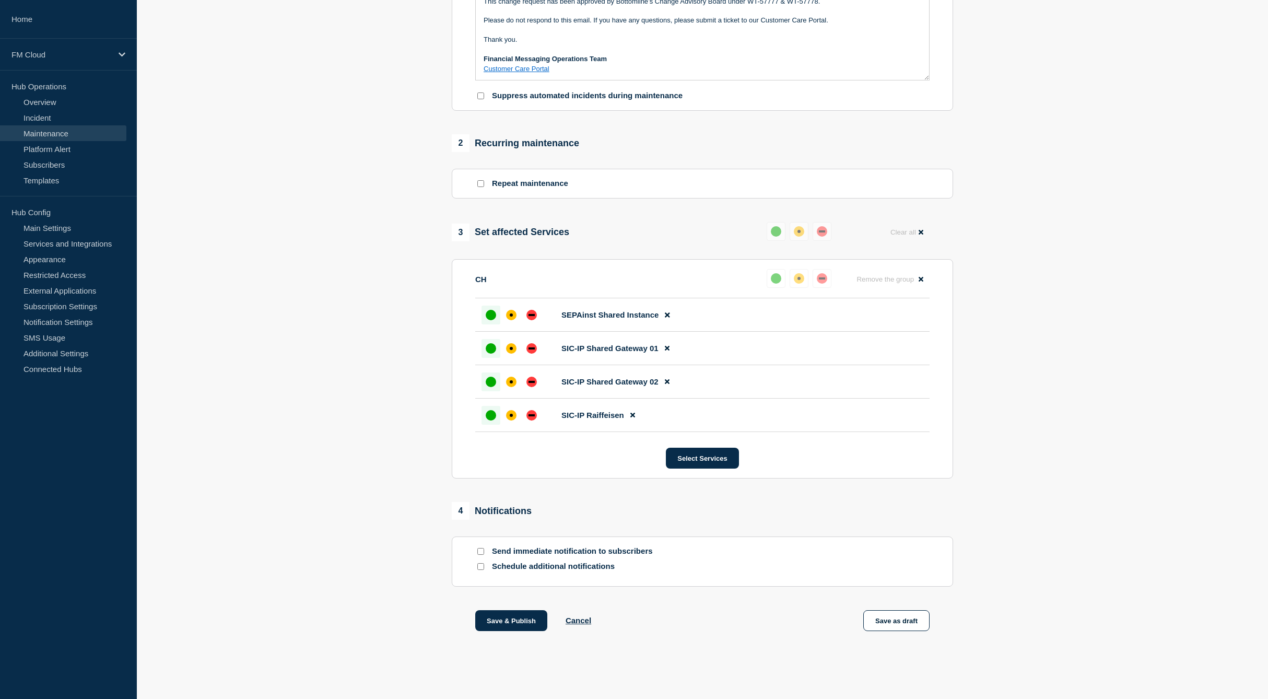
click at [634, 558] on section "Send immediate notification to subscribers Schedule additional notifications" at bounding box center [702, 561] width 501 height 50
click at [628, 551] on p "Send immediate notification to subscribers" at bounding box center [575, 551] width 167 height 10
click at [478, 551] on input "Send immediate notification to subscribers" at bounding box center [480, 551] width 7 height 7
checkbox input "true"
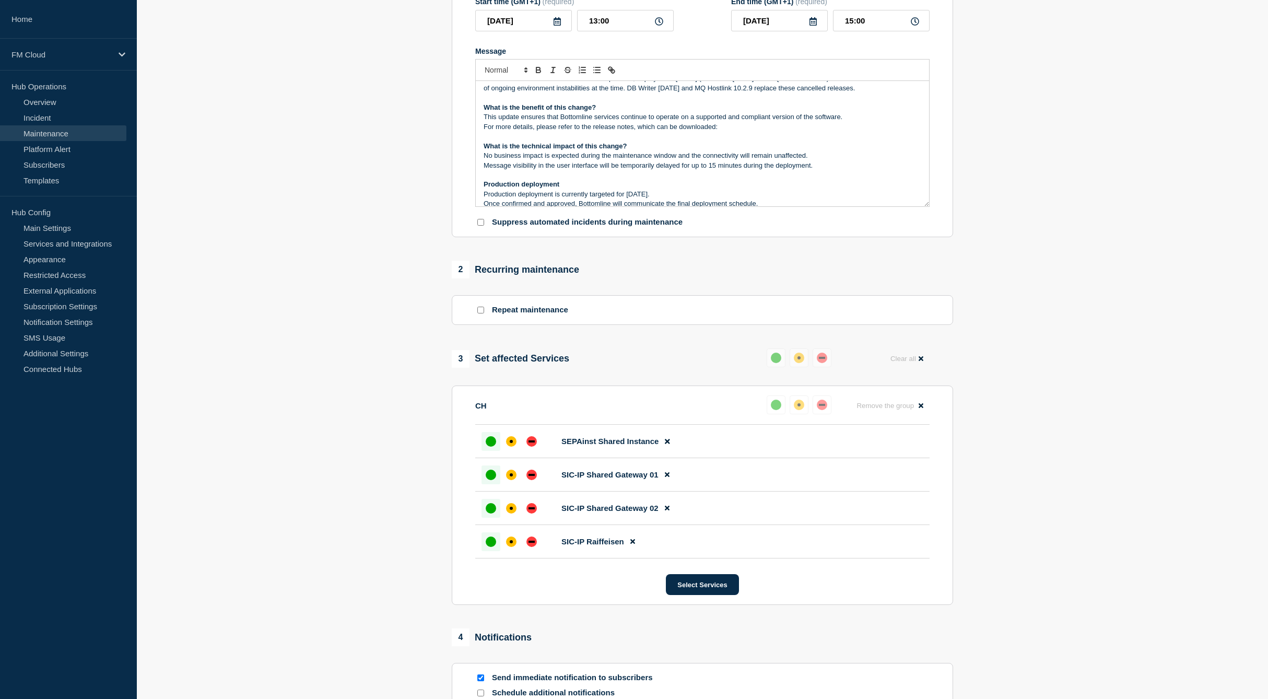
scroll to position [29, 0]
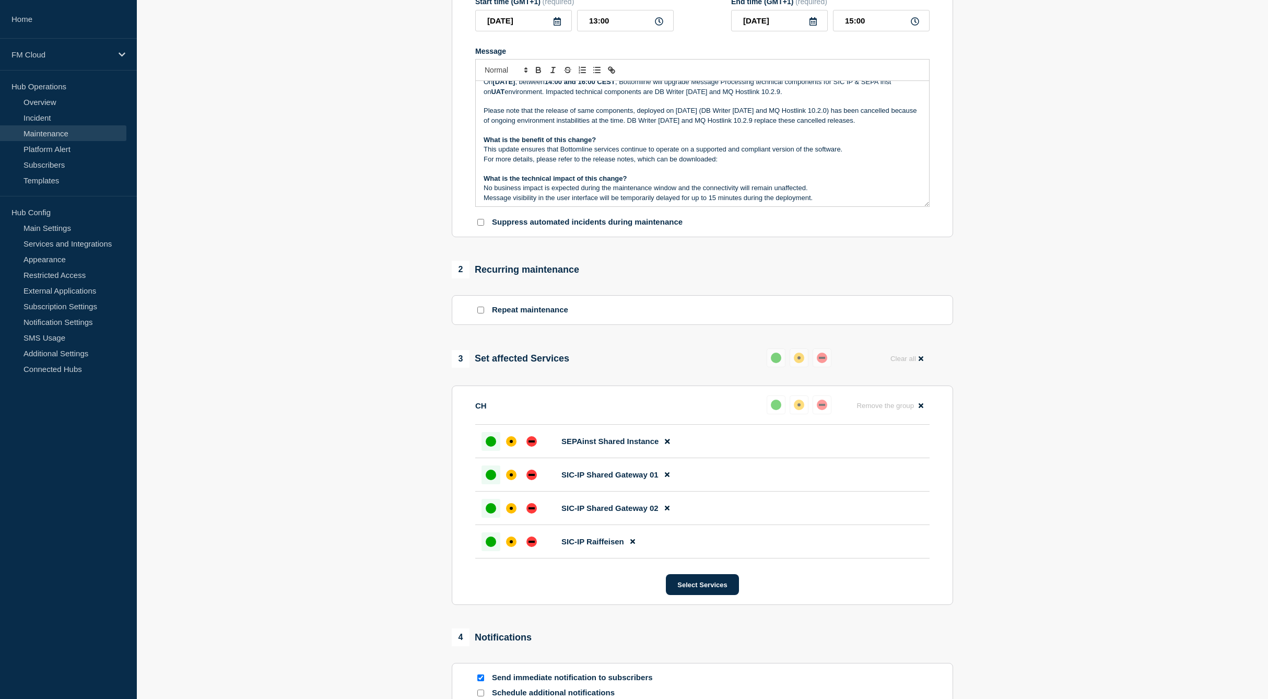
click at [723, 164] on p "For more details, please refer to the release notes, which can be downloaded:" at bounding box center [703, 159] width 438 height 9
click at [720, 164] on p "For more details, please refer to the release notes, which can be downloaded:" at bounding box center [703, 159] width 438 height 9
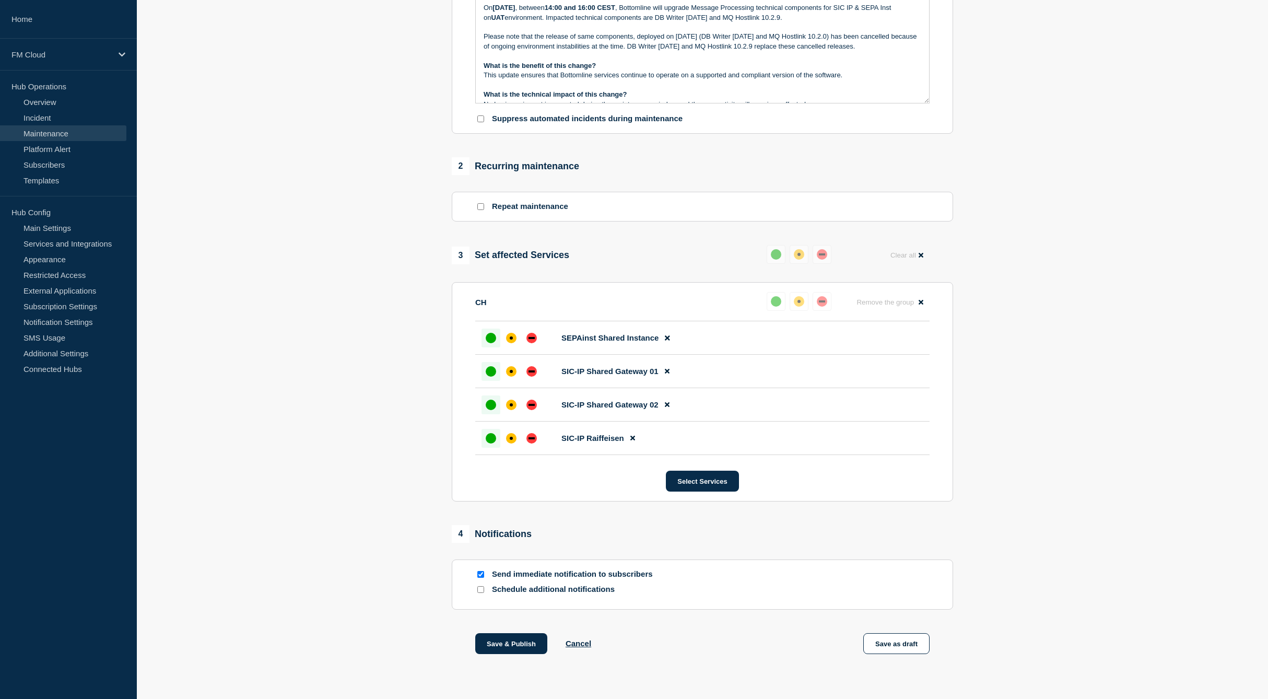
scroll to position [372, 0]
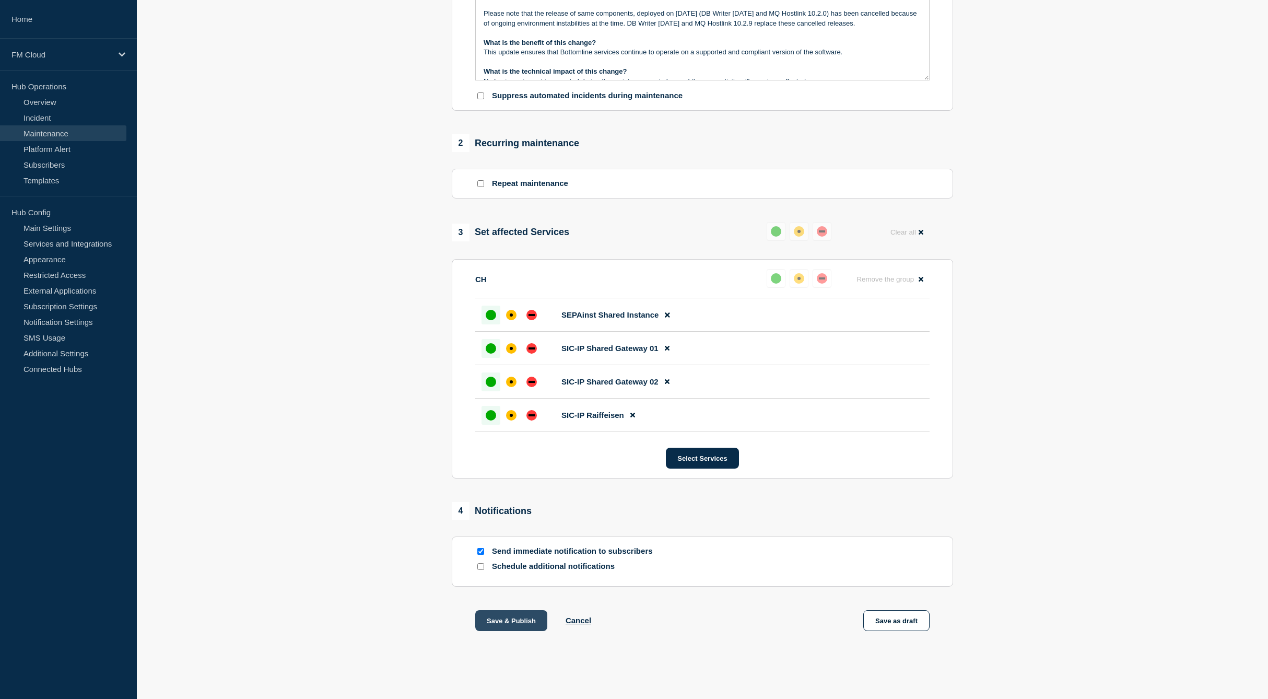
click at [505, 626] on button "Save & Publish" at bounding box center [511, 620] width 72 height 21
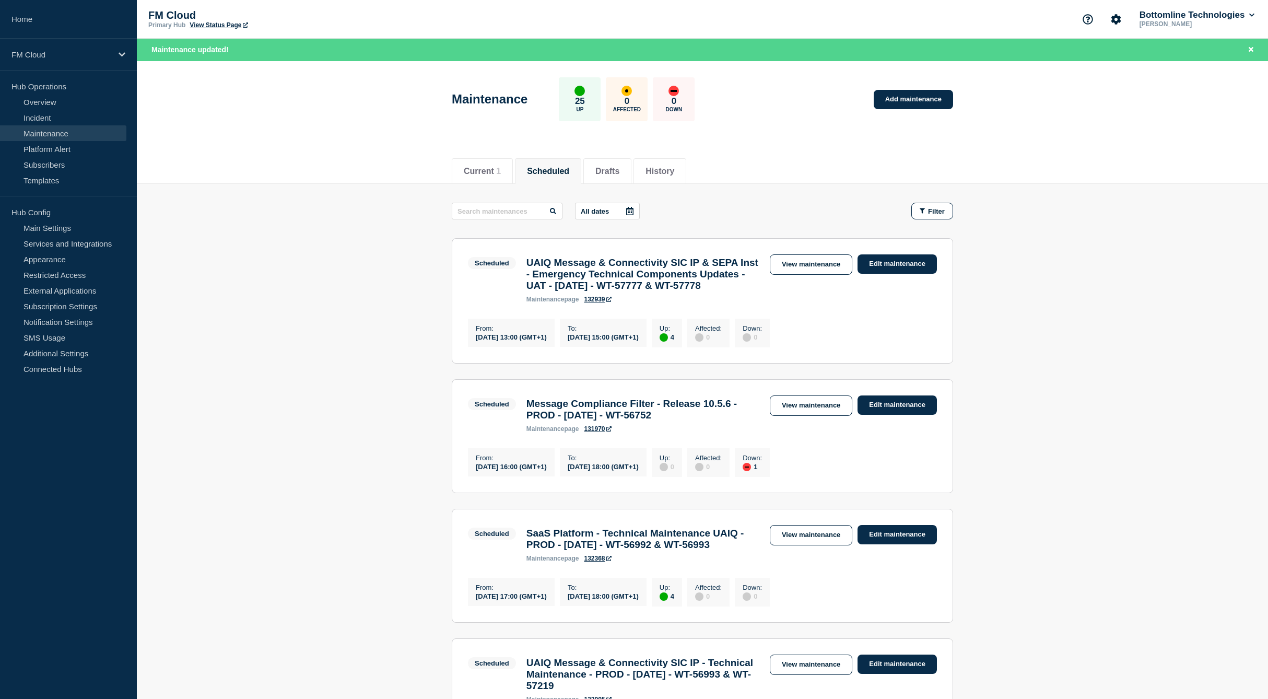
click at [531, 341] on div "2025-08-15 13:00 (GMT+1)" at bounding box center [511, 336] width 71 height 9
click at [807, 264] on link "View maintenance" at bounding box center [811, 264] width 83 height 20
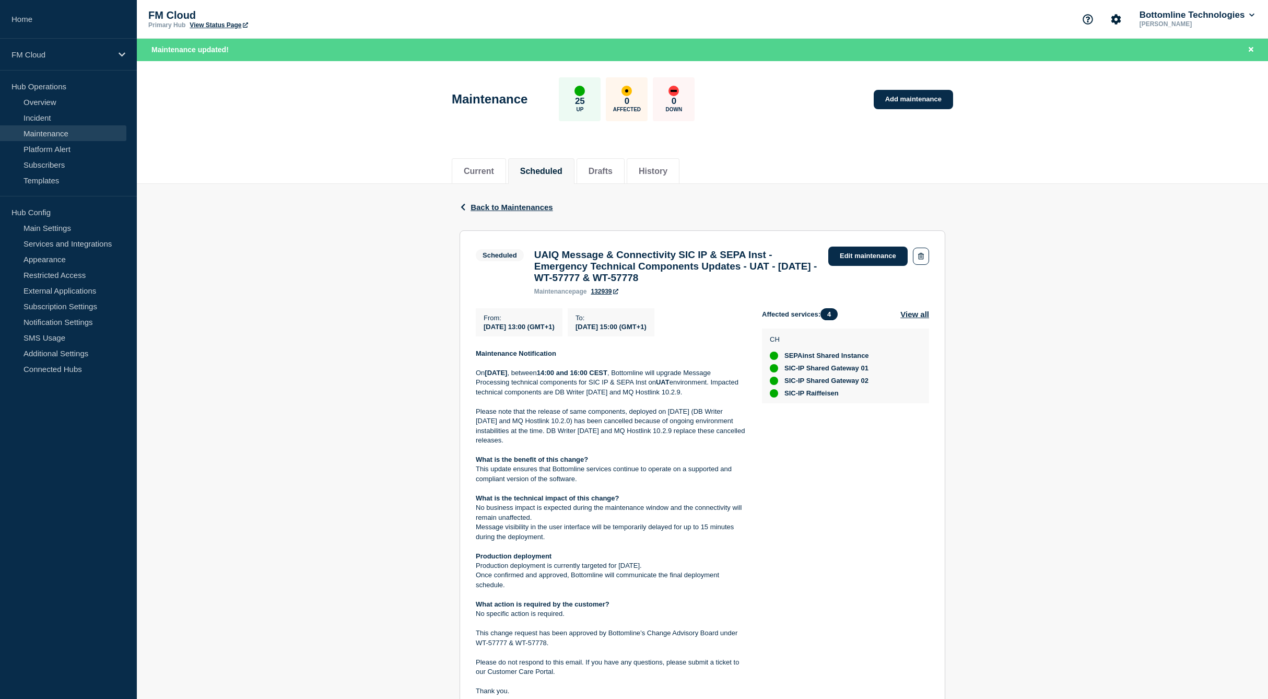
click at [609, 377] on p "On Friday, 15 August 2025 , between 14:00 and 16:00 CEST , Bottomline will upgr…" at bounding box center [610, 382] width 269 height 29
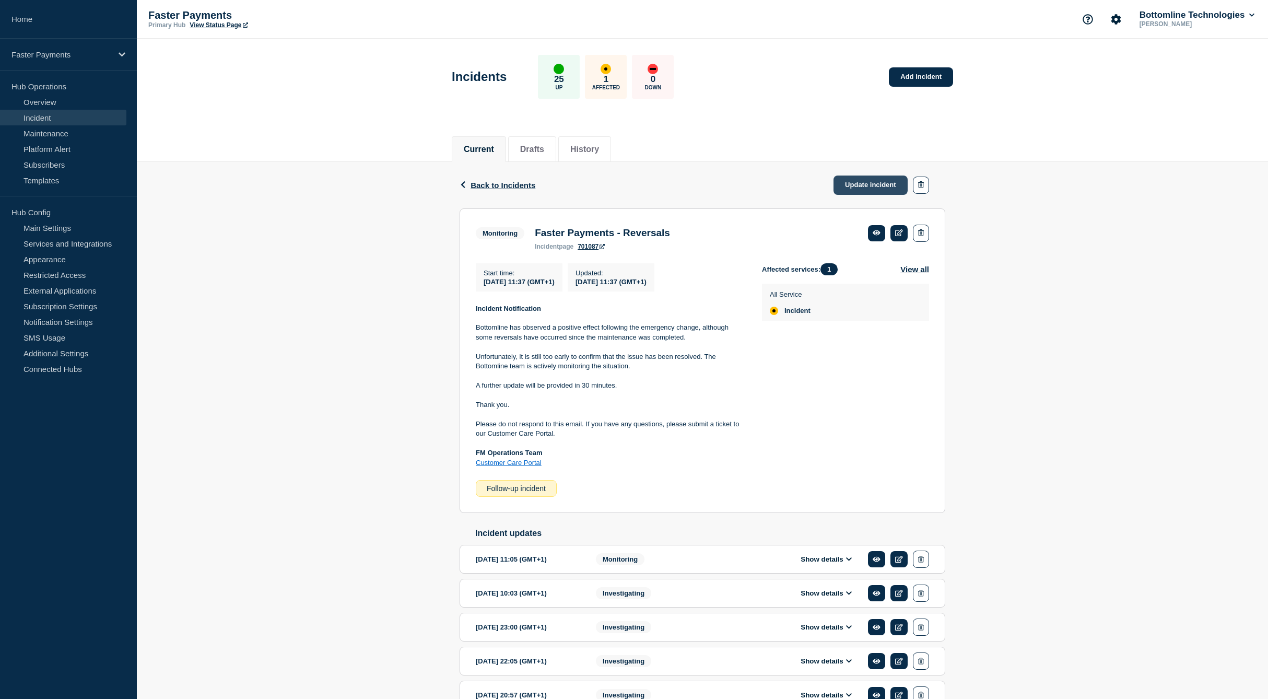
click at [860, 185] on link "Update incident" at bounding box center [870, 184] width 74 height 19
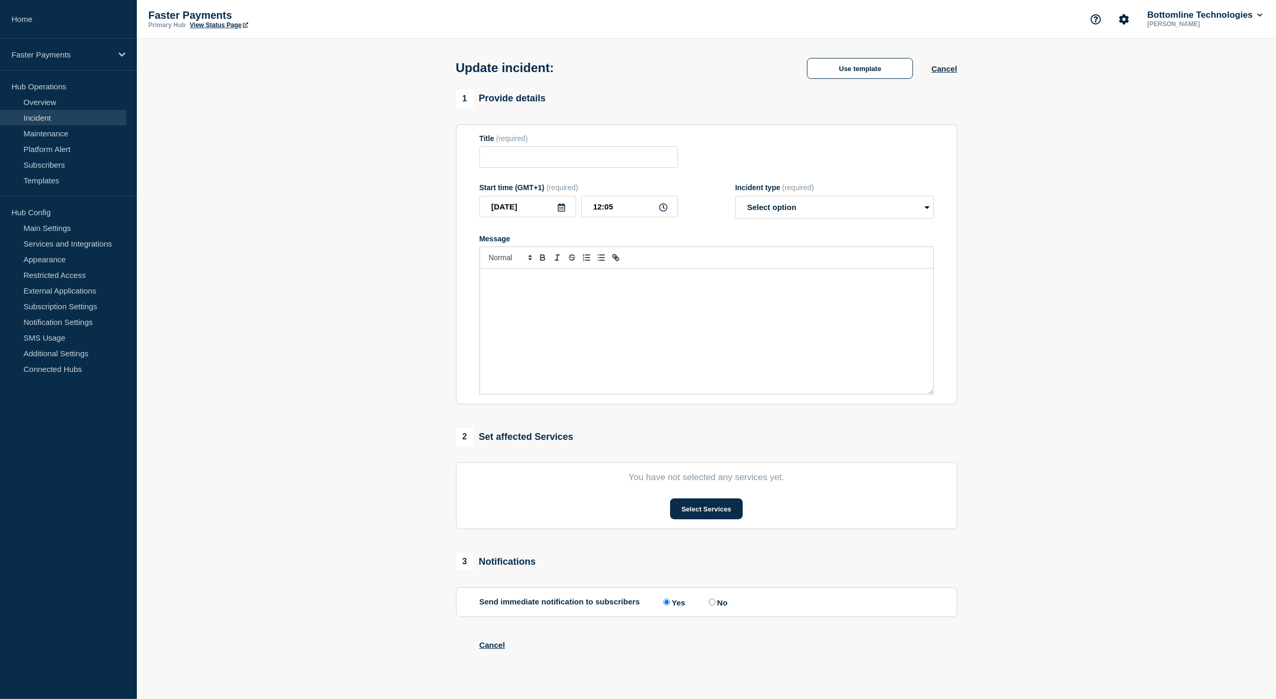
type input "Faster Payments - Reversals"
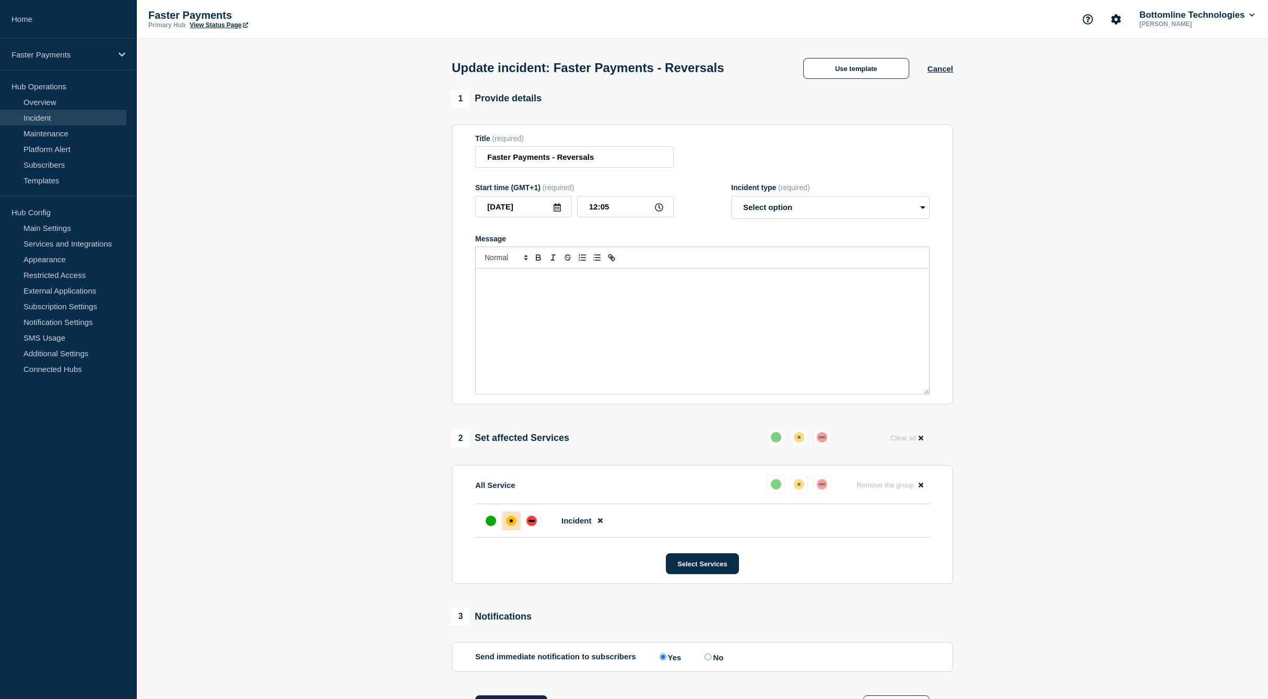
click at [382, 270] on section "1 Provide details Title (required) Faster Payments - Reversals Start time (GMT+…" at bounding box center [702, 662] width 1131 height 1145
click at [903, 69] on button "Use template" at bounding box center [856, 68] width 106 height 21
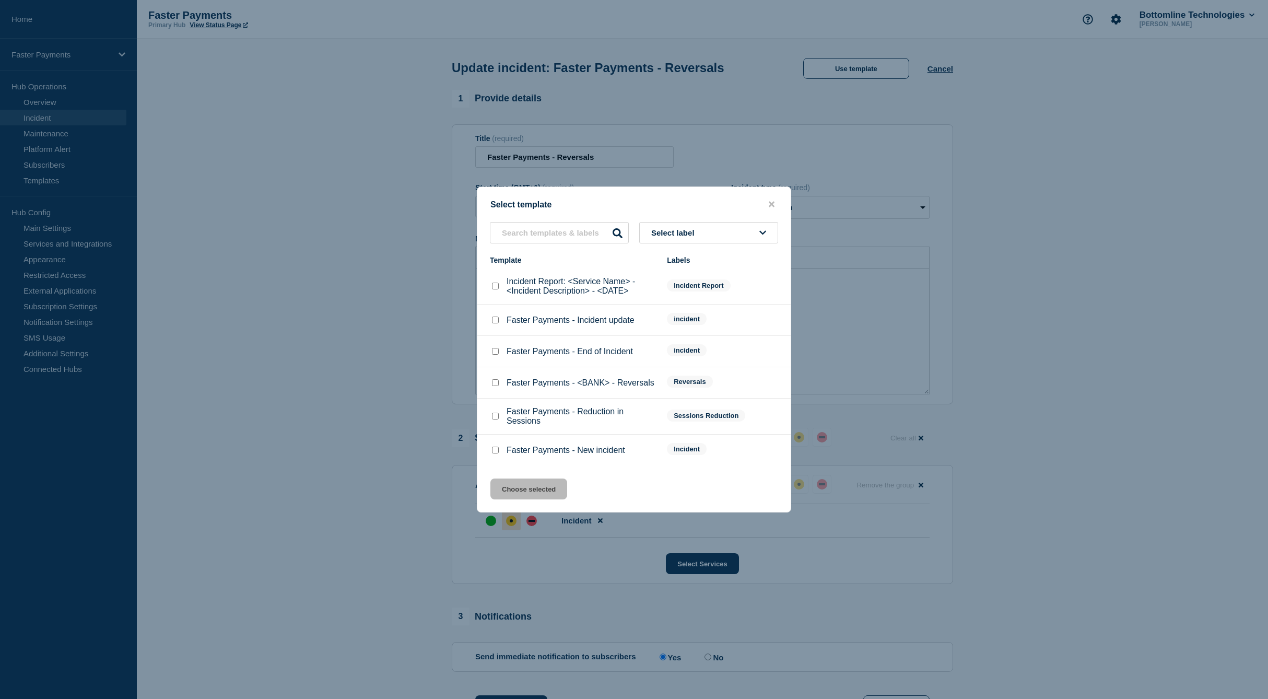
click at [684, 226] on button "Select label" at bounding box center [708, 232] width 139 height 21
click at [577, 321] on p "Faster Payments - Incident update" at bounding box center [571, 319] width 128 height 9
click at [491, 320] on div at bounding box center [495, 320] width 10 height 10
click at [492, 321] on input "Faster Payments - Incident update checkbox" at bounding box center [495, 319] width 7 height 7
checkbox input "true"
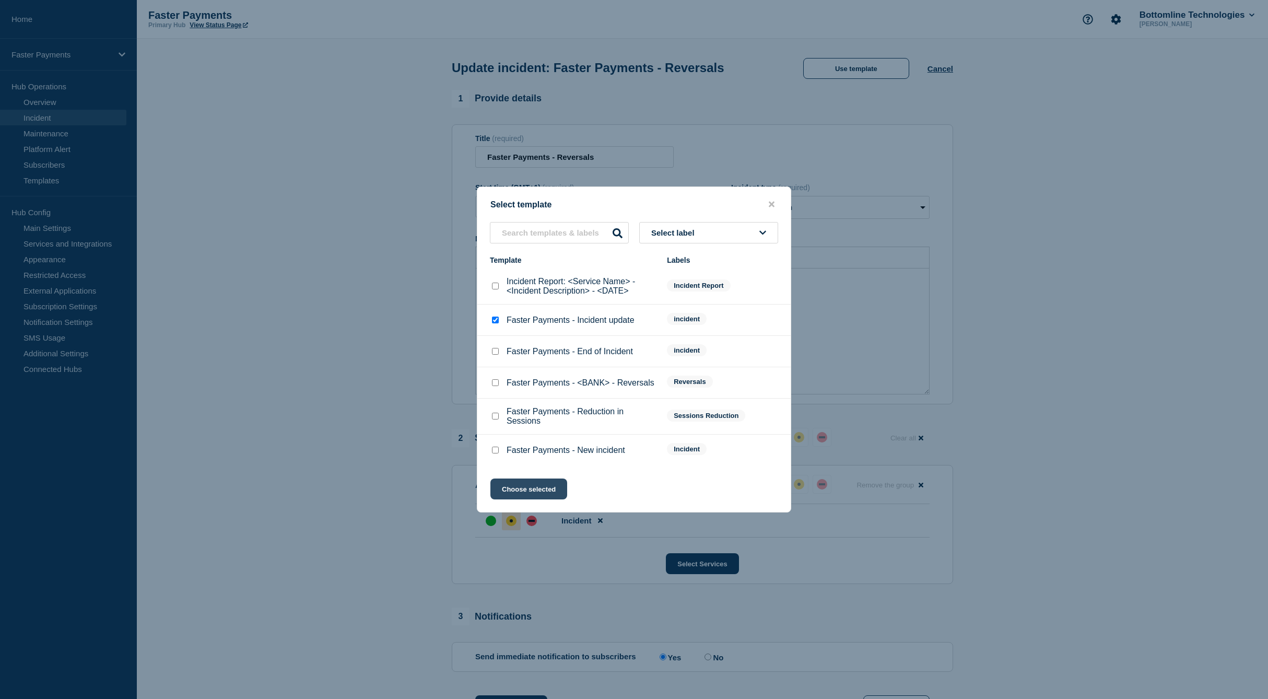
click at [524, 490] on button "Choose selected" at bounding box center [528, 488] width 77 height 21
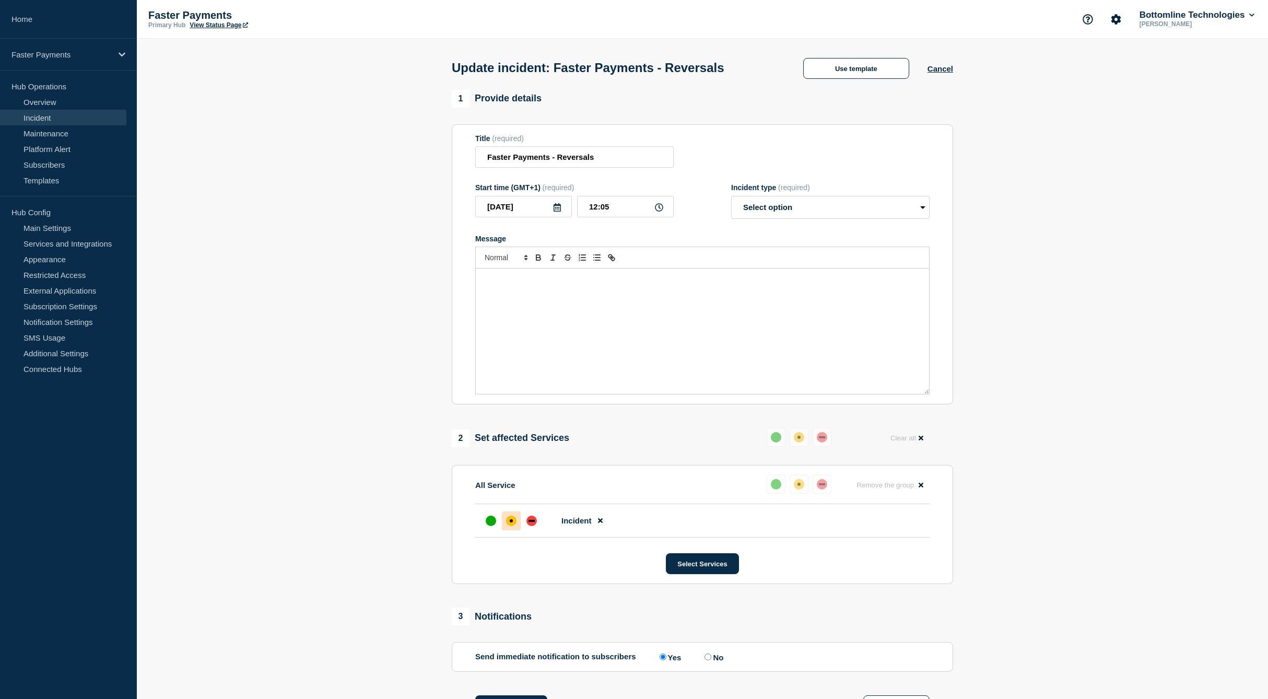
select select "investigating"
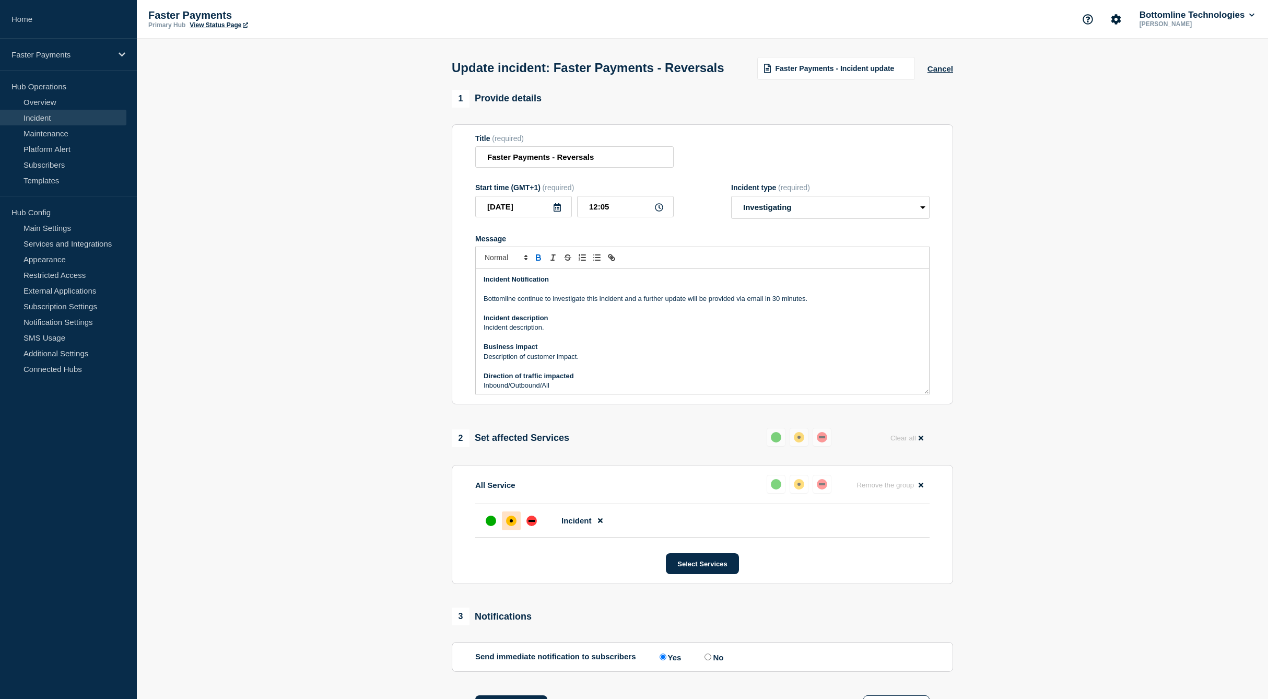
click at [574, 323] on p "Incident description" at bounding box center [703, 317] width 438 height 9
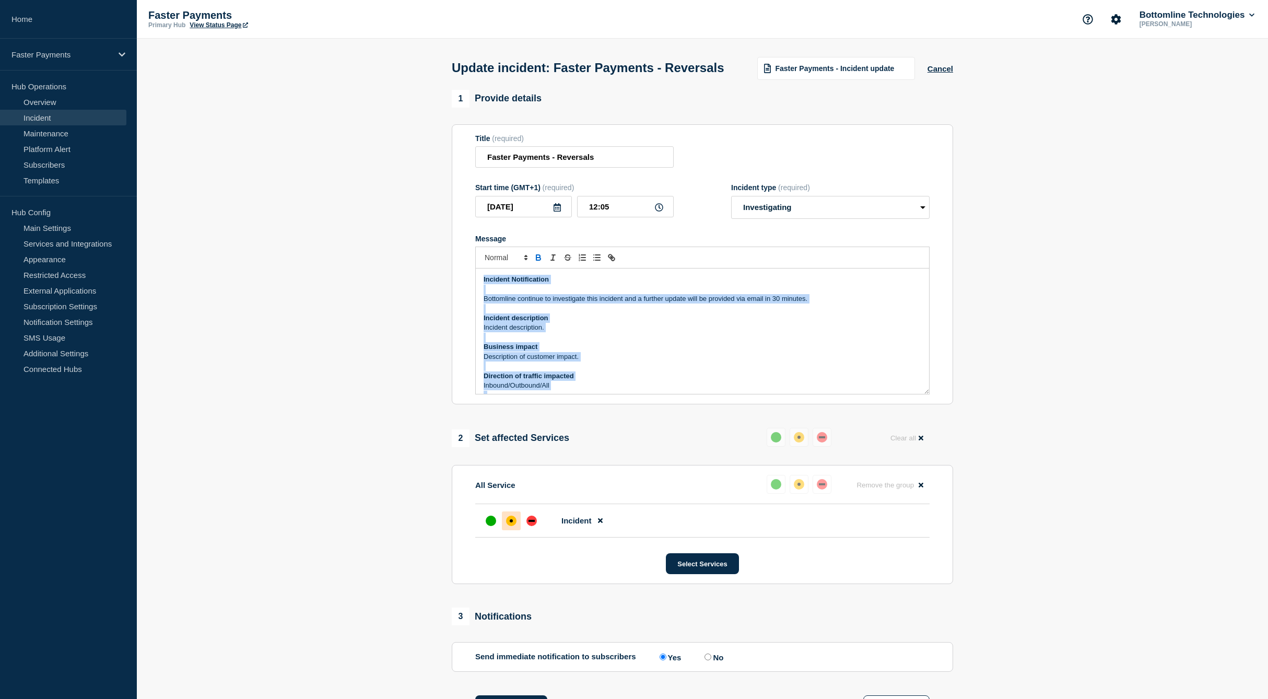
drag, startPoint x: 550, startPoint y: 337, endPoint x: 375, endPoint y: 166, distance: 244.8
click at [375, 166] on section "1 Provide details Title (required) Faster Payments - Reversals Start time (GMT+…" at bounding box center [702, 662] width 1131 height 1145
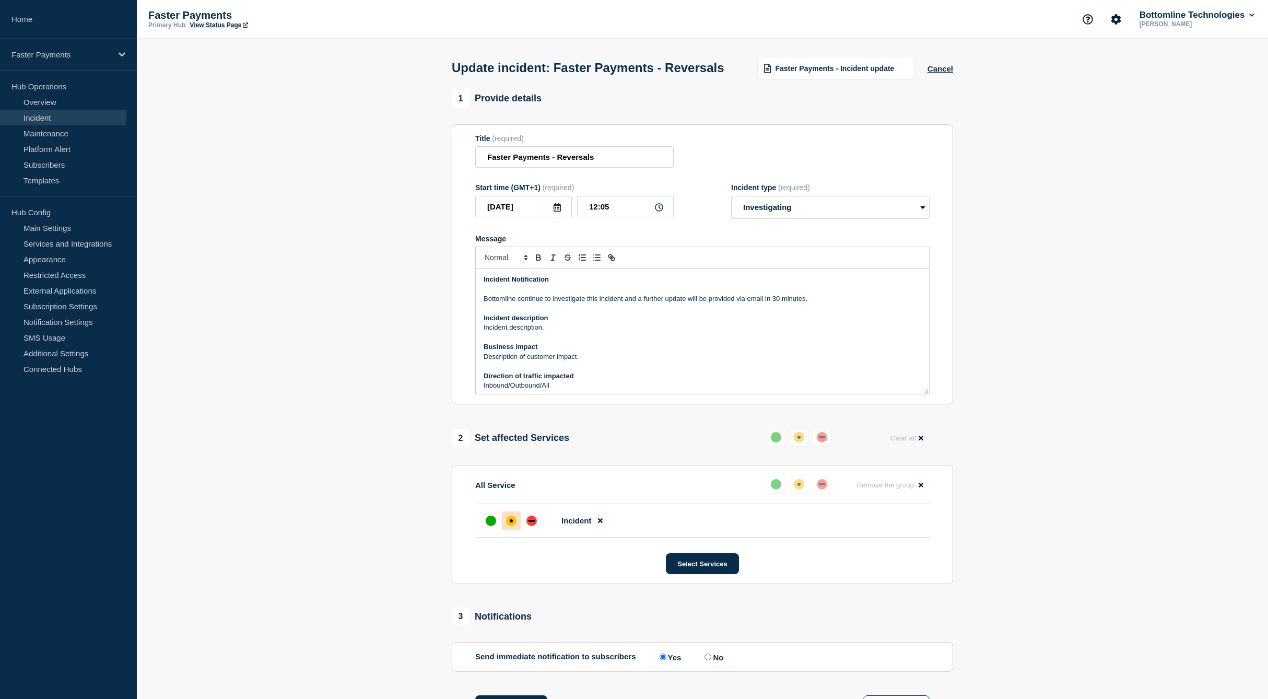
scroll to position [3, 0]
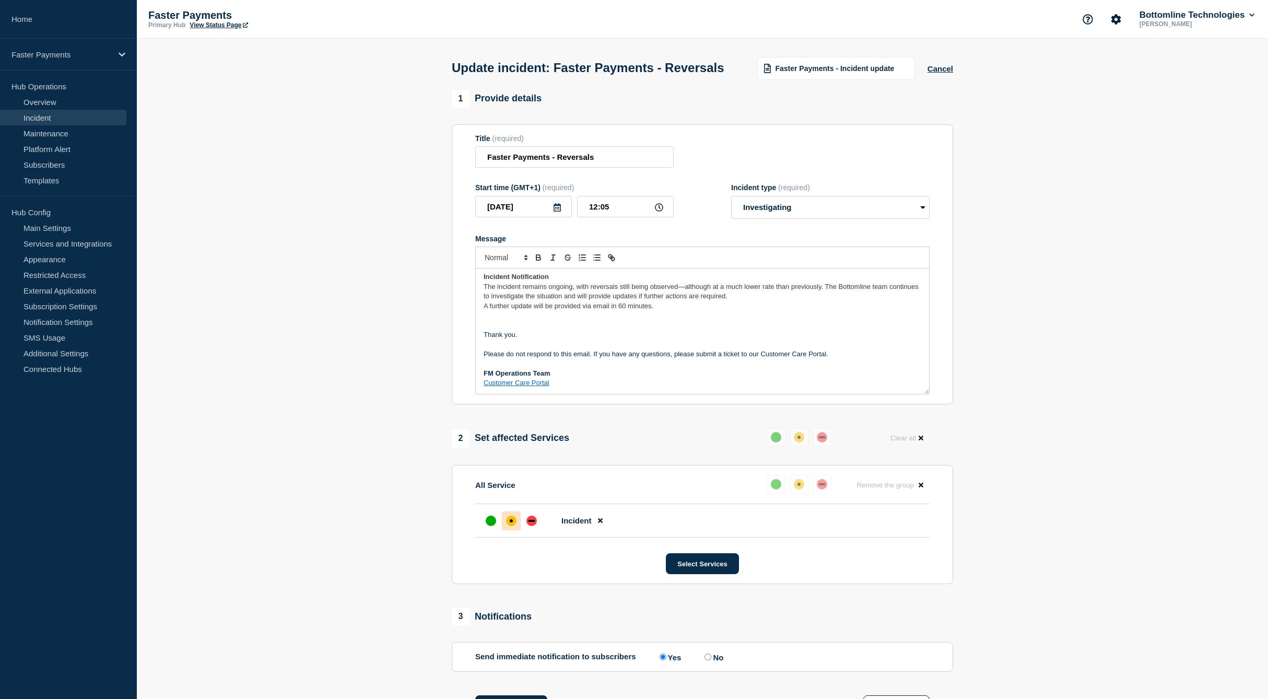
click at [588, 281] on p "Incident Notification" at bounding box center [703, 276] width 438 height 9
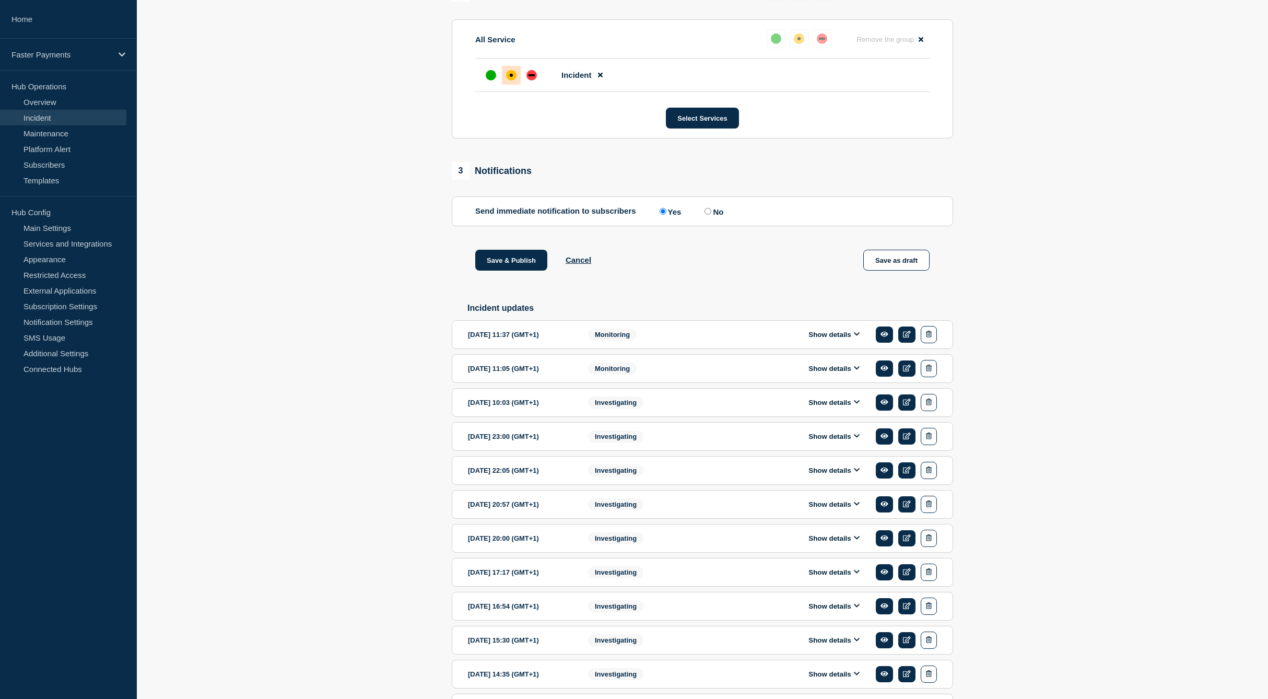
scroll to position [572, 0]
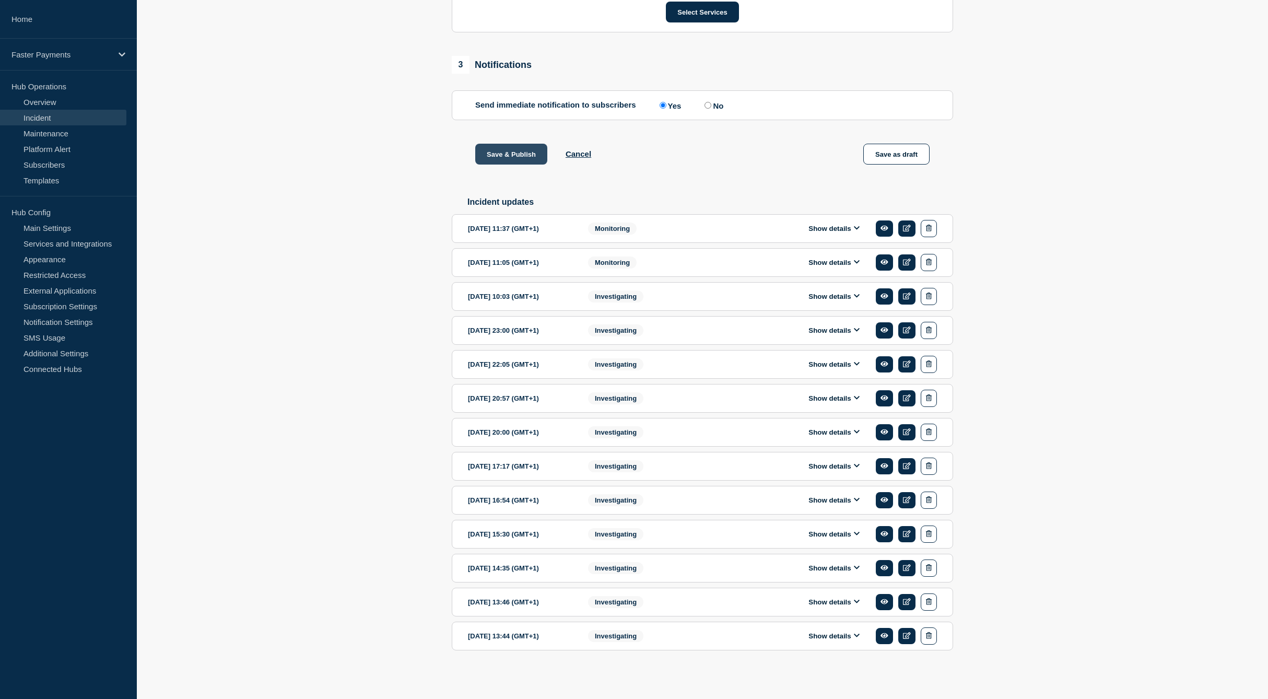
click at [517, 159] on button "Save & Publish" at bounding box center [511, 154] width 72 height 21
